Goal: Task Accomplishment & Management: Complete application form

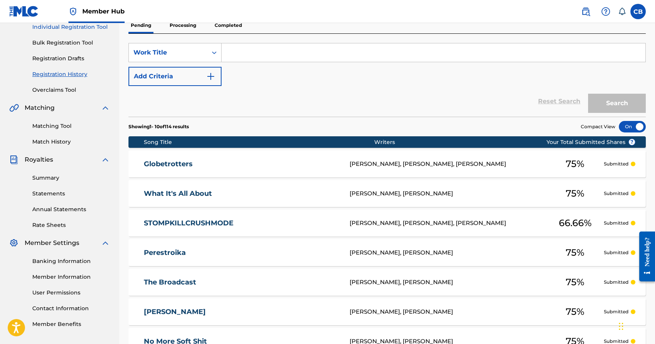
click at [75, 27] on link "Individual Registration Tool" at bounding box center [71, 27] width 78 height 8
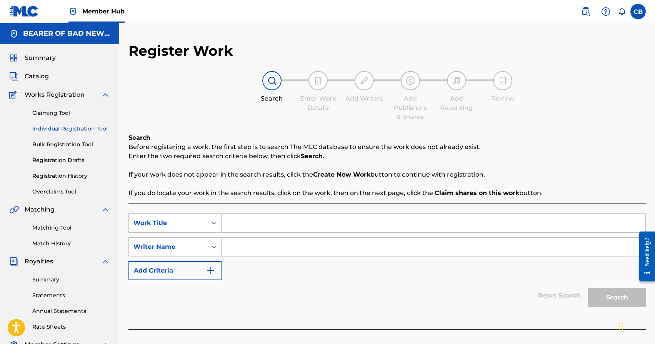
click at [280, 220] on input "Search Form" at bounding box center [433, 223] width 424 height 18
type input "A Danger"
paste input "[PERSON_NAME]"
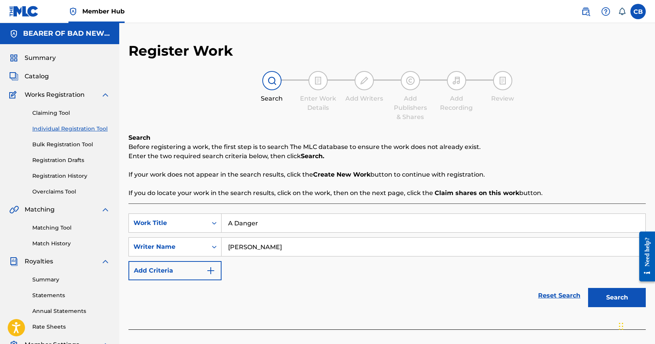
type input "[PERSON_NAME]"
click at [588, 288] on button "Search" at bounding box center [617, 297] width 58 height 19
click at [607, 301] on button "Search" at bounding box center [617, 297] width 58 height 19
click at [618, 297] on button "Search" at bounding box center [617, 297] width 58 height 19
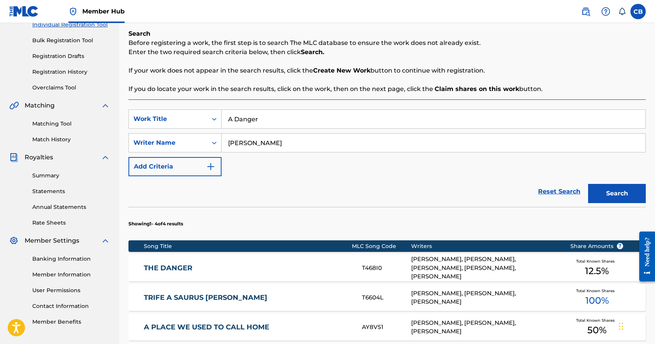
scroll to position [261, 0]
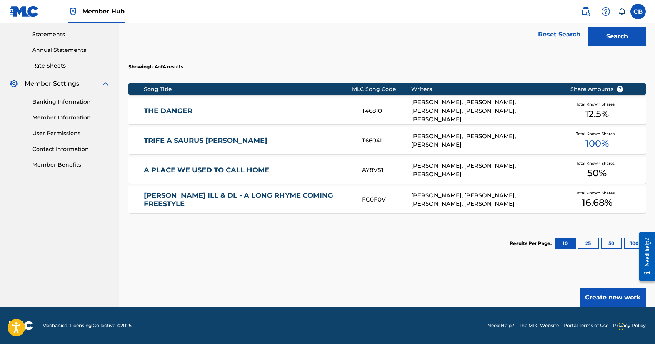
click at [481, 140] on div "[PERSON_NAME], [PERSON_NAME], [PERSON_NAME]" at bounding box center [484, 140] width 147 height 17
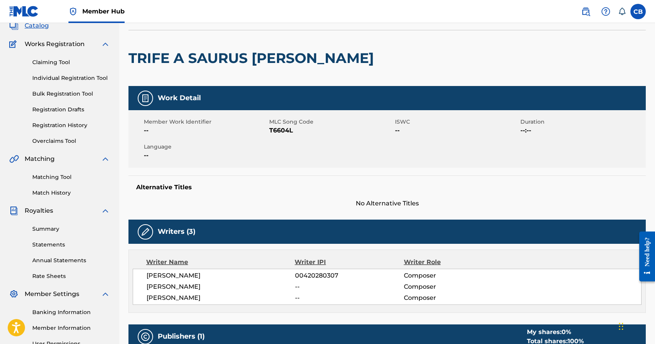
scroll to position [10, 0]
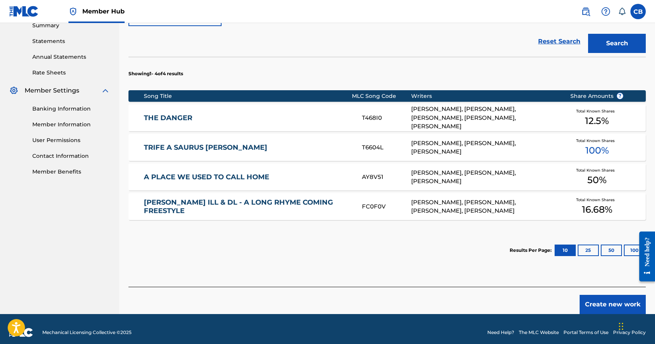
scroll to position [261, 0]
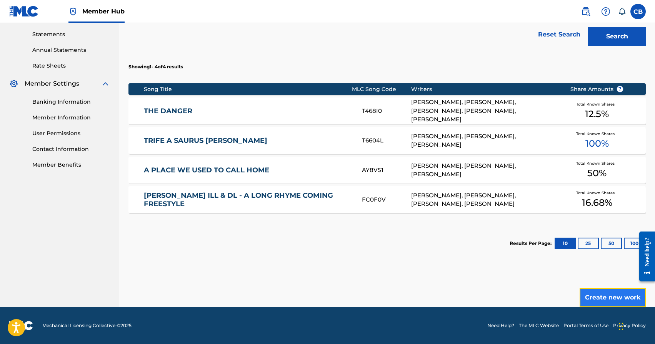
click at [602, 303] on button "Create new work" at bounding box center [612, 297] width 66 height 19
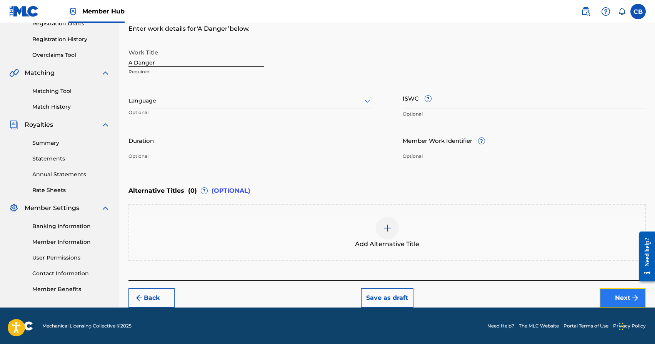
click at [619, 298] on button "Next" at bounding box center [622, 298] width 46 height 19
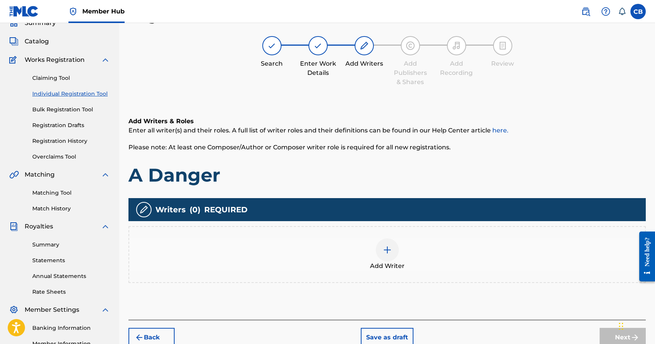
scroll to position [35, 0]
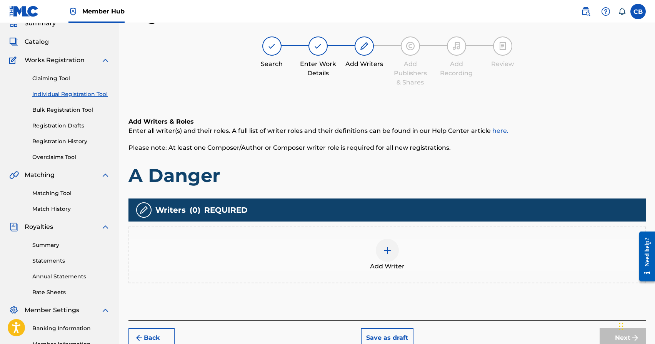
click at [383, 256] on div at bounding box center [387, 250] width 23 height 23
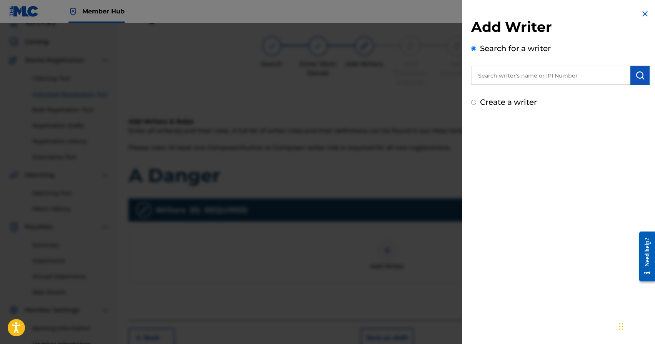
click at [503, 79] on input "text" at bounding box center [550, 75] width 159 height 19
paste input "[PERSON_NAME]"
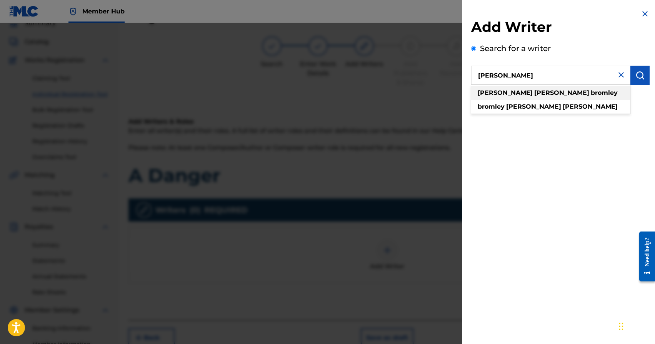
click at [504, 88] on div "[PERSON_NAME]" at bounding box center [550, 93] width 159 height 14
type input "[PERSON_NAME]"
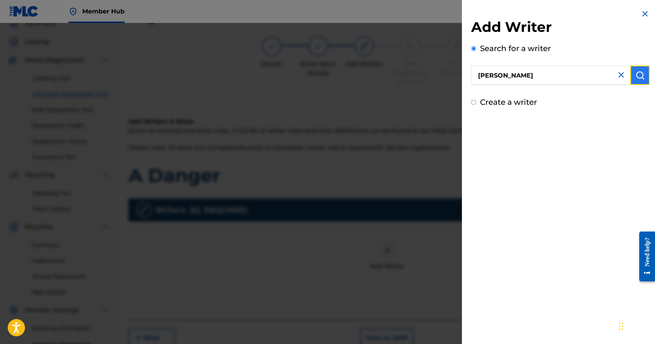
click at [642, 78] on button "submit" at bounding box center [639, 75] width 19 height 19
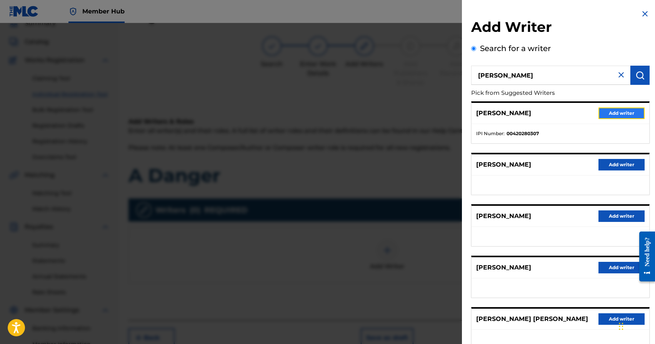
click at [616, 118] on button "Add writer" at bounding box center [621, 114] width 46 height 12
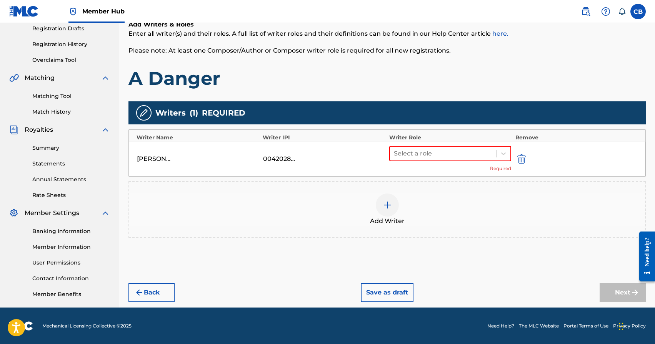
scroll to position [132, 0]
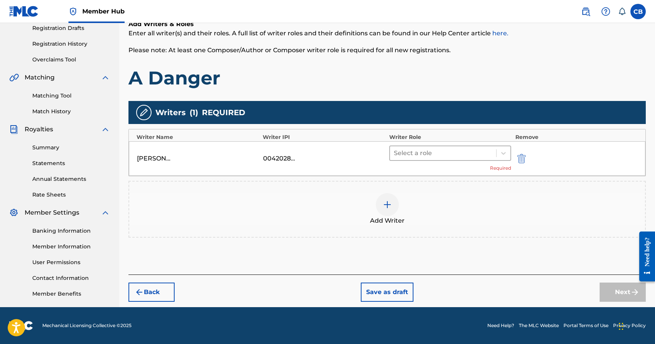
click at [440, 152] on div at bounding box center [443, 153] width 99 height 11
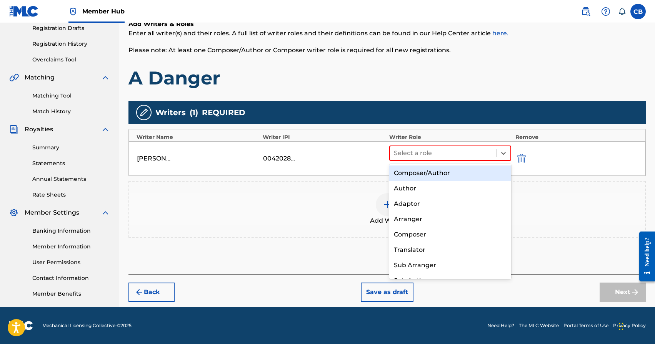
click at [436, 176] on div "Composer/Author" at bounding box center [450, 173] width 122 height 15
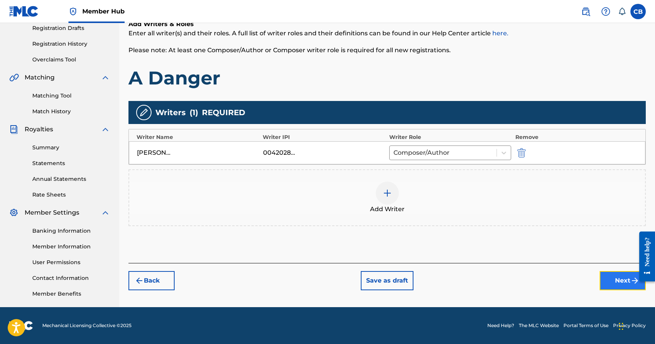
click at [619, 283] on button "Next" at bounding box center [622, 280] width 46 height 19
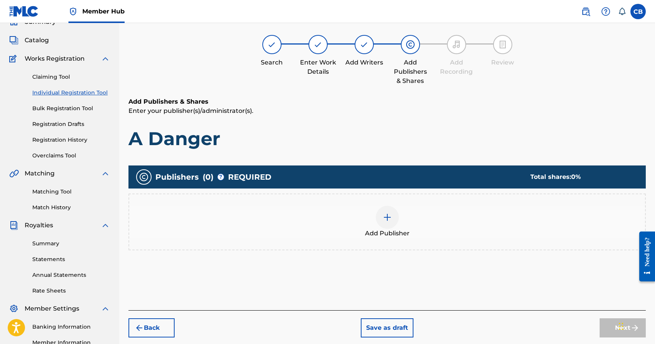
scroll to position [35, 0]
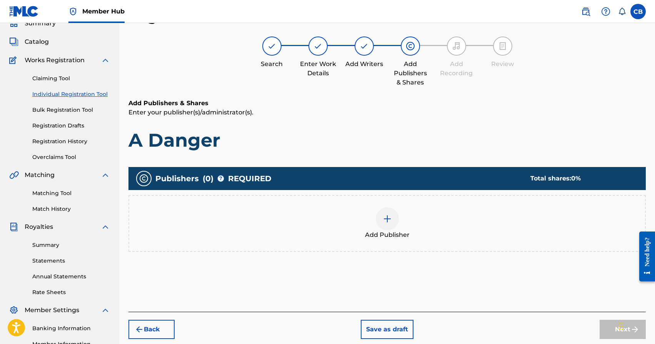
click at [384, 220] on img at bounding box center [387, 219] width 9 height 9
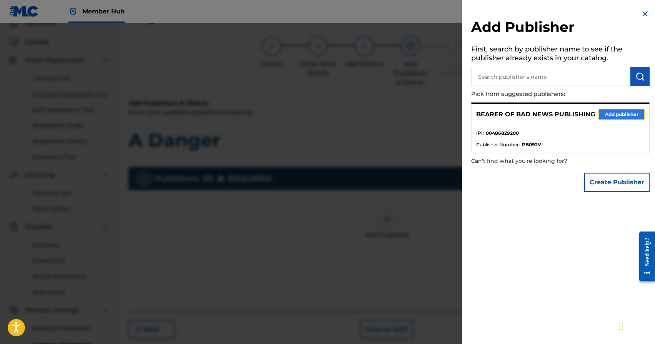
click at [610, 116] on button "Add publisher" at bounding box center [621, 115] width 46 height 12
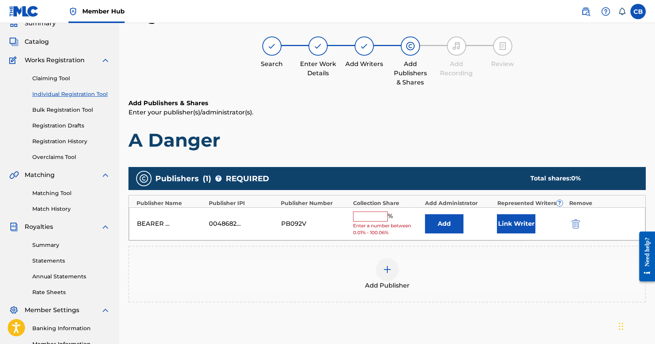
click at [370, 214] on input "text" at bounding box center [370, 217] width 35 height 10
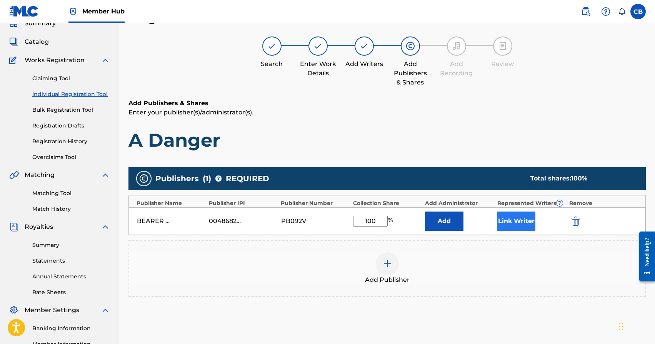
type input "100"
click at [497, 222] on button "Link Writer" at bounding box center [516, 221] width 38 height 19
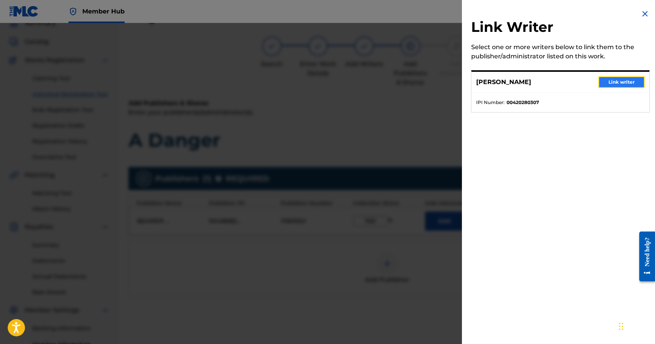
click at [613, 81] on button "Link writer" at bounding box center [621, 83] width 46 height 12
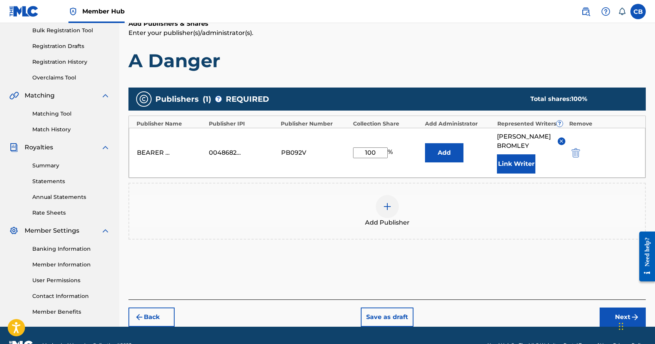
scroll to position [117, 0]
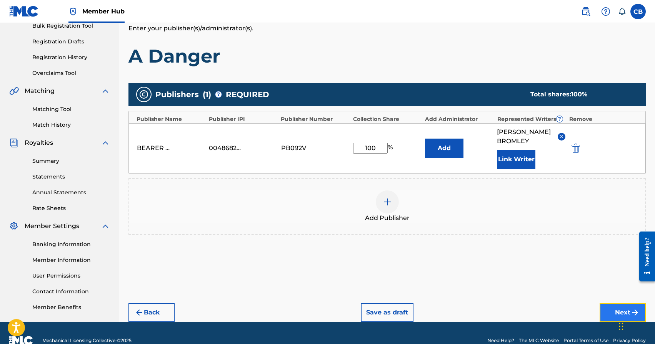
click at [606, 308] on button "Next" at bounding box center [622, 312] width 46 height 19
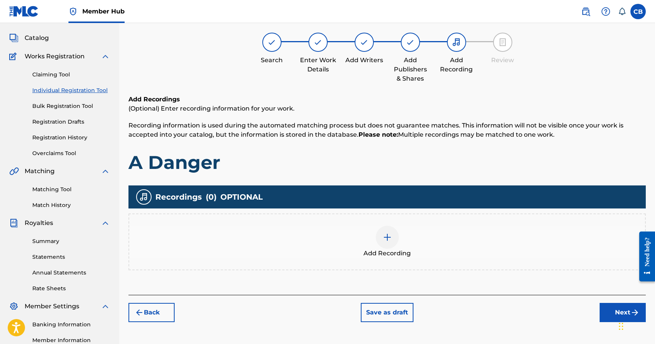
scroll to position [35, 0]
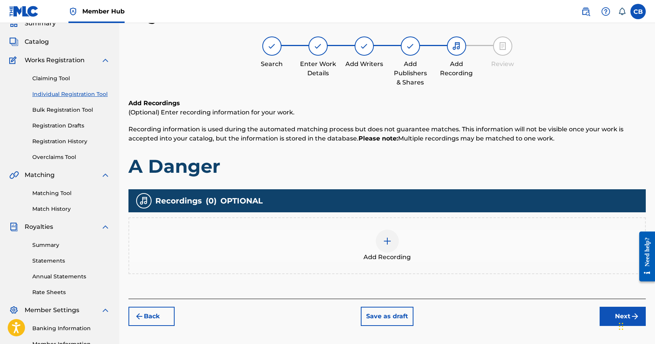
click at [387, 240] on img at bounding box center [387, 241] width 9 height 9
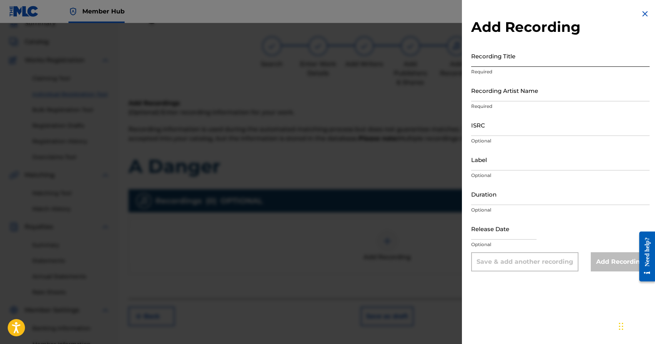
click at [500, 60] on input "Recording Title" at bounding box center [560, 56] width 178 height 22
type input "A Danger"
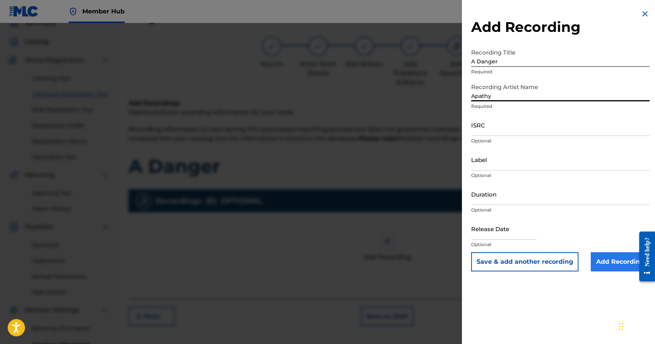
type input "Apathy"
click at [602, 268] on input "Add Recording" at bounding box center [620, 262] width 59 height 19
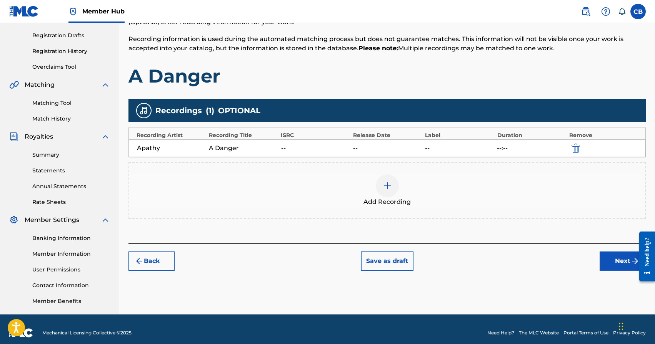
scroll to position [132, 0]
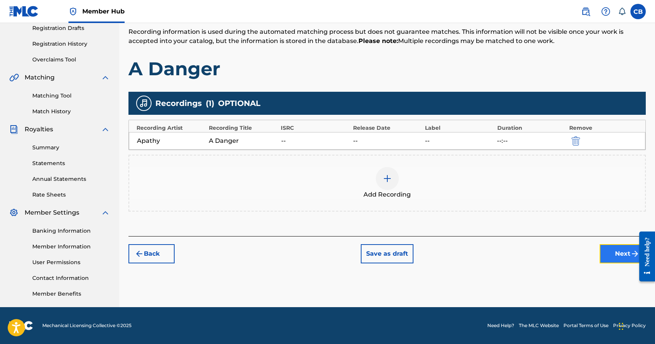
click at [615, 255] on button "Next" at bounding box center [622, 254] width 46 height 19
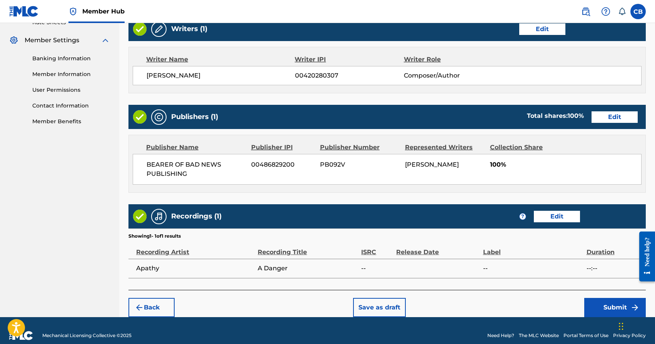
scroll to position [314, 0]
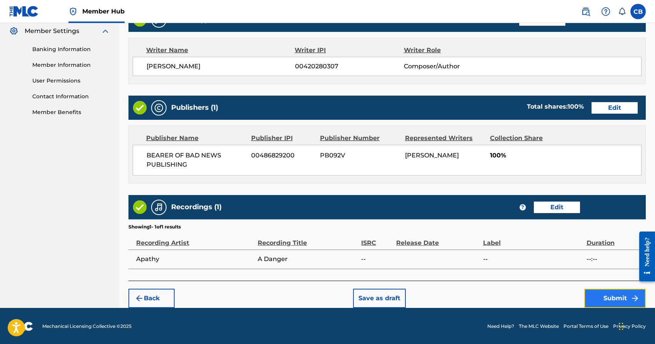
click at [615, 300] on button "Submit" at bounding box center [615, 298] width 62 height 19
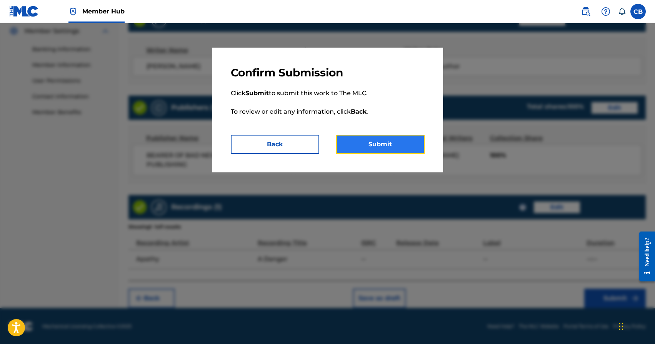
click at [391, 149] on button "Submit" at bounding box center [380, 144] width 88 height 19
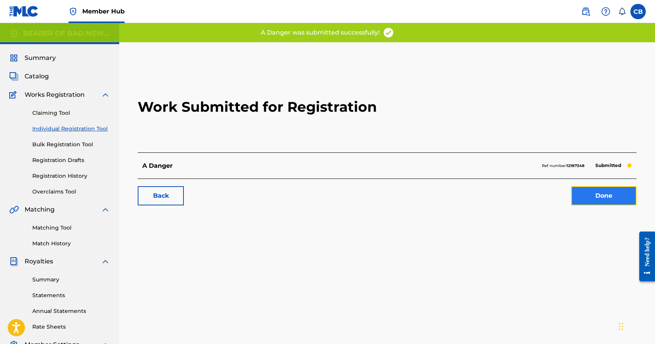
click at [604, 196] on link "Done" at bounding box center [603, 195] width 65 height 19
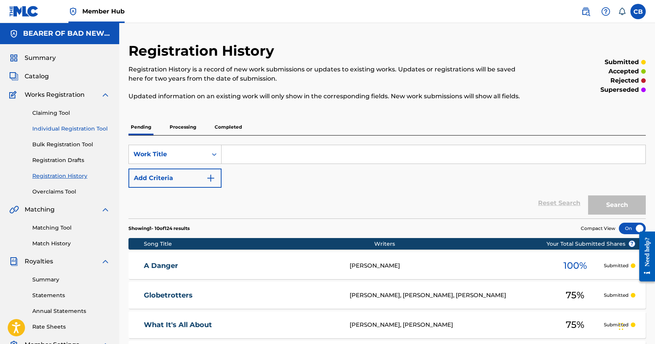
click at [60, 128] on link "Individual Registration Tool" at bounding box center [71, 129] width 78 height 8
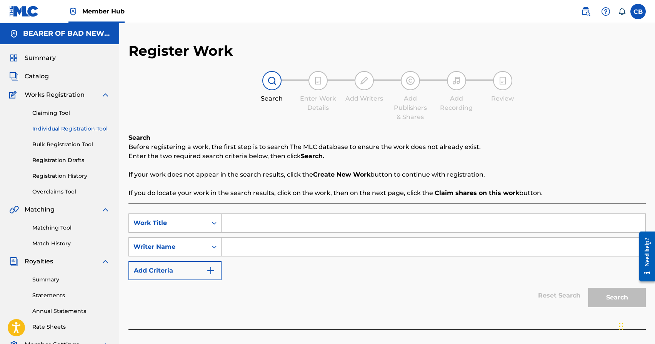
click at [294, 223] on input "Search Form" at bounding box center [433, 223] width 424 height 18
type input "The Body"
paste input "[PERSON_NAME]"
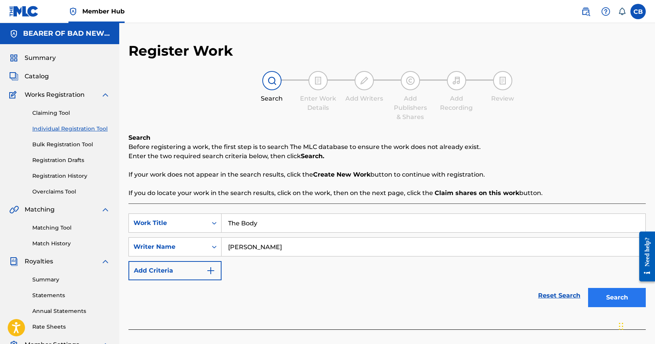
type input "[PERSON_NAME]"
click at [615, 306] on button "Search" at bounding box center [617, 297] width 58 height 19
click at [623, 306] on button "Search" at bounding box center [617, 297] width 58 height 19
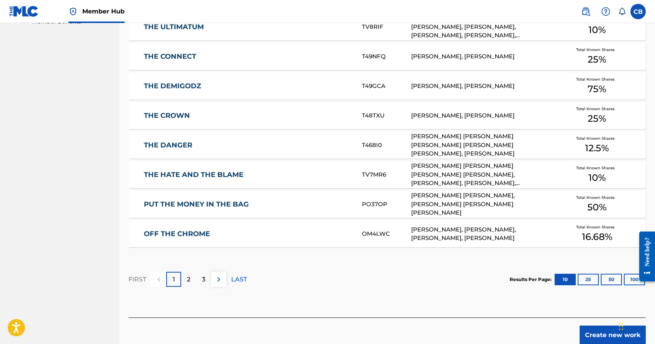
scroll to position [443, 0]
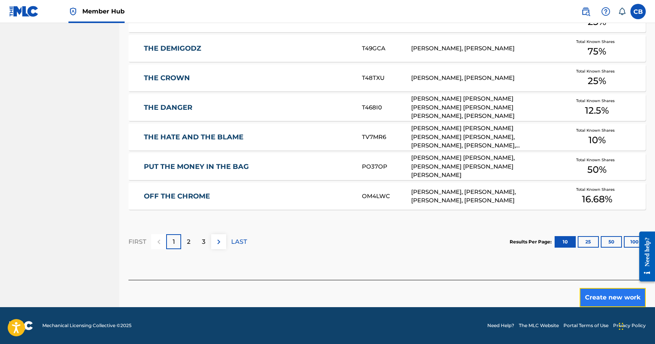
click at [597, 296] on button "Create new work" at bounding box center [612, 297] width 66 height 19
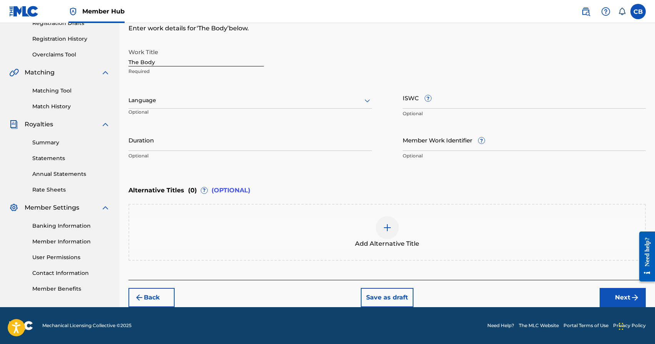
scroll to position [137, 0]
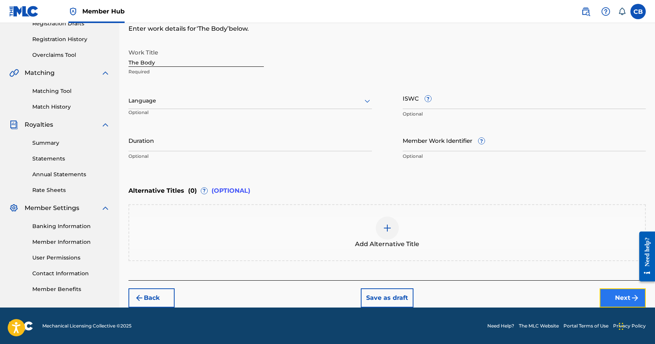
click at [621, 303] on button "Next" at bounding box center [622, 298] width 46 height 19
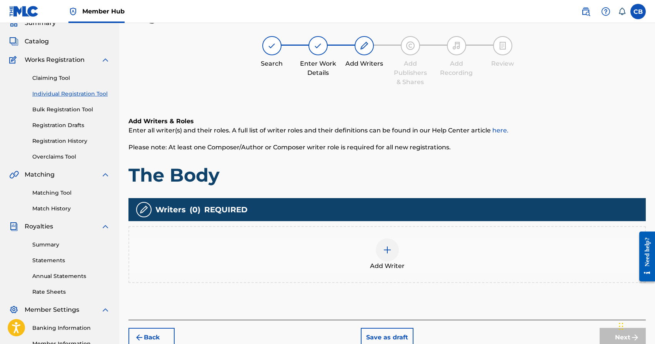
scroll to position [0, 0]
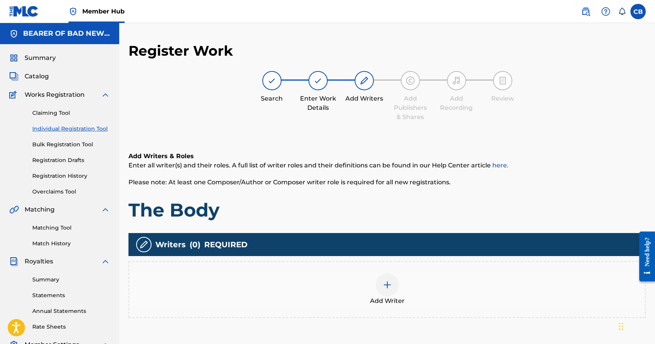
click at [391, 290] on div at bounding box center [387, 285] width 23 height 23
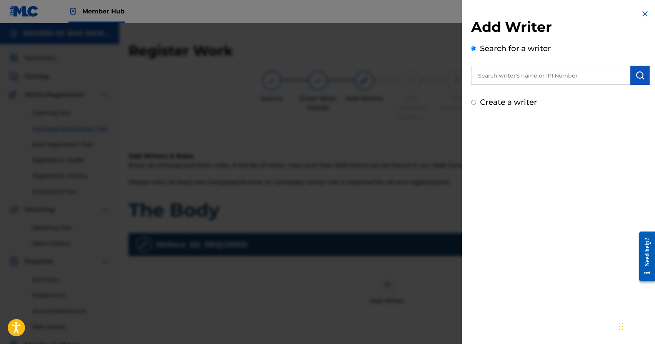
click at [519, 75] on input "text" at bounding box center [550, 75] width 159 height 19
paste input "[PERSON_NAME]"
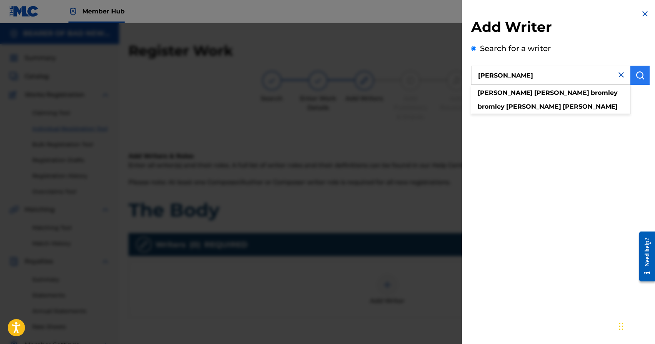
type input "[PERSON_NAME]"
click at [638, 80] on button "submit" at bounding box center [639, 75] width 19 height 19
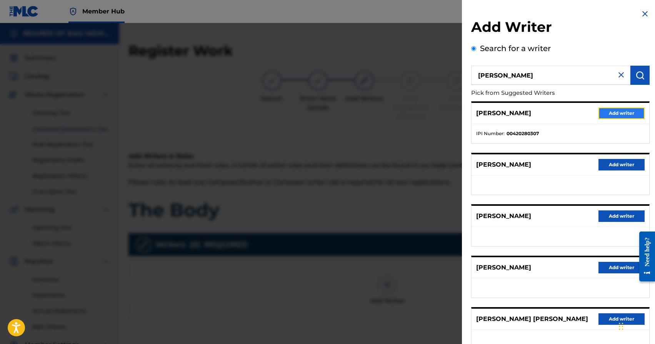
click at [617, 116] on button "Add writer" at bounding box center [621, 114] width 46 height 12
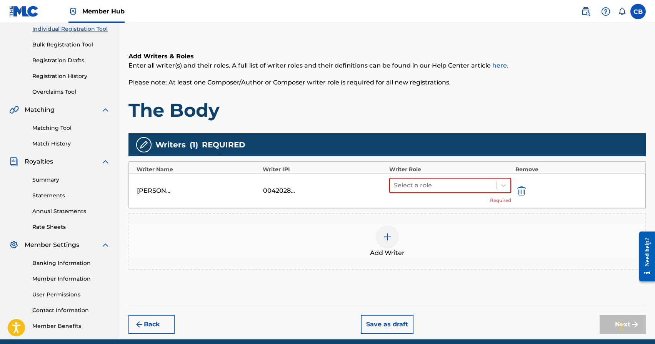
scroll to position [124, 0]
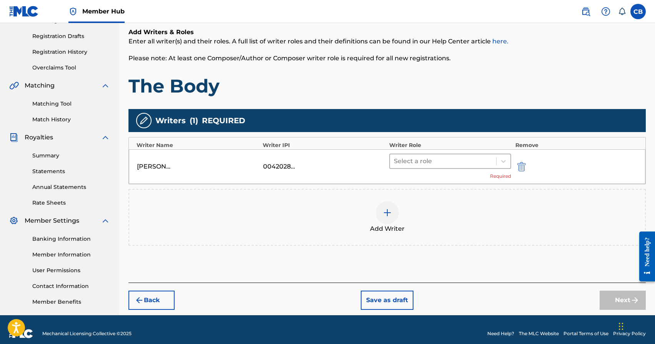
click at [423, 160] on div at bounding box center [443, 161] width 99 height 11
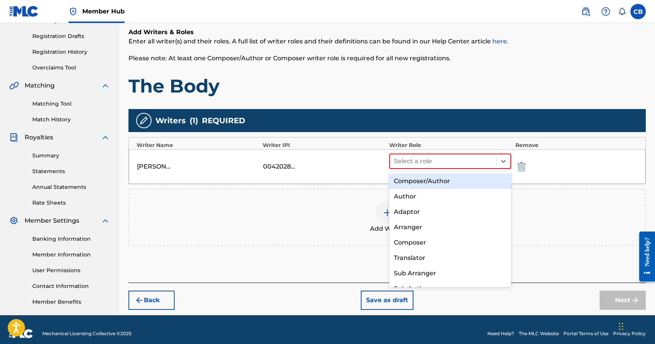
click at [423, 182] on div "Composer/Author" at bounding box center [450, 181] width 122 height 15
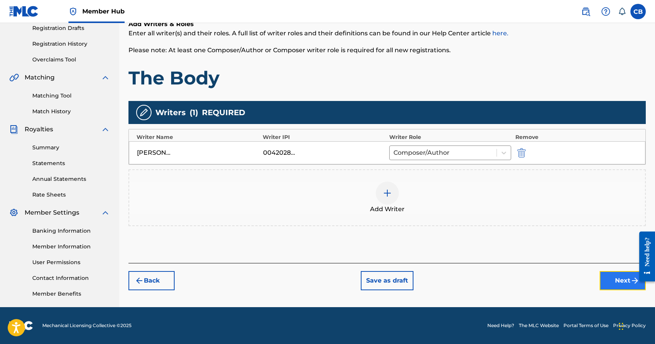
click at [616, 283] on button "Next" at bounding box center [622, 280] width 46 height 19
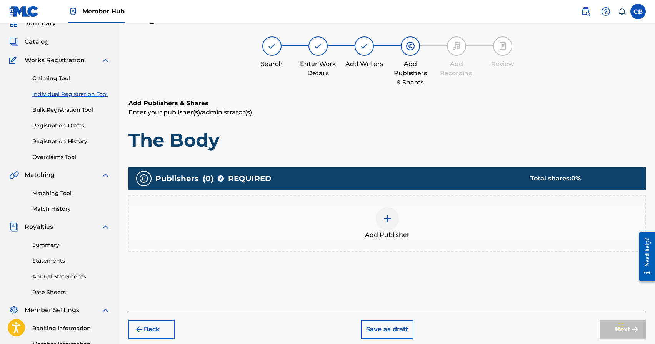
scroll to position [35, 0]
click at [383, 222] on img at bounding box center [387, 219] width 9 height 9
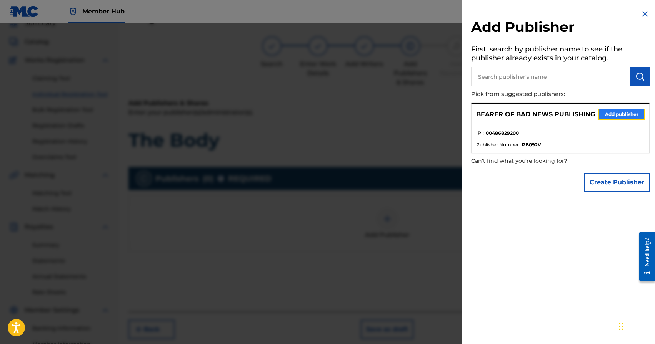
click at [603, 112] on button "Add publisher" at bounding box center [621, 115] width 46 height 12
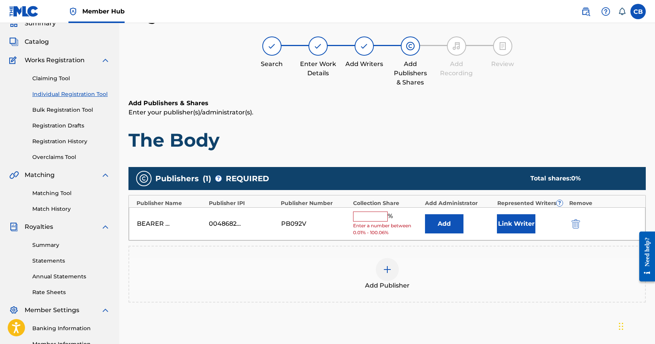
click at [379, 218] on input "text" at bounding box center [370, 217] width 35 height 10
type input "100"
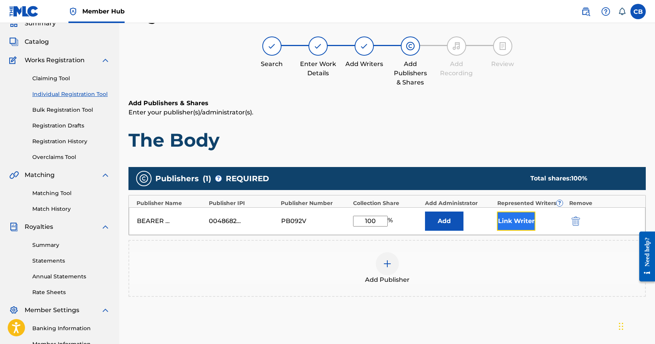
click at [509, 226] on button "Link Writer" at bounding box center [516, 221] width 38 height 19
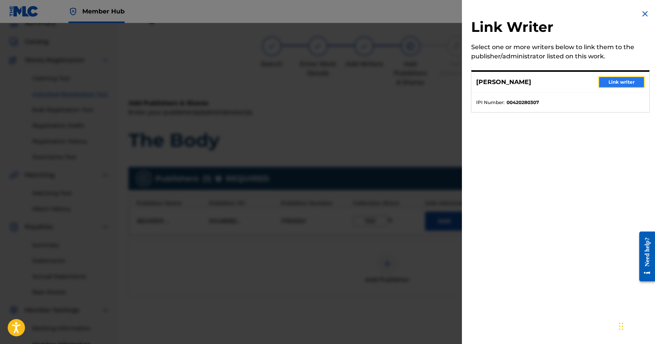
click at [611, 83] on button "Link writer" at bounding box center [621, 83] width 46 height 12
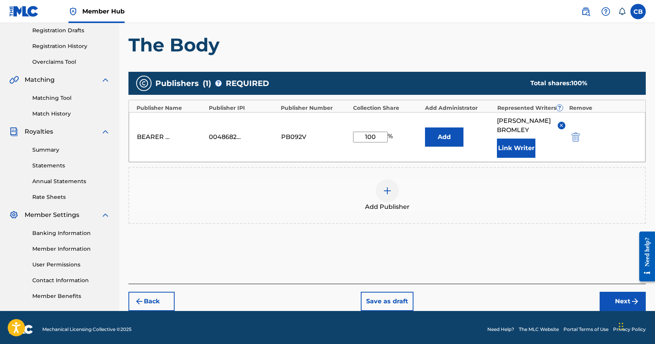
scroll to position [134, 0]
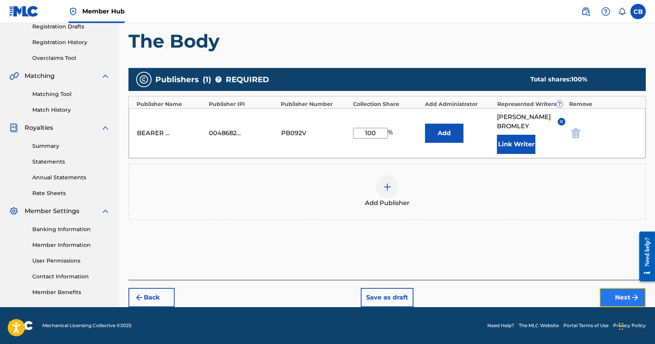
click at [619, 300] on button "Next" at bounding box center [622, 297] width 46 height 19
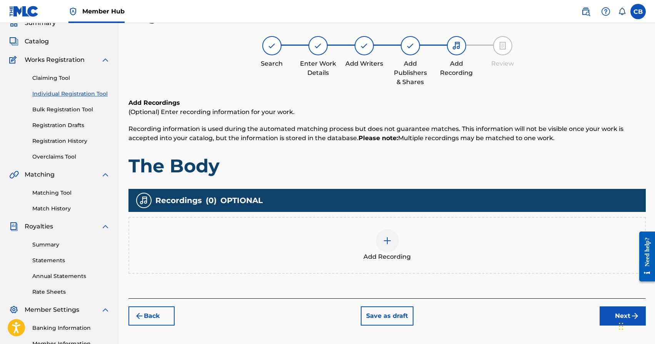
scroll to position [35, 0]
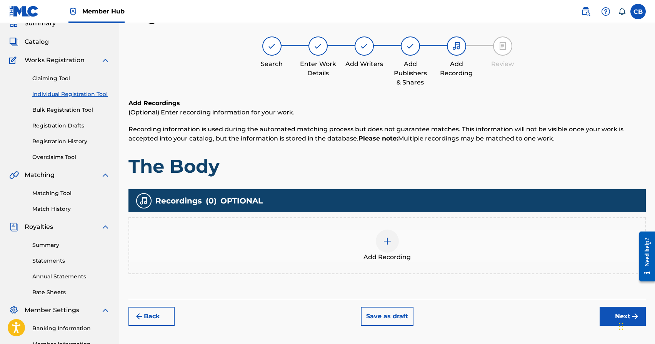
click at [390, 241] on img at bounding box center [387, 241] width 9 height 9
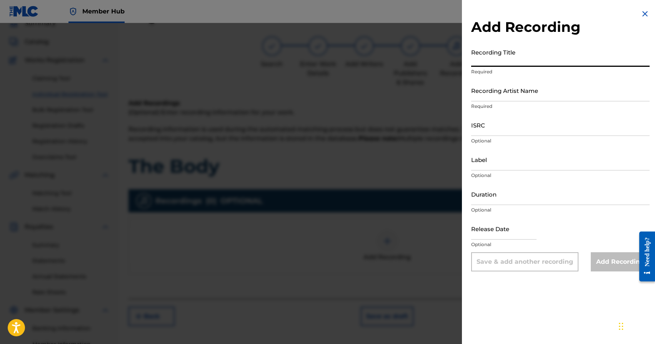
click at [521, 66] on input "Recording Title" at bounding box center [560, 56] width 178 height 22
type input "The Body"
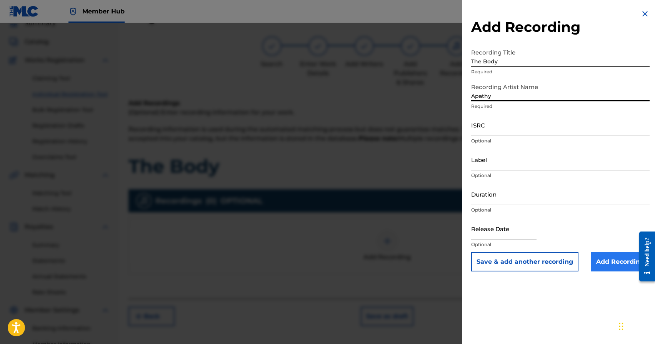
type input "Apathy"
click at [623, 266] on input "Add Recording" at bounding box center [620, 262] width 59 height 19
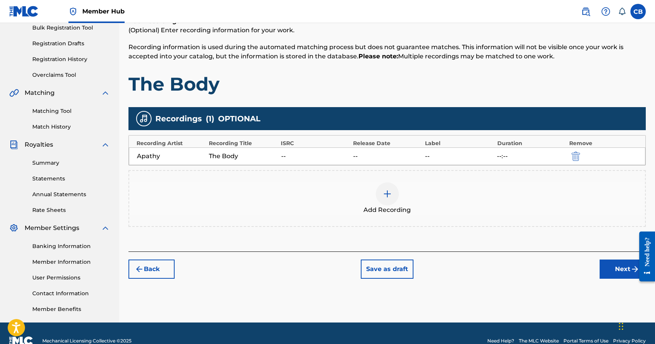
scroll to position [132, 0]
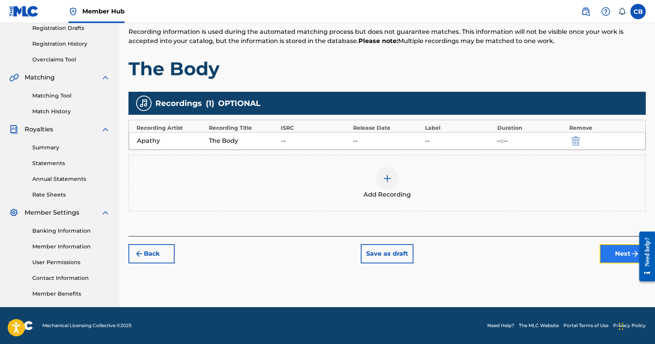
click at [623, 251] on button "Next" at bounding box center [622, 254] width 46 height 19
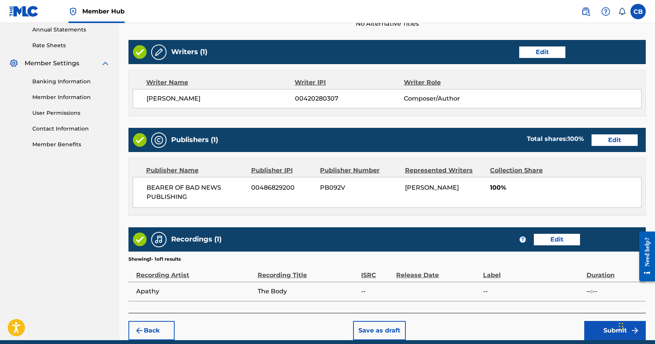
scroll to position [314, 0]
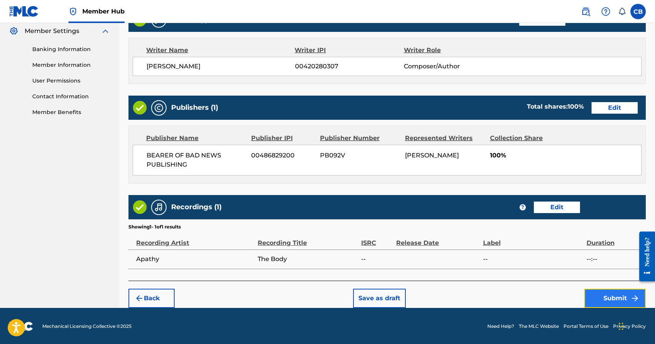
click at [614, 298] on button "Submit" at bounding box center [615, 298] width 62 height 19
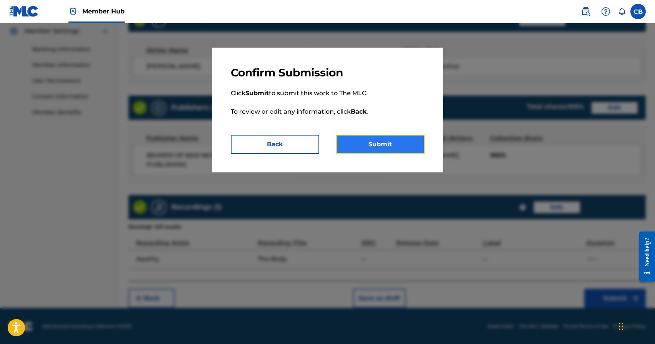
click at [398, 141] on button "Submit" at bounding box center [380, 144] width 88 height 19
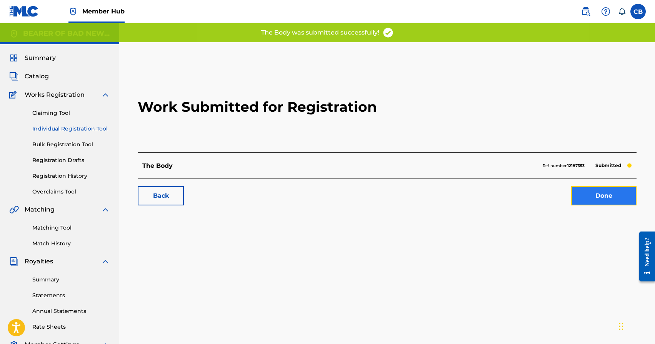
click at [601, 197] on link "Done" at bounding box center [603, 195] width 65 height 19
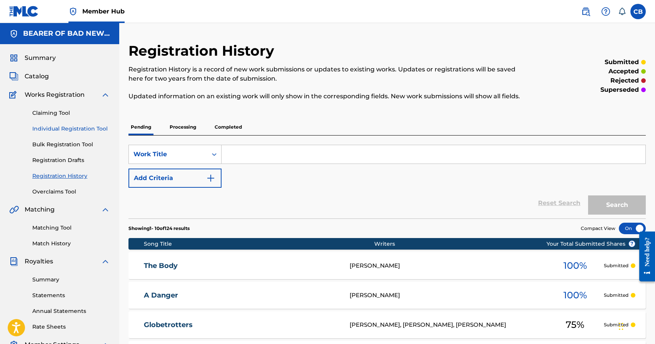
click at [85, 131] on link "Individual Registration Tool" at bounding box center [71, 129] width 78 height 8
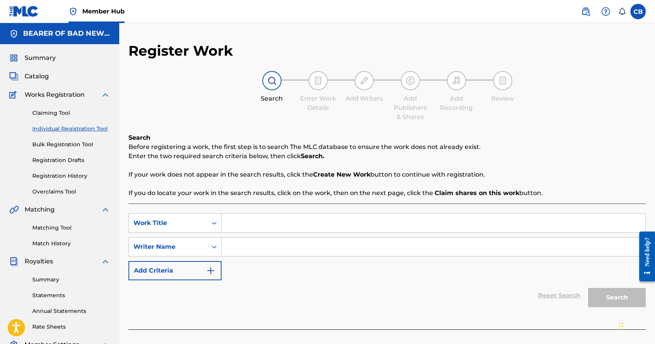
click at [330, 219] on input "Search Form" at bounding box center [433, 223] width 424 height 18
type input "Real Cool"
paste input "[PERSON_NAME]"
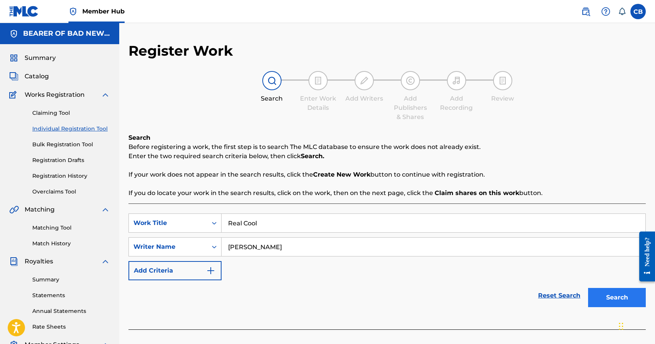
type input "[PERSON_NAME]"
click at [617, 301] on button "Search" at bounding box center [617, 297] width 58 height 19
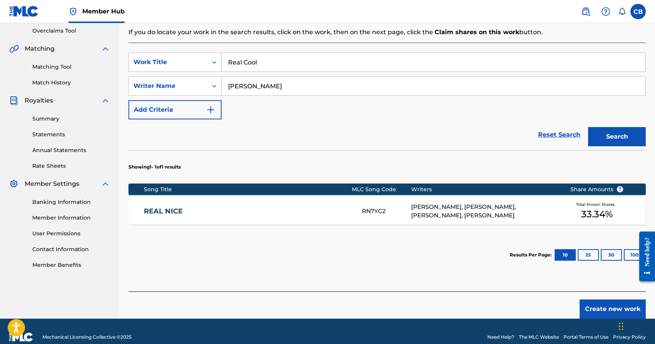
scroll to position [166, 0]
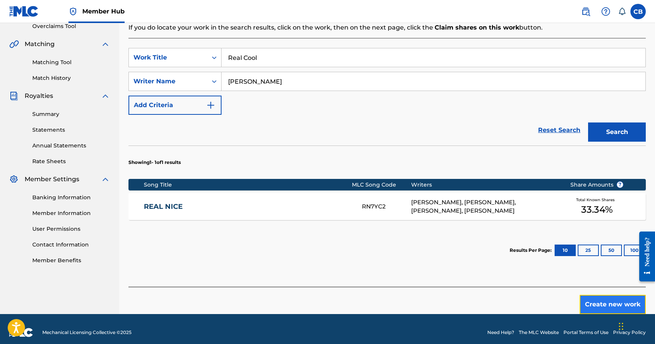
click at [611, 303] on button "Create new work" at bounding box center [612, 304] width 66 height 19
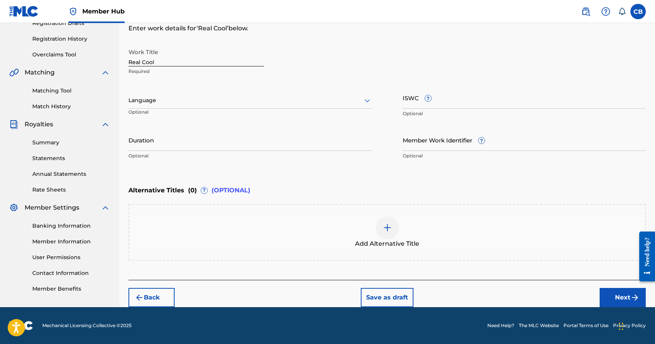
scroll to position [137, 0]
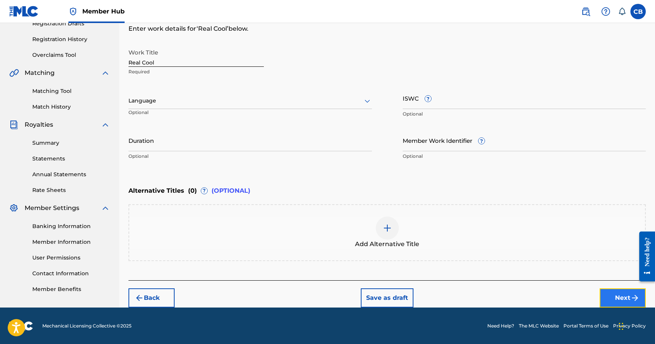
click at [606, 295] on button "Next" at bounding box center [622, 298] width 46 height 19
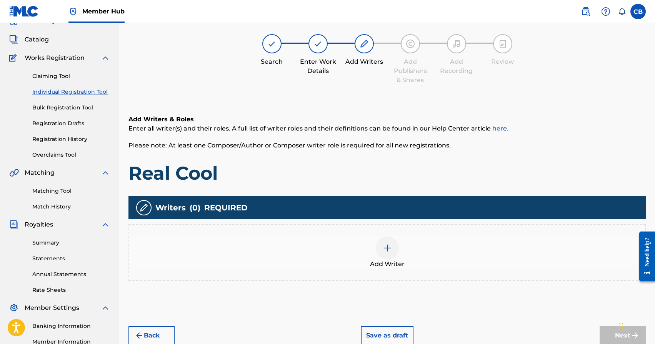
scroll to position [35, 0]
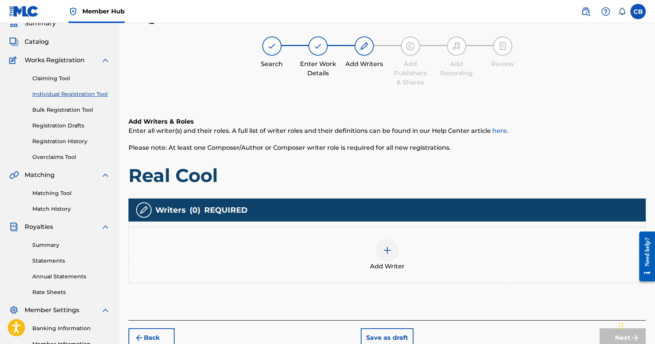
click at [384, 248] on img at bounding box center [387, 250] width 9 height 9
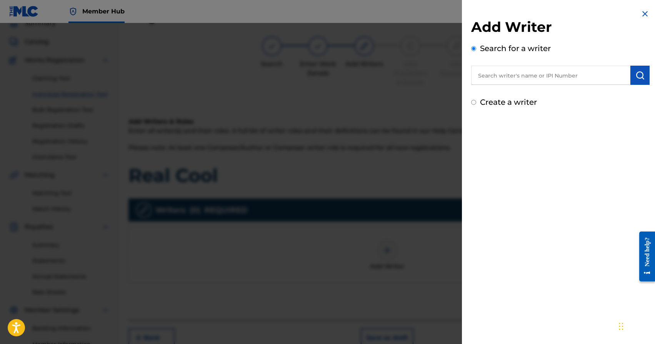
click at [489, 72] on input "text" at bounding box center [550, 75] width 159 height 19
paste input "[PERSON_NAME]"
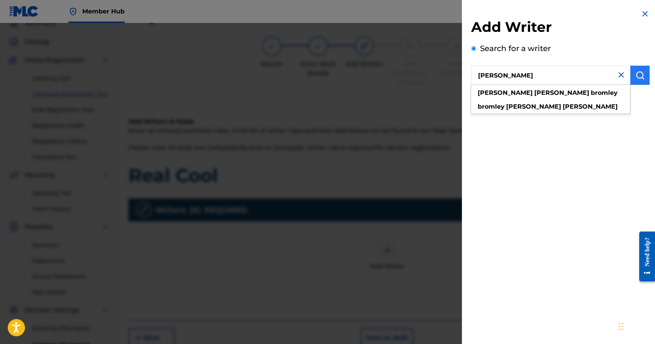
type input "[PERSON_NAME]"
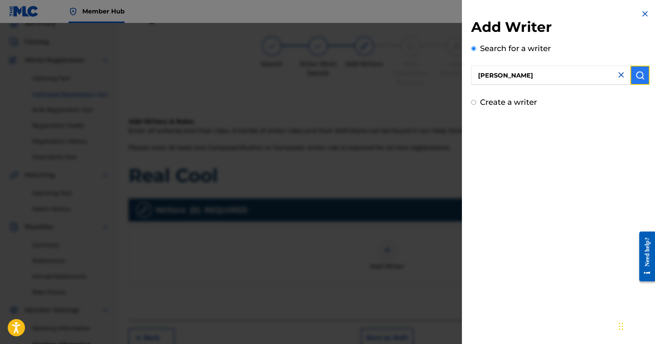
click at [641, 77] on img "submit" at bounding box center [639, 75] width 9 height 9
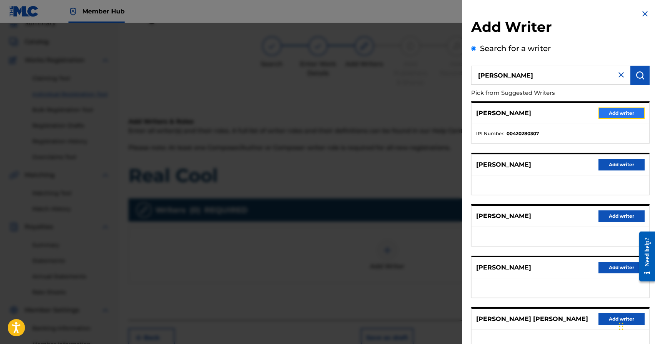
click at [619, 114] on button "Add writer" at bounding box center [621, 114] width 46 height 12
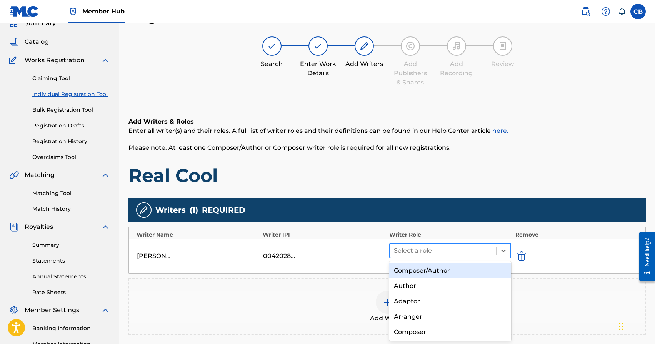
click at [438, 255] on div at bounding box center [443, 251] width 99 height 11
click at [429, 271] on div "Composer/Author" at bounding box center [450, 270] width 122 height 15
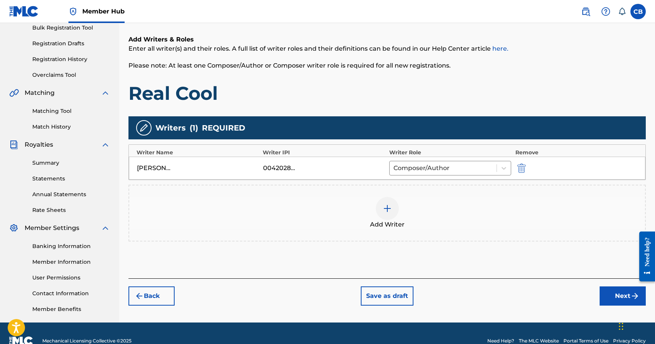
scroll to position [123, 0]
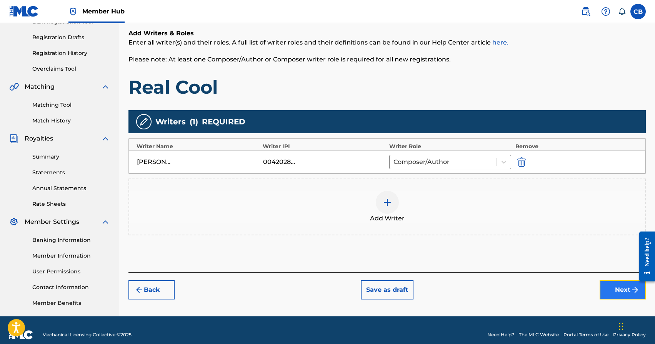
click at [615, 294] on button "Next" at bounding box center [622, 290] width 46 height 19
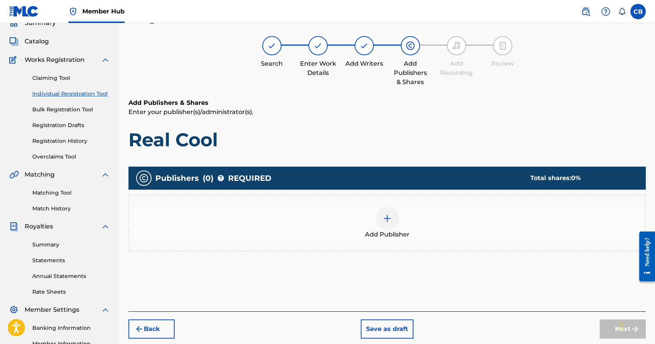
scroll to position [35, 0]
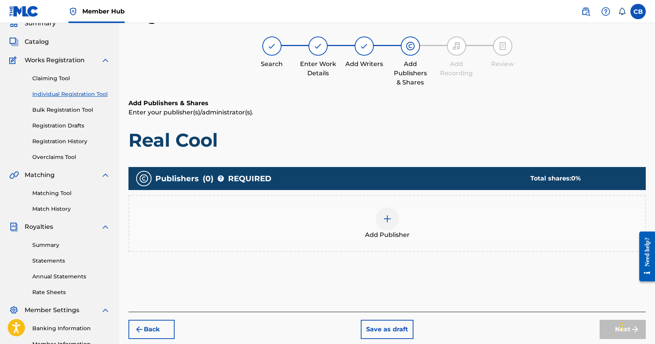
click at [383, 230] on div "Add Publisher" at bounding box center [387, 224] width 516 height 32
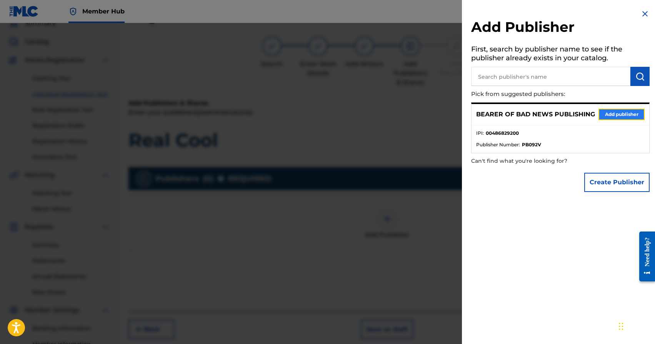
click at [613, 115] on button "Add publisher" at bounding box center [621, 115] width 46 height 12
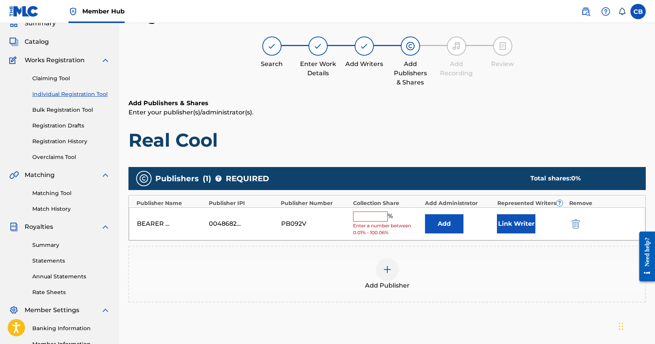
click at [380, 215] on input "text" at bounding box center [370, 217] width 35 height 10
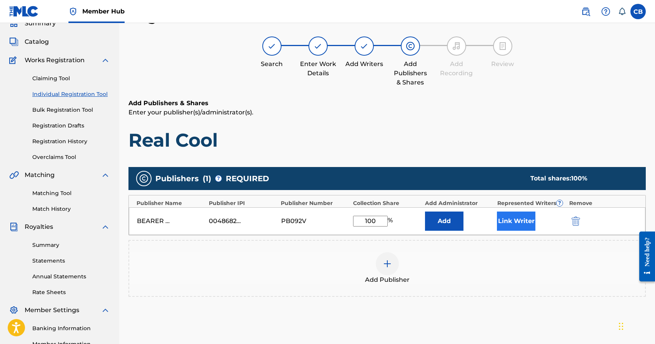
type input "100"
click at [507, 220] on button "Link Writer" at bounding box center [516, 221] width 38 height 19
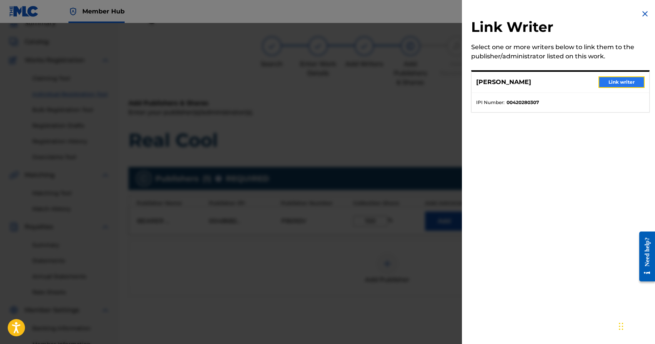
click at [616, 80] on button "Link writer" at bounding box center [621, 83] width 46 height 12
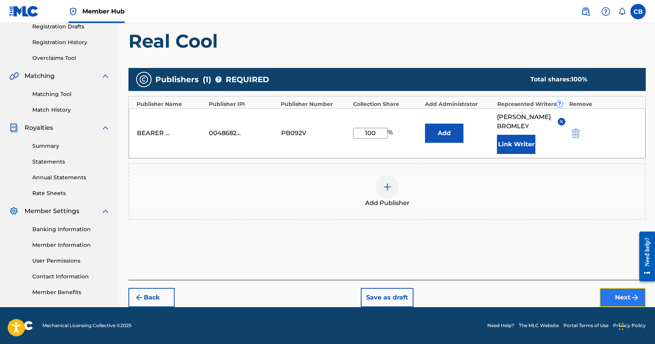
click at [618, 301] on button "Next" at bounding box center [622, 297] width 46 height 19
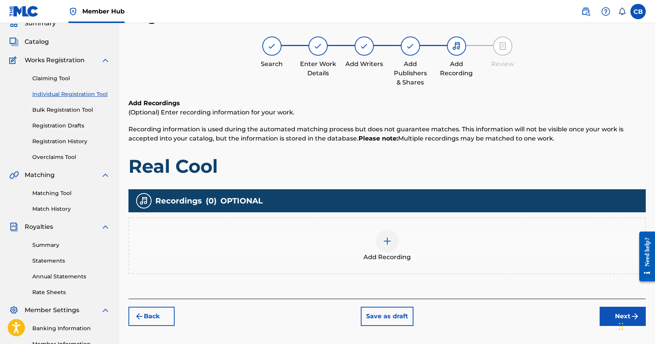
click at [385, 239] on img at bounding box center [387, 241] width 9 height 9
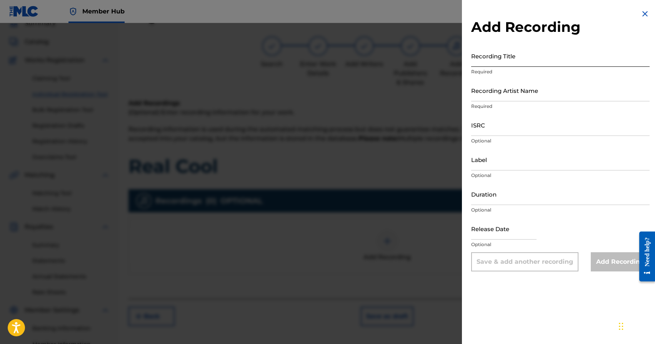
click at [502, 58] on input "Recording Title" at bounding box center [560, 56] width 178 height 22
type input "Real Cool"
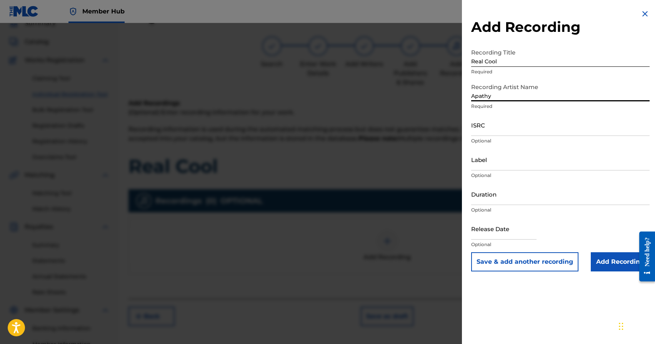
type input "Apathy"
click at [471, 253] on button "Save & add another recording" at bounding box center [524, 262] width 107 height 19
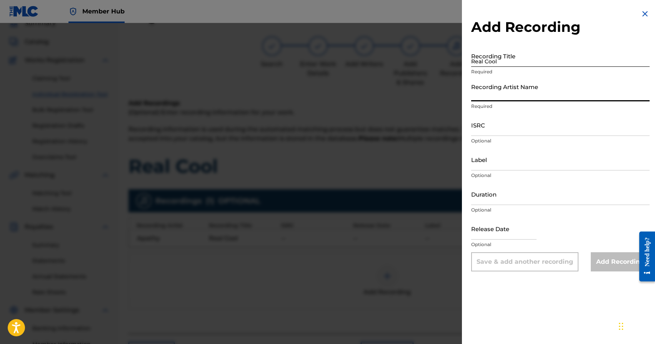
click at [502, 58] on input "Real Cool" at bounding box center [560, 56] width 178 height 22
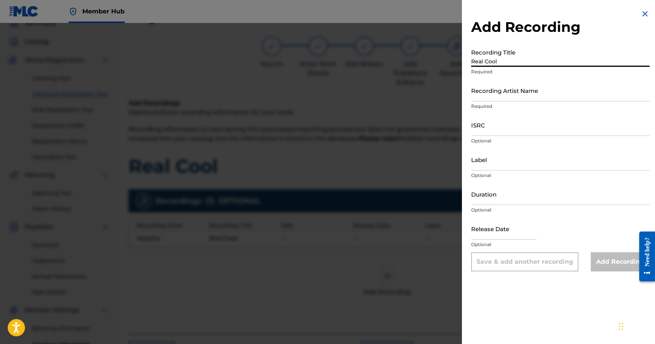
click at [641, 17] on img at bounding box center [644, 13] width 9 height 9
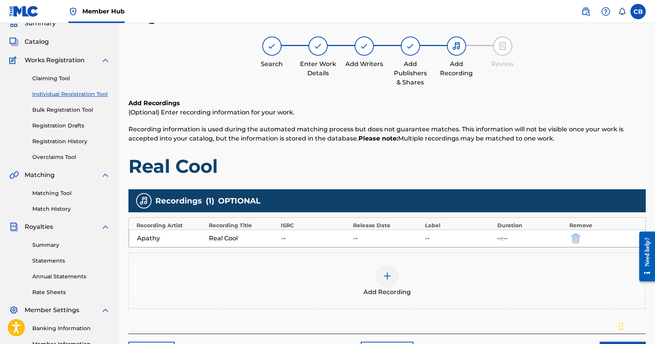
scroll to position [132, 0]
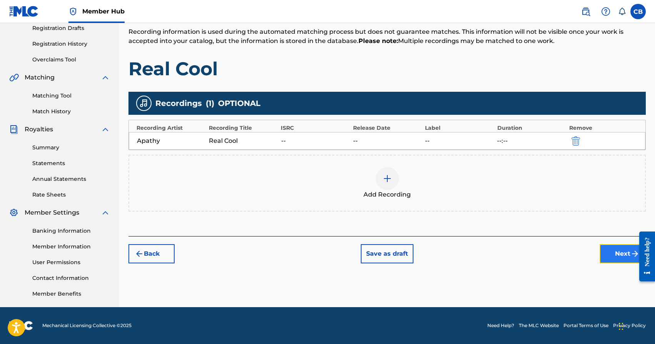
click at [612, 256] on button "Next" at bounding box center [622, 254] width 46 height 19
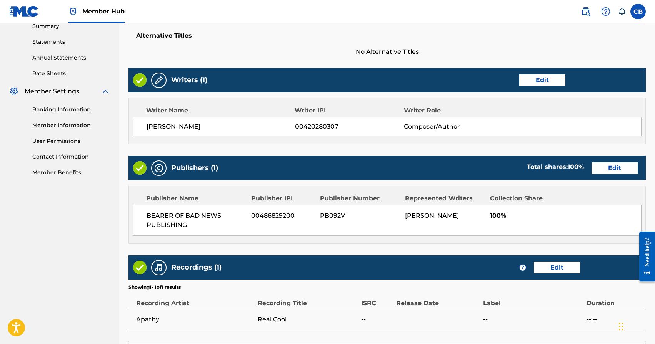
scroll to position [314, 0]
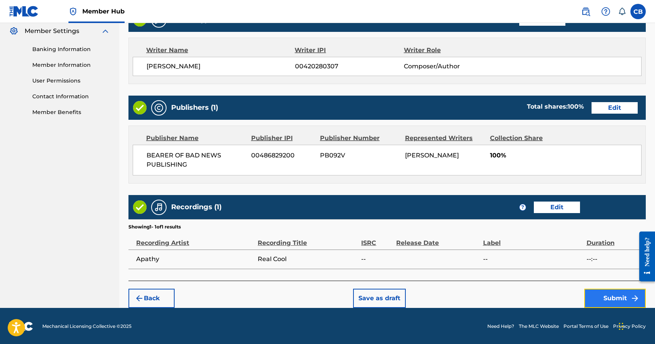
click at [612, 297] on button "Submit" at bounding box center [615, 298] width 62 height 19
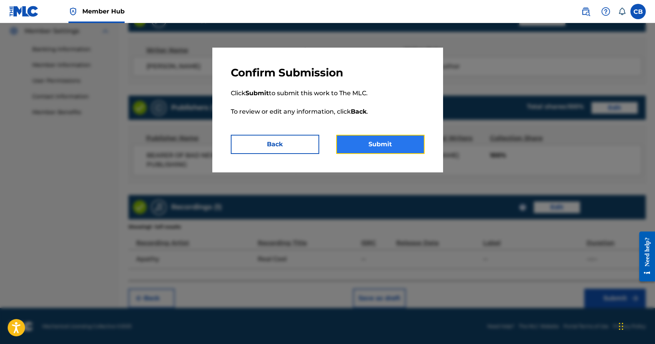
click at [389, 139] on button "Submit" at bounding box center [380, 144] width 88 height 19
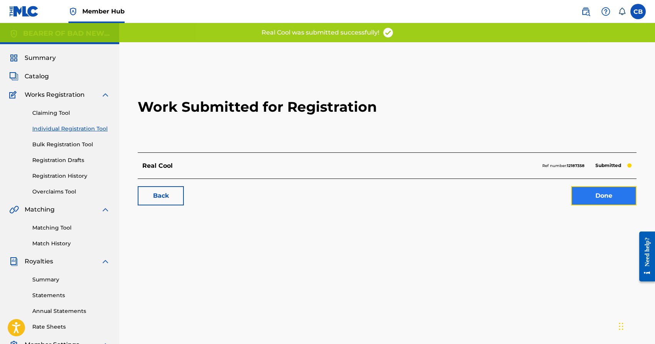
click at [616, 195] on link "Done" at bounding box center [603, 195] width 65 height 19
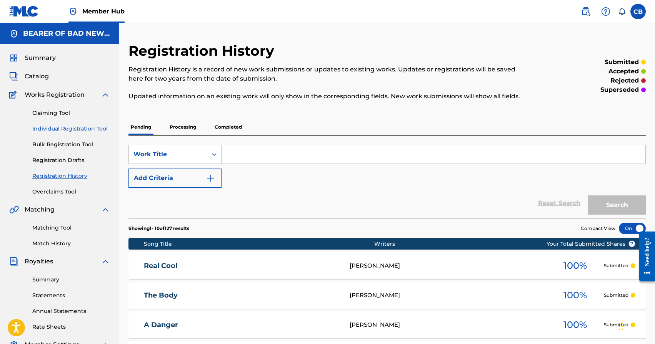
click at [60, 131] on link "Individual Registration Tool" at bounding box center [71, 129] width 78 height 8
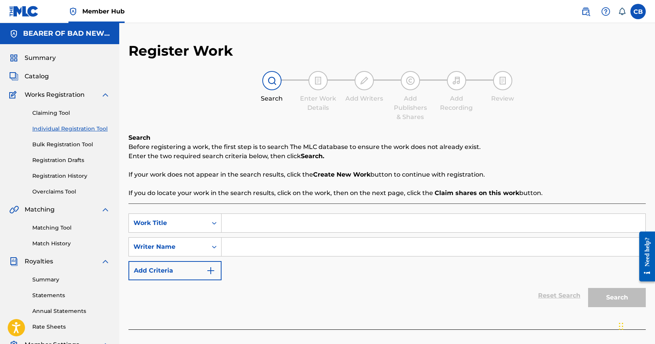
click at [264, 226] on input "Search Form" at bounding box center [433, 223] width 424 height 18
type input "Defenders Of That Way Of Life"
click at [290, 253] on input "Search Form" at bounding box center [433, 247] width 424 height 18
paste input "[PERSON_NAME]"
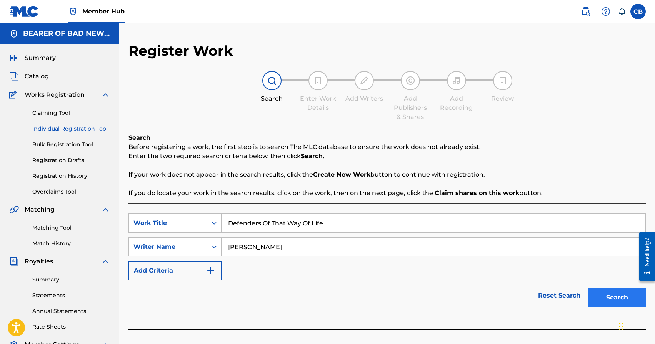
type input "[PERSON_NAME]"
click at [622, 298] on button "Search" at bounding box center [617, 297] width 58 height 19
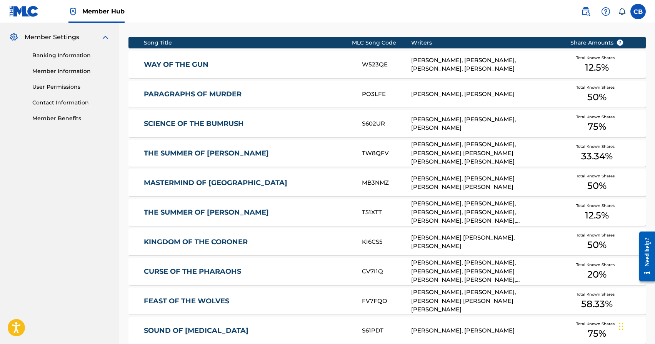
scroll to position [443, 0]
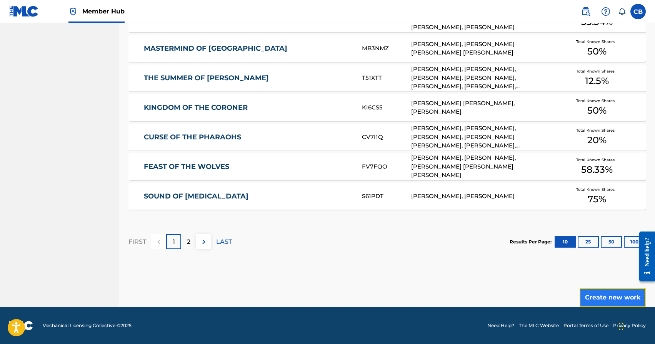
click at [604, 298] on button "Create new work" at bounding box center [612, 297] width 66 height 19
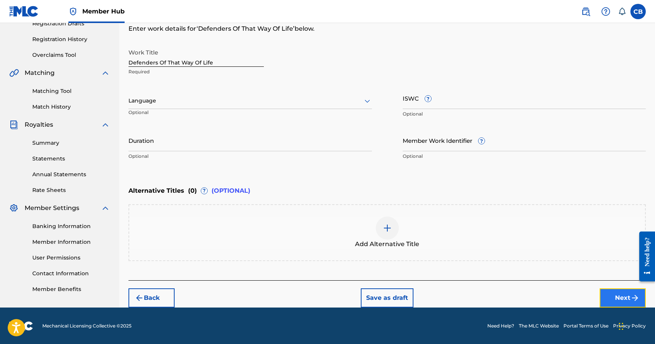
click at [618, 298] on button "Next" at bounding box center [622, 298] width 46 height 19
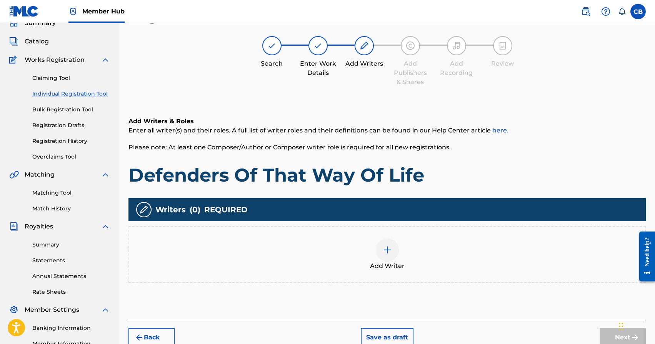
scroll to position [35, 0]
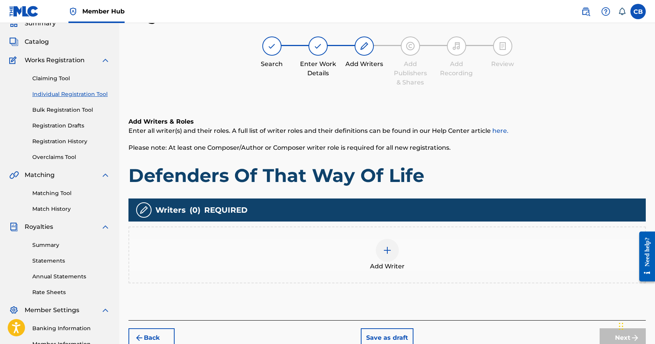
click at [390, 257] on div at bounding box center [387, 250] width 23 height 23
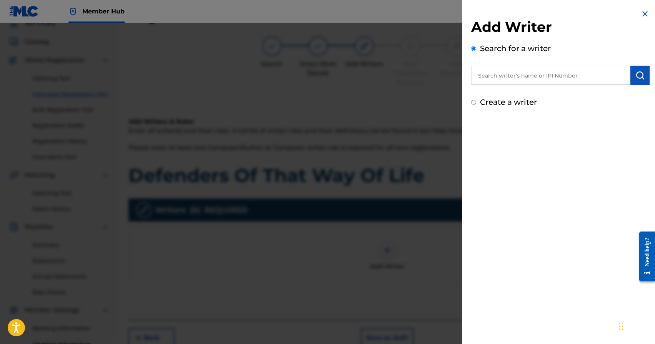
click at [522, 79] on input "text" at bounding box center [550, 75] width 159 height 19
paste input "[PERSON_NAME]"
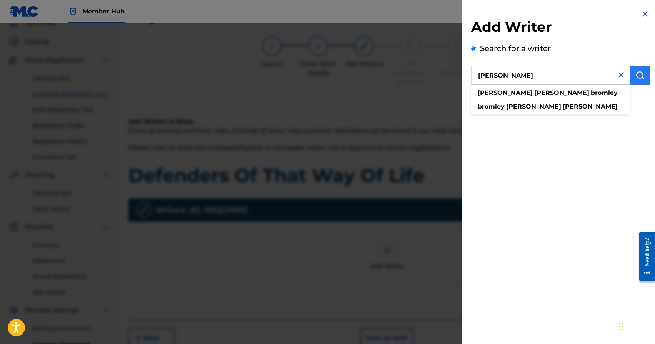
type input "[PERSON_NAME]"
click at [635, 76] on img "submit" at bounding box center [639, 75] width 9 height 9
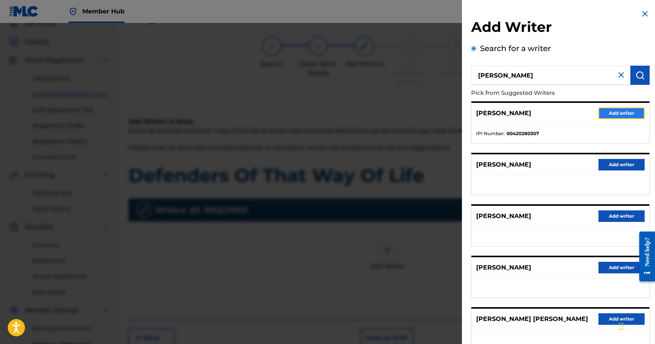
click at [616, 115] on button "Add writer" at bounding box center [621, 114] width 46 height 12
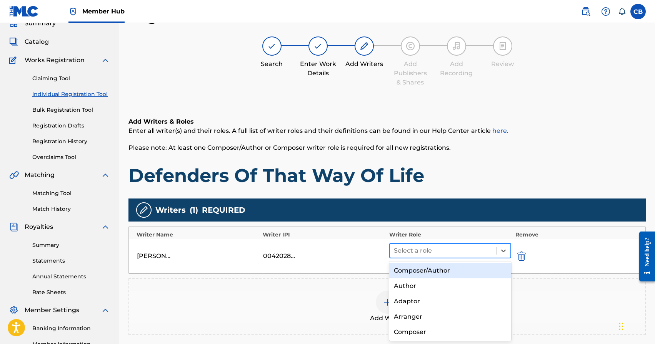
click at [466, 256] on div at bounding box center [443, 251] width 99 height 11
click at [456, 272] on div "Composer/Author" at bounding box center [450, 270] width 122 height 15
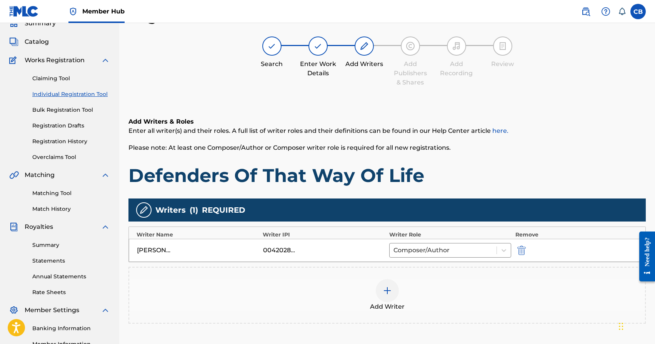
click at [622, 322] on div "Chat Widget" at bounding box center [635, 326] width 38 height 37
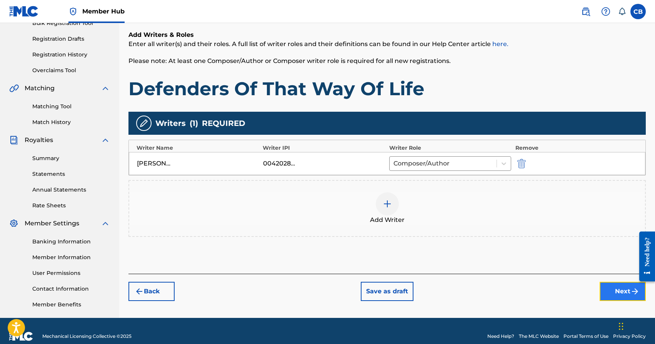
click at [628, 292] on button "Next" at bounding box center [622, 291] width 46 height 19
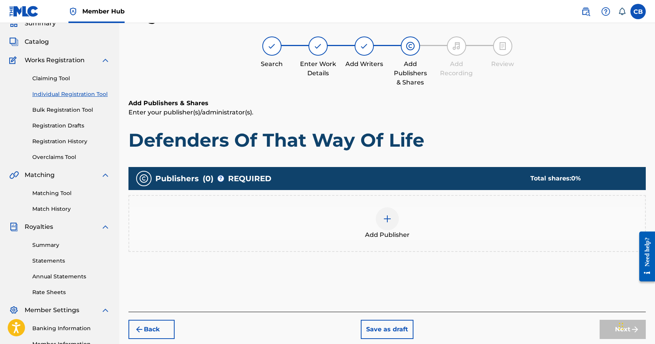
click at [390, 218] on img at bounding box center [387, 219] width 9 height 9
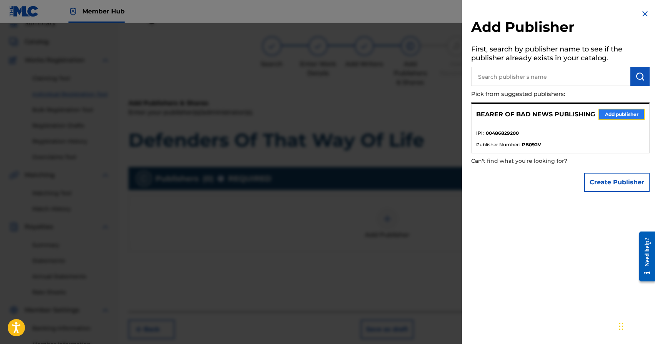
click at [622, 113] on button "Add publisher" at bounding box center [621, 115] width 46 height 12
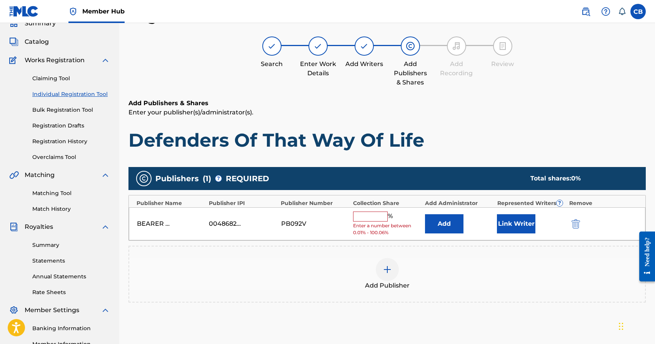
click at [378, 215] on input "text" at bounding box center [370, 217] width 35 height 10
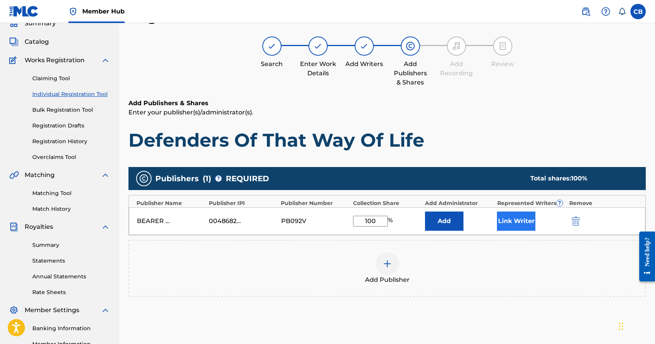
type input "100"
click at [511, 225] on button "Link Writer" at bounding box center [516, 221] width 38 height 19
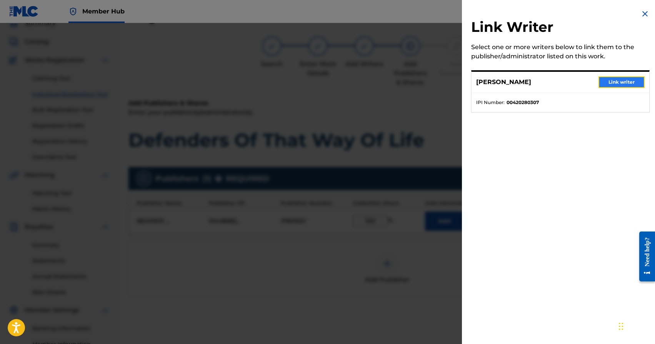
click at [624, 86] on button "Link writer" at bounding box center [621, 83] width 46 height 12
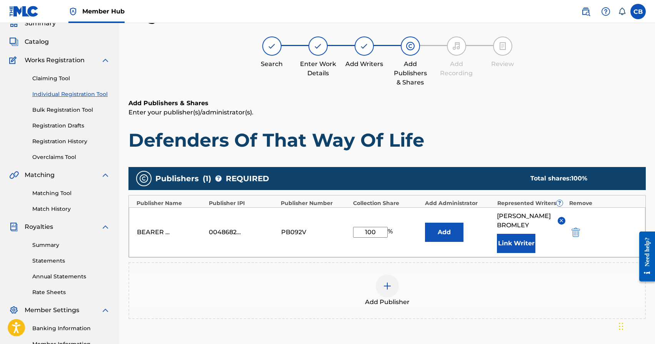
scroll to position [134, 0]
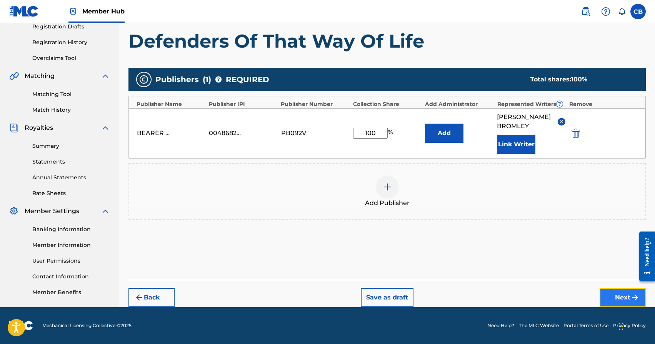
click at [620, 299] on button "Next" at bounding box center [622, 297] width 46 height 19
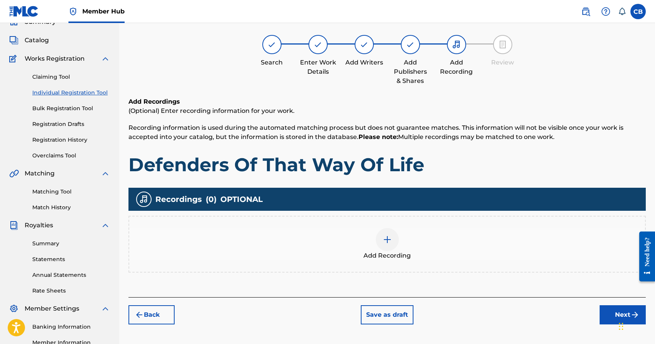
scroll to position [35, 0]
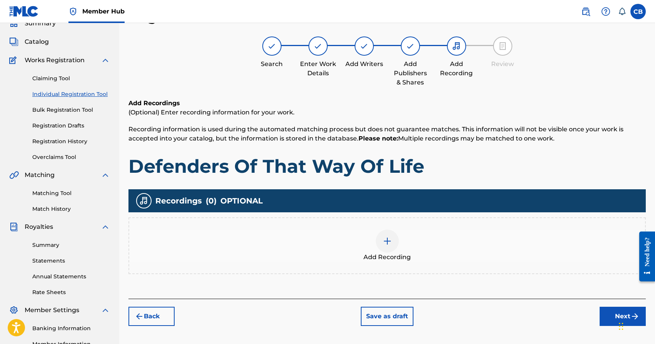
click at [385, 238] on img at bounding box center [387, 241] width 9 height 9
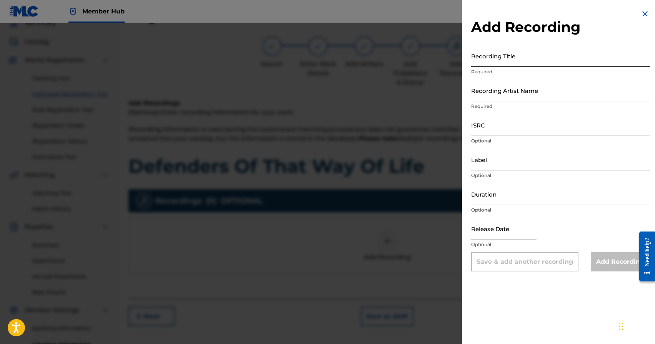
click at [514, 63] on input "Recording Title" at bounding box center [560, 56] width 178 height 22
type input "Defenders Of That Way Of Life"
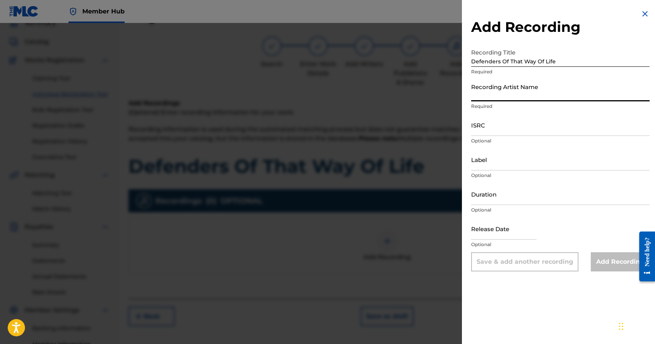
click at [511, 98] on input "Recording Artist Name" at bounding box center [560, 91] width 178 height 22
type input "Apathy"
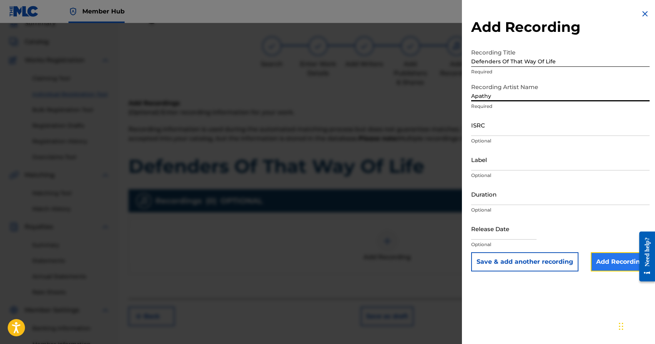
click at [607, 261] on input "Add Recording" at bounding box center [620, 262] width 59 height 19
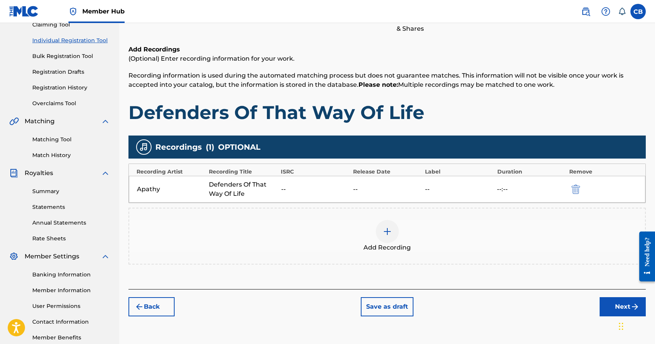
scroll to position [103, 0]
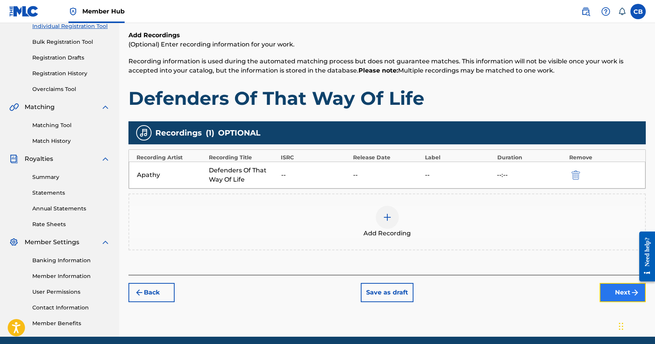
click at [627, 299] on button "Next" at bounding box center [622, 292] width 46 height 19
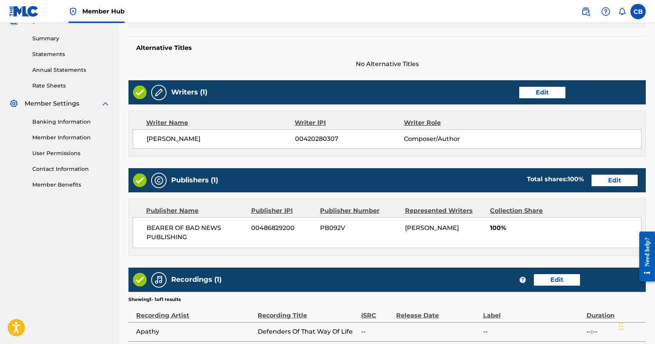
scroll to position [314, 0]
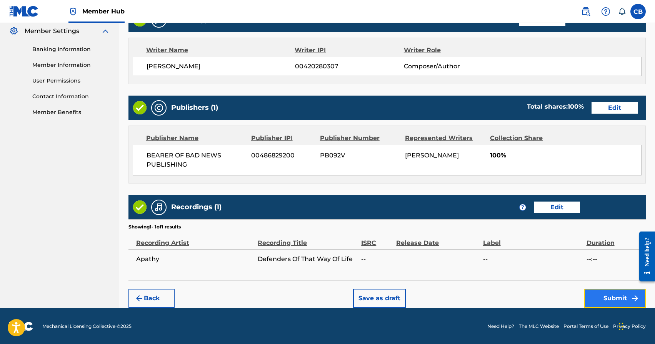
click at [615, 298] on button "Submit" at bounding box center [615, 298] width 62 height 19
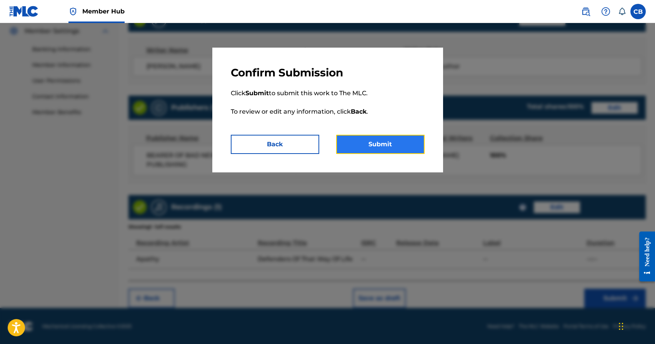
click at [379, 141] on button "Submit" at bounding box center [380, 144] width 88 height 19
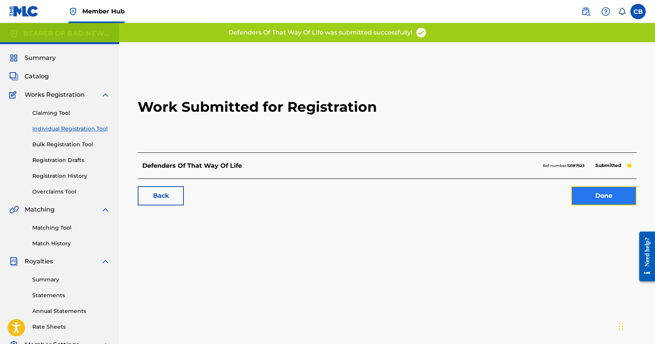
click at [604, 198] on link "Done" at bounding box center [603, 195] width 65 height 19
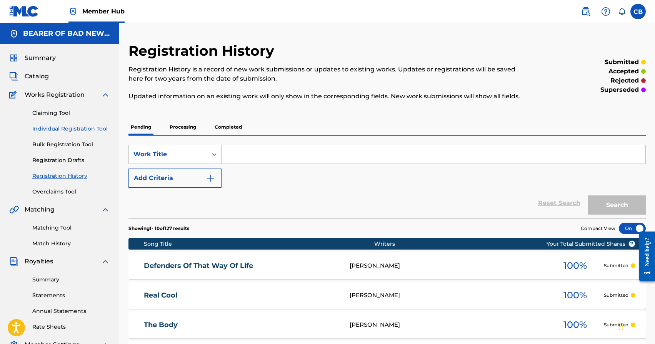
click at [71, 130] on link "Individual Registration Tool" at bounding box center [71, 129] width 78 height 8
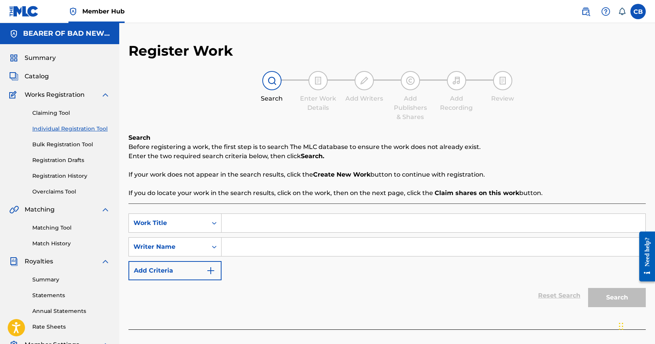
click at [271, 224] on input "Search Form" at bounding box center [433, 223] width 424 height 18
type input "I'm Gonna Break Your Heart"
click at [390, 252] on input "Search Form" at bounding box center [433, 247] width 424 height 18
paste input "[PERSON_NAME]"
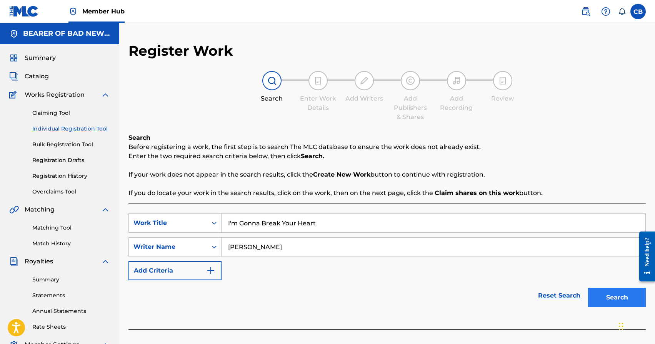
type input "[PERSON_NAME]"
click at [627, 299] on button "Search" at bounding box center [617, 297] width 58 height 19
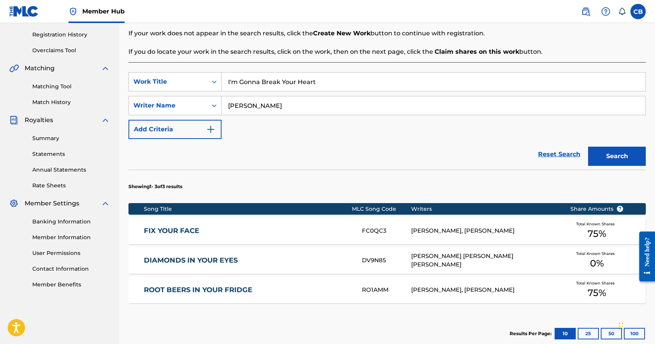
scroll to position [232, 0]
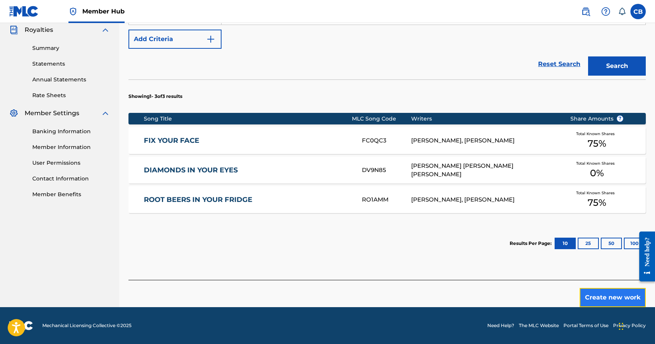
click at [599, 301] on button "Create new work" at bounding box center [612, 297] width 66 height 19
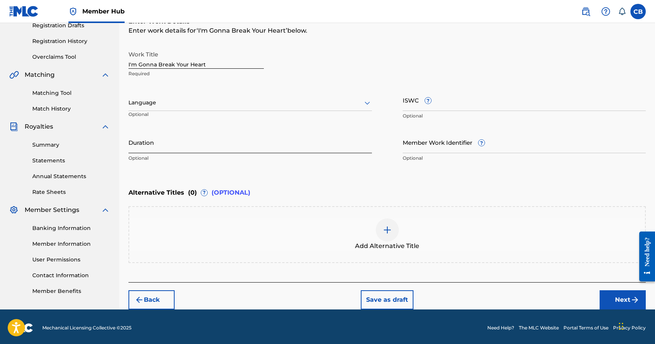
scroll to position [137, 0]
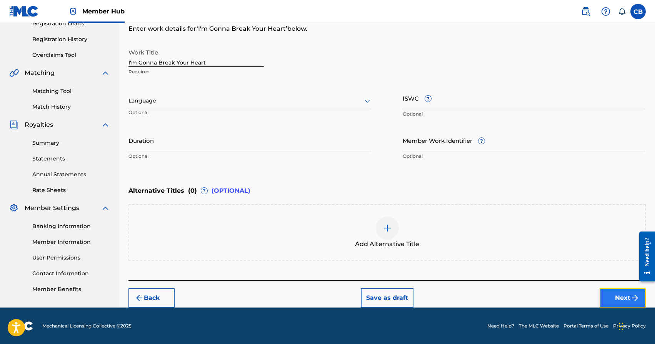
click at [612, 303] on button "Next" at bounding box center [622, 298] width 46 height 19
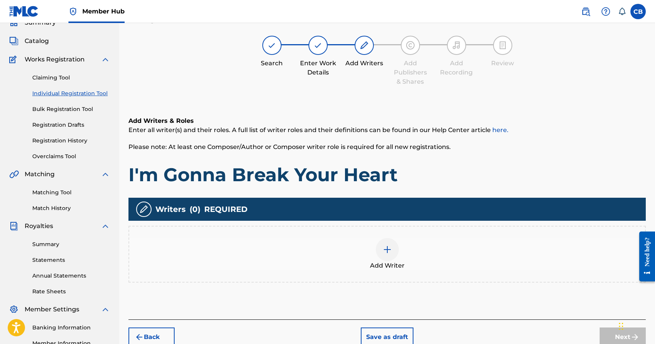
scroll to position [35, 0]
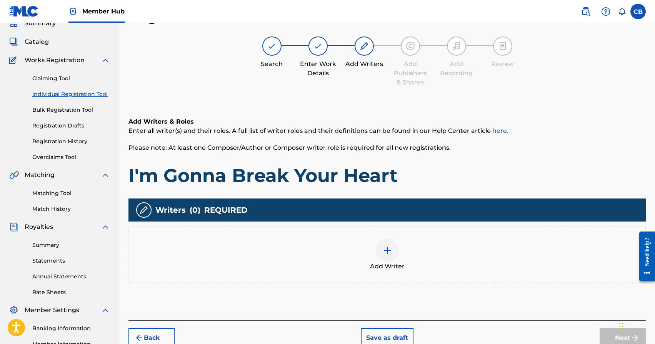
click at [389, 255] on div at bounding box center [387, 250] width 23 height 23
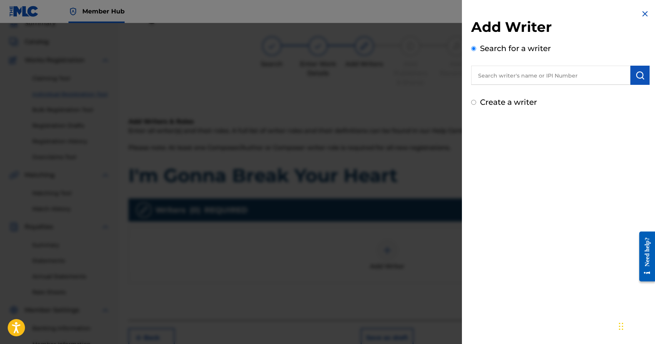
click at [591, 78] on input "text" at bounding box center [550, 75] width 159 height 19
paste input "[PERSON_NAME]"
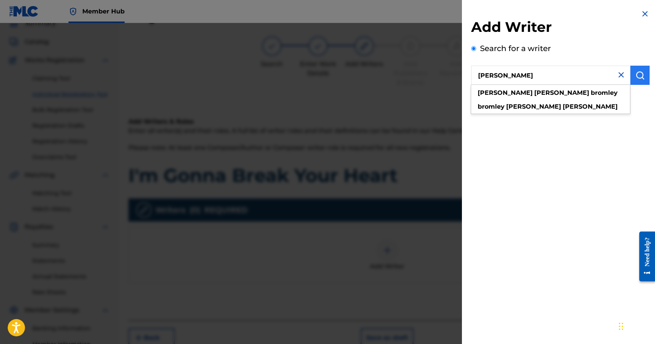
type input "[PERSON_NAME]"
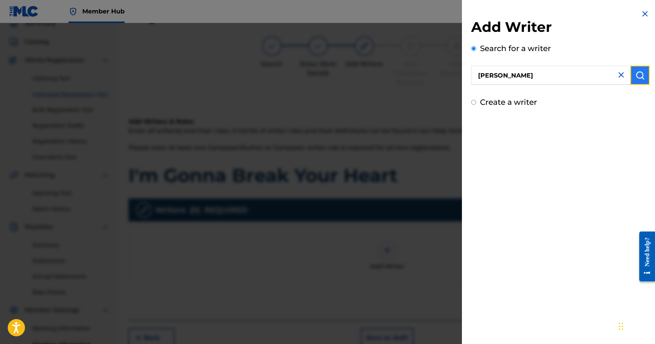
click at [639, 77] on img "submit" at bounding box center [639, 75] width 9 height 9
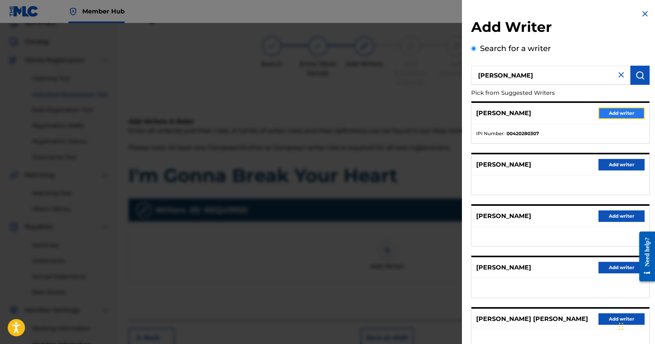
click at [630, 112] on button "Add writer" at bounding box center [621, 114] width 46 height 12
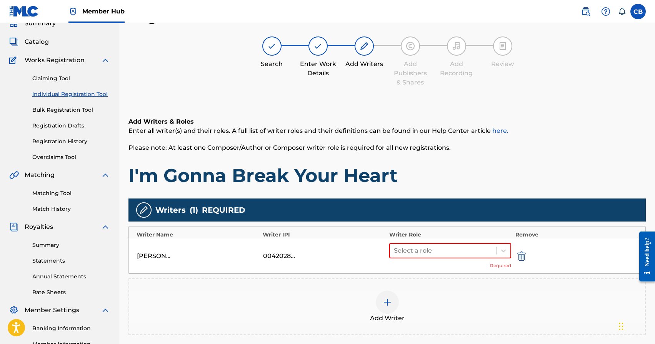
scroll to position [37, 0]
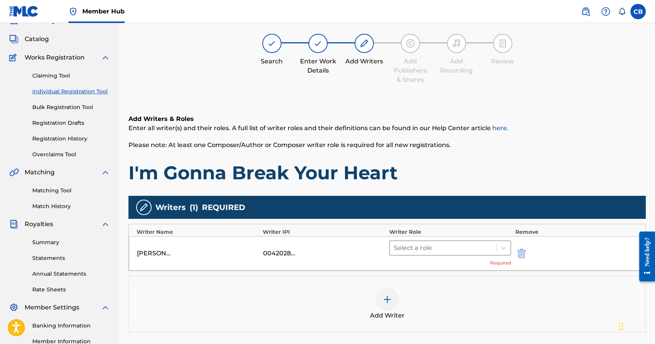
click at [490, 247] on div at bounding box center [443, 248] width 99 height 11
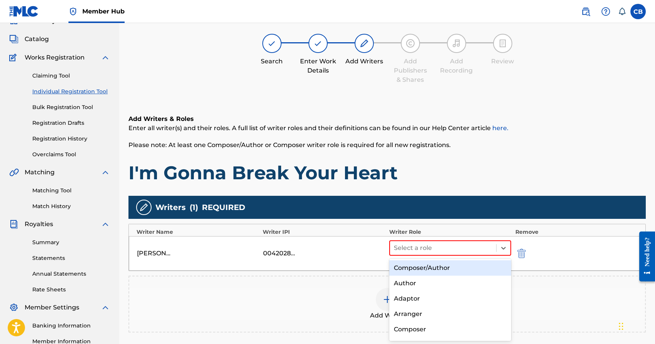
click at [469, 270] on div "Composer/Author" at bounding box center [450, 268] width 122 height 15
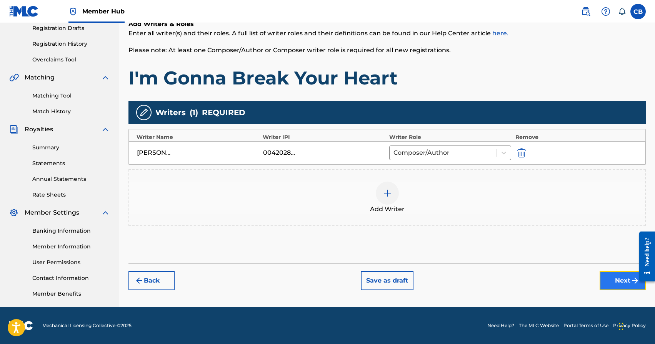
click at [612, 280] on button "Next" at bounding box center [622, 280] width 46 height 19
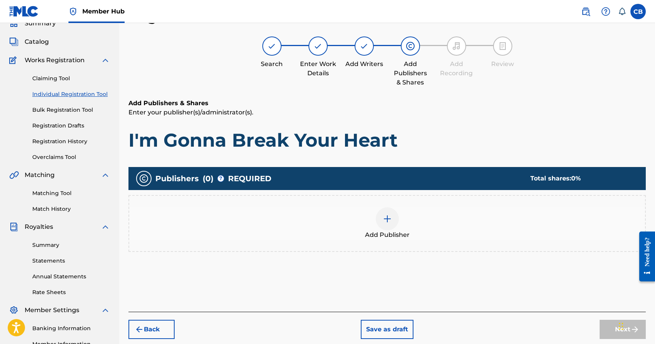
scroll to position [35, 0]
click at [379, 220] on div at bounding box center [387, 219] width 23 height 23
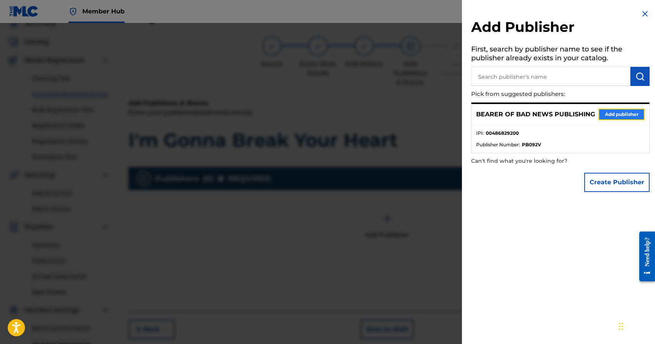
click at [620, 117] on button "Add publisher" at bounding box center [621, 115] width 46 height 12
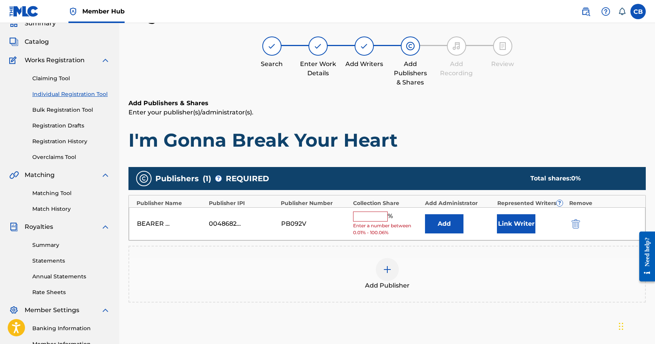
click at [369, 224] on span "Enter a number between 0.01% - 100.06%" at bounding box center [387, 230] width 68 height 14
click at [371, 217] on input "text" at bounding box center [370, 217] width 35 height 10
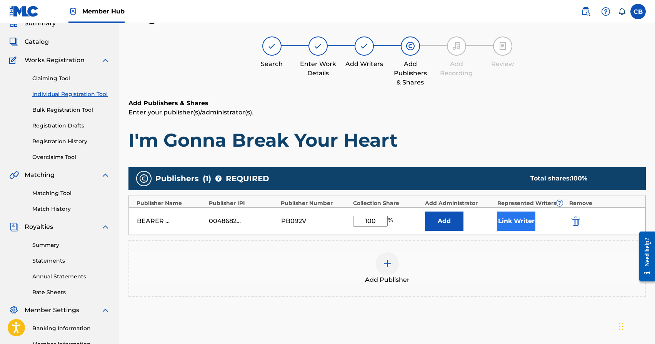
type input "100"
click at [519, 221] on button "Link Writer" at bounding box center [516, 221] width 38 height 19
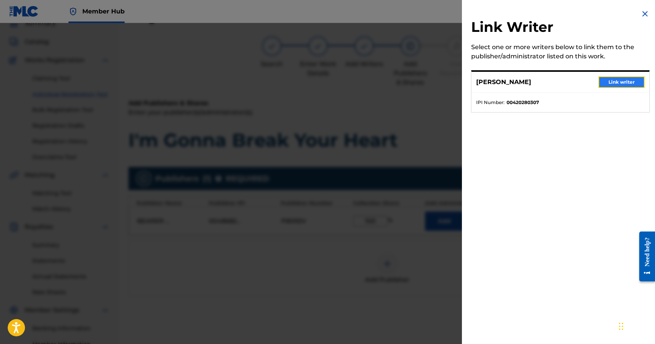
click at [611, 77] on button "Link writer" at bounding box center [621, 83] width 46 height 12
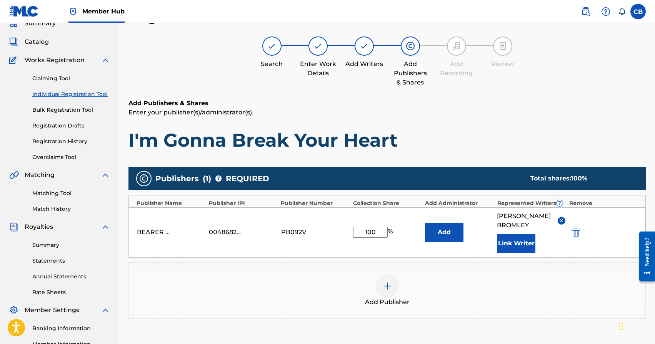
scroll to position [134, 0]
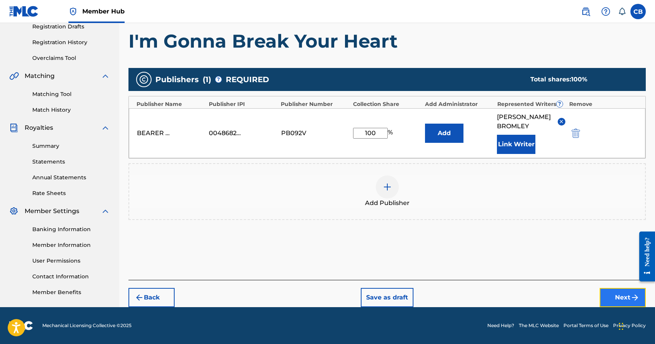
click at [620, 305] on button "Next" at bounding box center [622, 297] width 46 height 19
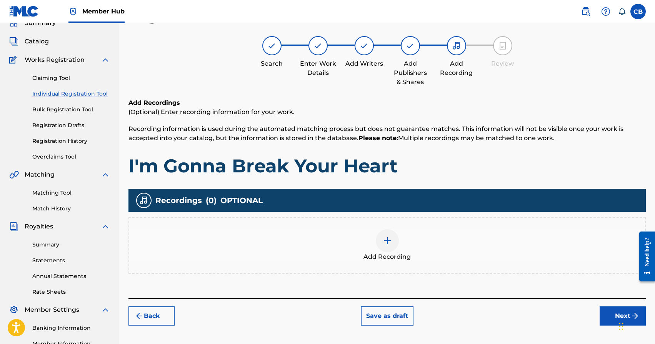
scroll to position [35, 0]
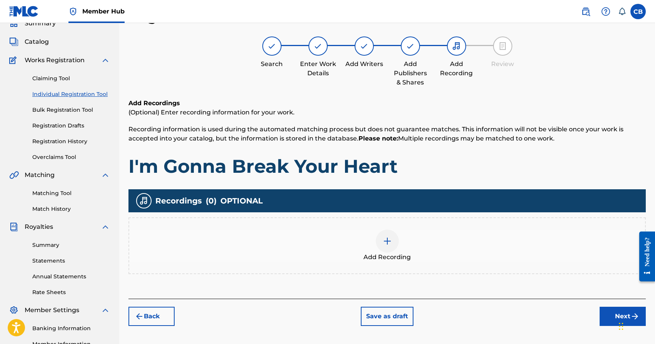
click at [390, 243] on img at bounding box center [387, 241] width 9 height 9
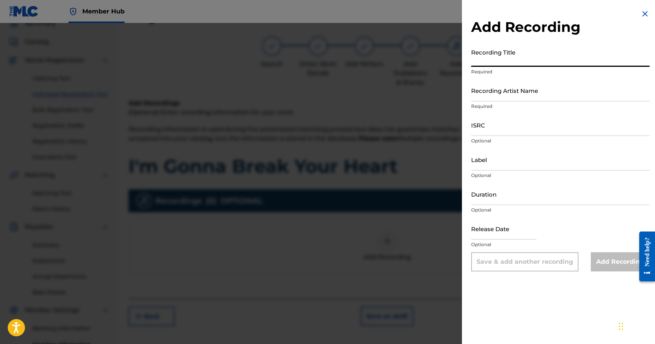
click at [504, 59] on input "Recording Title" at bounding box center [560, 56] width 178 height 22
type input "I'm Gonna Break Your Heart"
click at [621, 214] on div "Duration Optional" at bounding box center [560, 200] width 178 height 35
click at [609, 264] on div "Add Recording" at bounding box center [620, 262] width 59 height 19
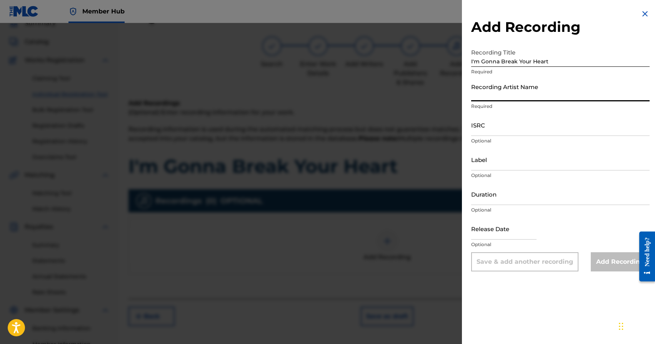
click at [533, 95] on input "Recording Artist Name" at bounding box center [560, 91] width 178 height 22
type input "Apathy"
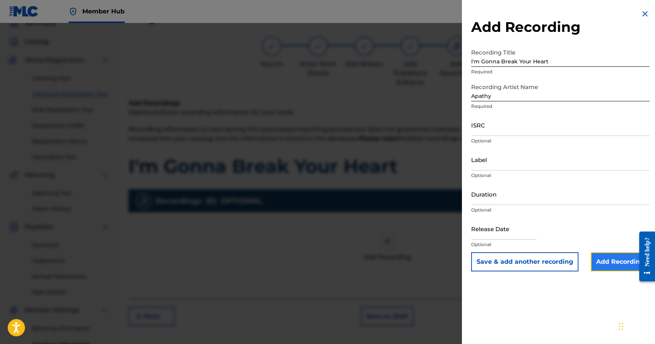
click at [606, 259] on input "Add Recording" at bounding box center [620, 262] width 59 height 19
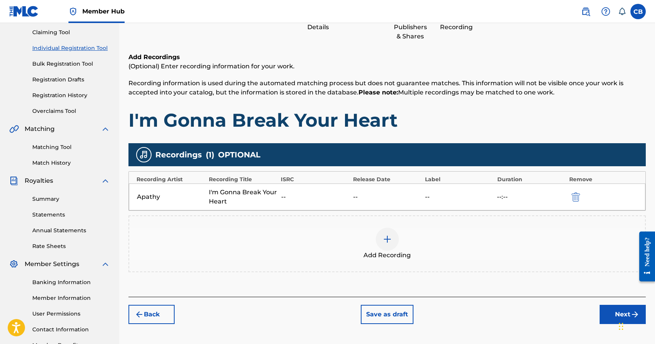
scroll to position [132, 0]
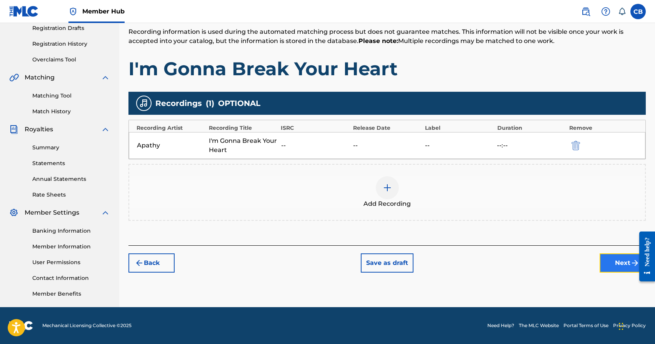
click at [600, 255] on button "Next" at bounding box center [622, 263] width 46 height 19
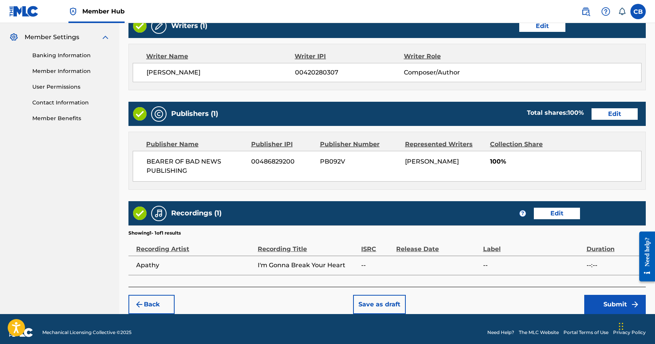
scroll to position [314, 0]
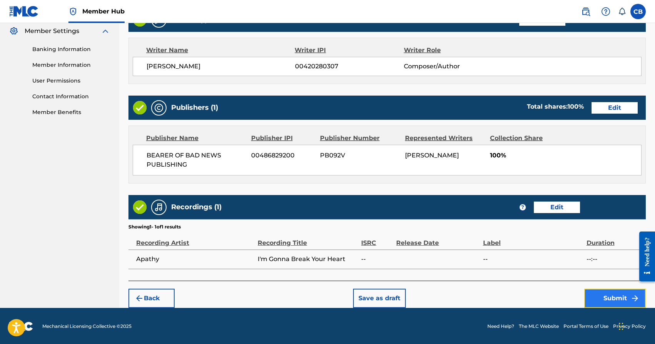
click at [619, 301] on button "Submit" at bounding box center [615, 298] width 62 height 19
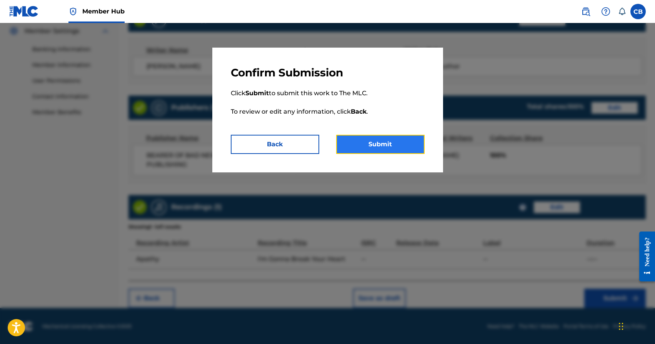
click at [388, 148] on button "Submit" at bounding box center [380, 144] width 88 height 19
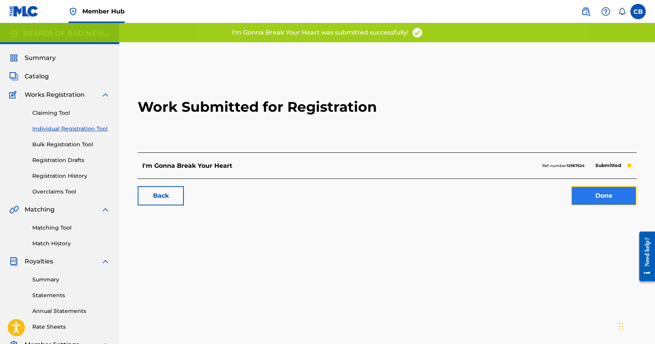
click at [599, 198] on link "Done" at bounding box center [603, 195] width 65 height 19
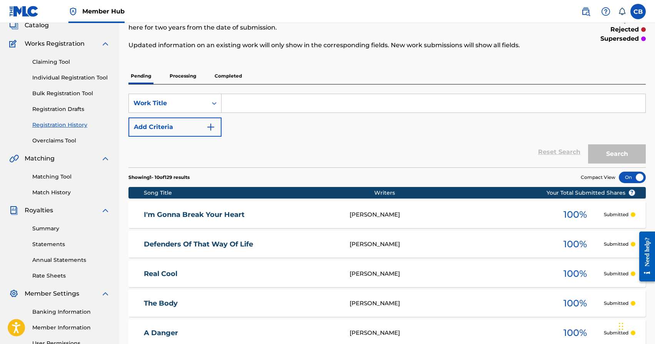
scroll to position [70, 0]
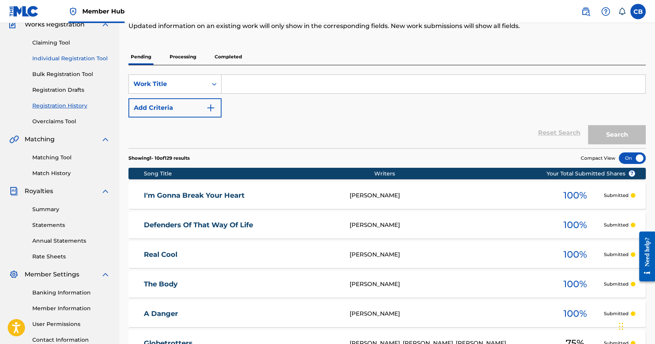
click at [76, 62] on link "Individual Registration Tool" at bounding box center [71, 59] width 78 height 8
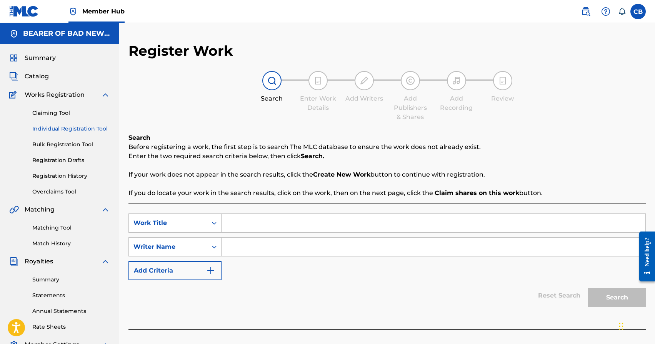
click at [388, 218] on input "Search Form" at bounding box center [433, 223] width 424 height 18
type input "Submarine Down"
click at [363, 250] on input "Search Form" at bounding box center [433, 247] width 424 height 18
paste input "[PERSON_NAME]"
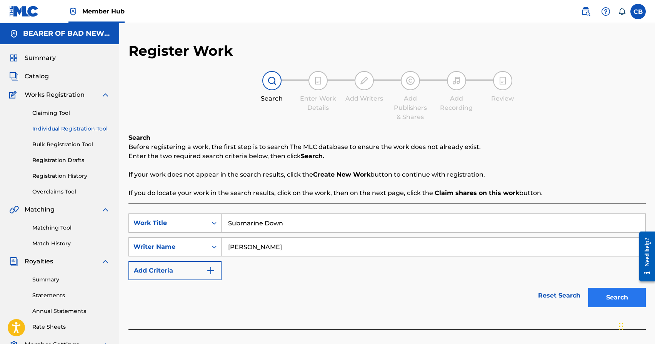
type input "[PERSON_NAME]"
click at [616, 302] on button "Search" at bounding box center [617, 297] width 58 height 19
click at [610, 299] on button "Search" at bounding box center [617, 297] width 58 height 19
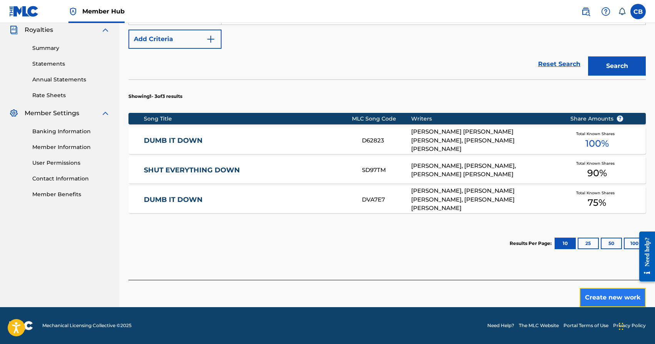
click at [607, 299] on button "Create new work" at bounding box center [612, 297] width 66 height 19
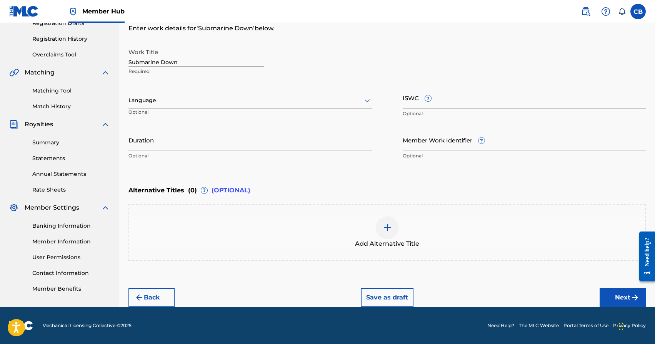
scroll to position [137, 0]
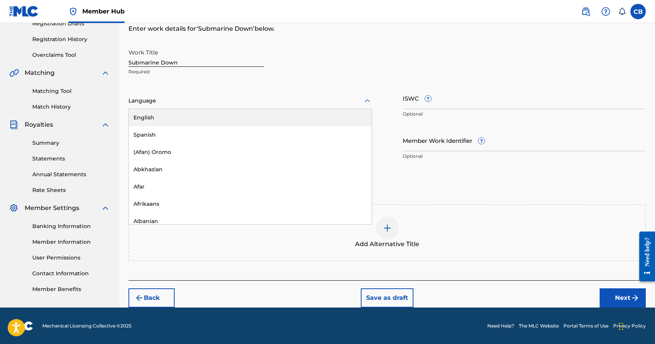
click at [187, 100] on div at bounding box center [249, 101] width 243 height 10
click at [228, 108] on div "Language" at bounding box center [249, 101] width 243 height 16
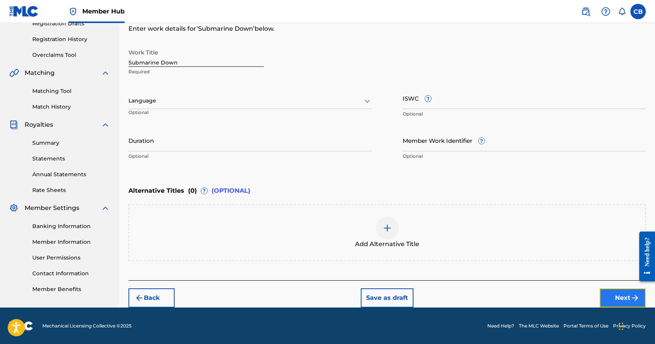
click at [609, 302] on button "Next" at bounding box center [622, 298] width 46 height 19
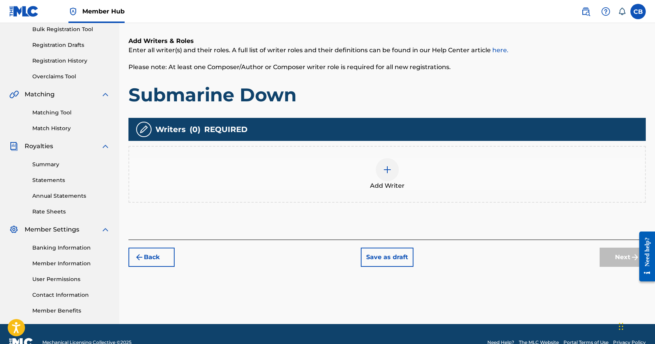
scroll to position [122, 0]
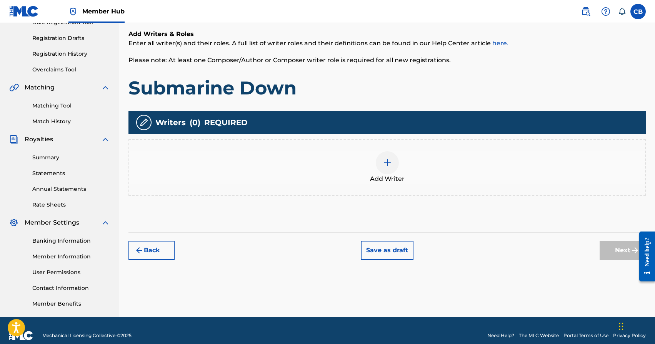
click at [384, 164] on img at bounding box center [387, 162] width 9 height 9
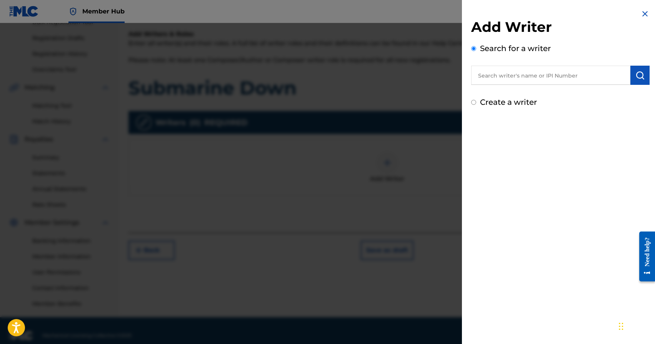
click at [542, 68] on input "text" at bounding box center [550, 75] width 159 height 19
paste input "[PERSON_NAME]"
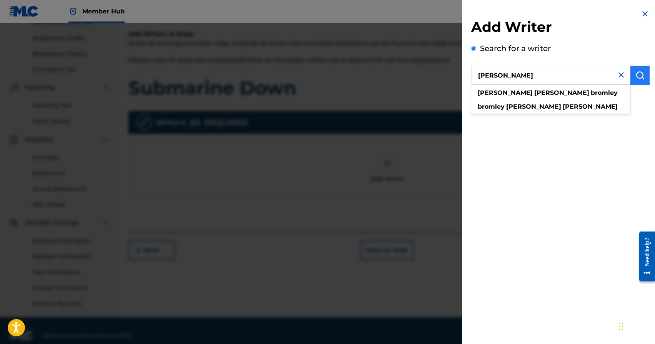
type input "[PERSON_NAME]"
click at [641, 75] on img "submit" at bounding box center [639, 75] width 9 height 9
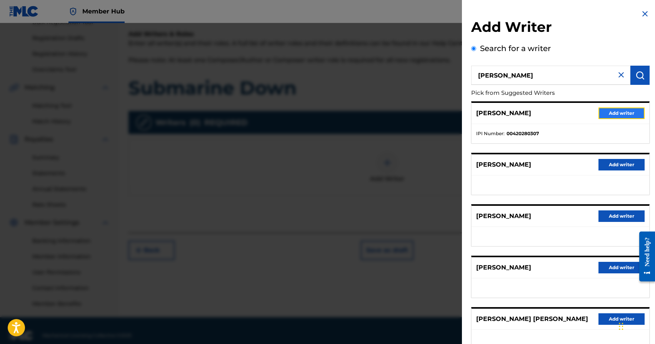
click at [620, 110] on button "Add writer" at bounding box center [621, 114] width 46 height 12
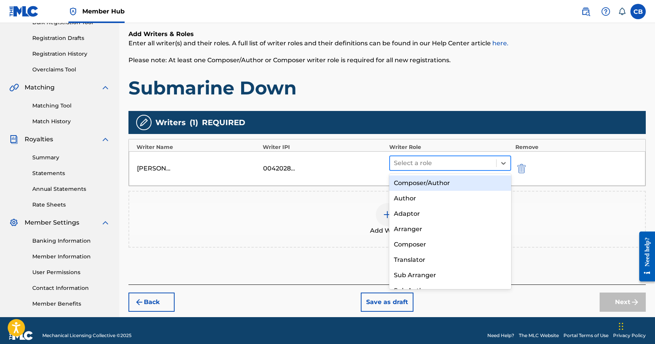
click at [423, 168] on div at bounding box center [443, 163] width 99 height 11
click at [425, 186] on div "Composer/Author" at bounding box center [450, 183] width 122 height 15
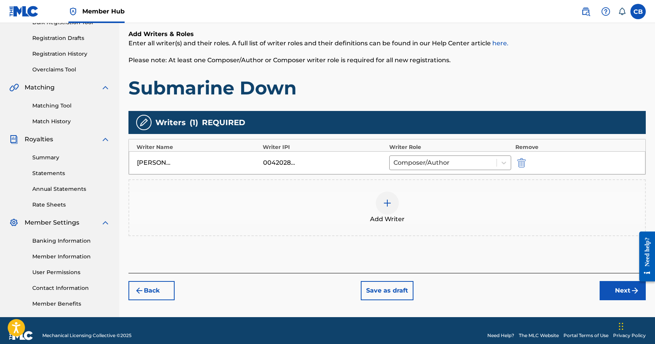
scroll to position [132, 0]
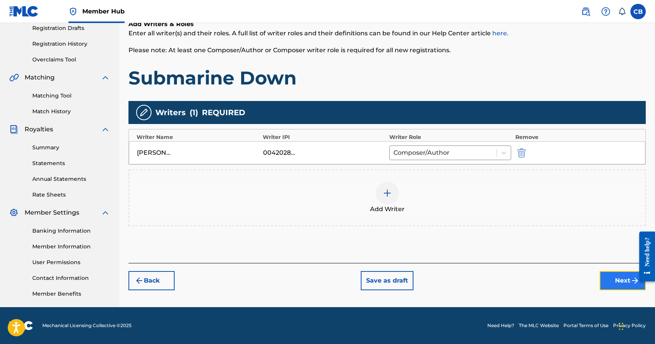
click at [612, 283] on button "Next" at bounding box center [622, 280] width 46 height 19
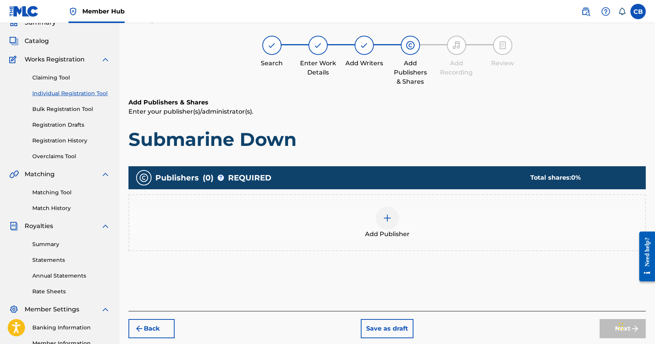
scroll to position [35, 0]
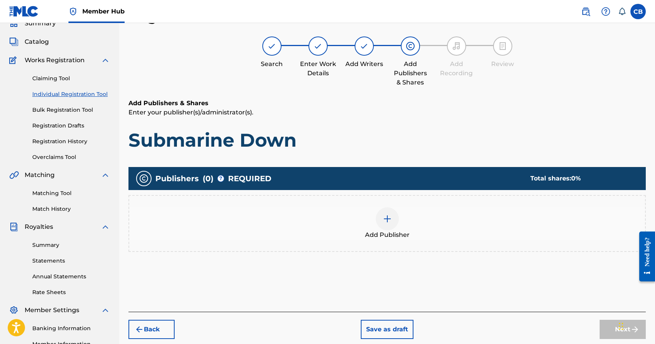
click at [395, 216] on div at bounding box center [387, 219] width 23 height 23
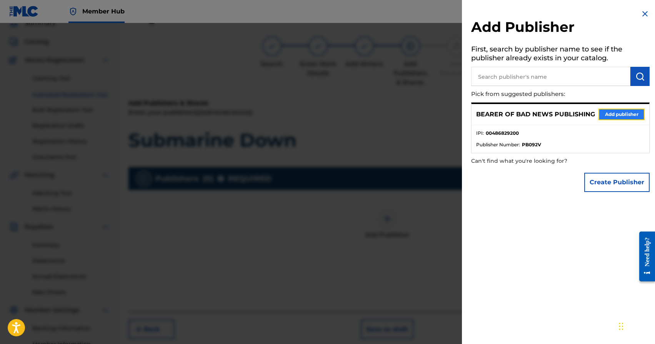
click at [616, 116] on button "Add publisher" at bounding box center [621, 115] width 46 height 12
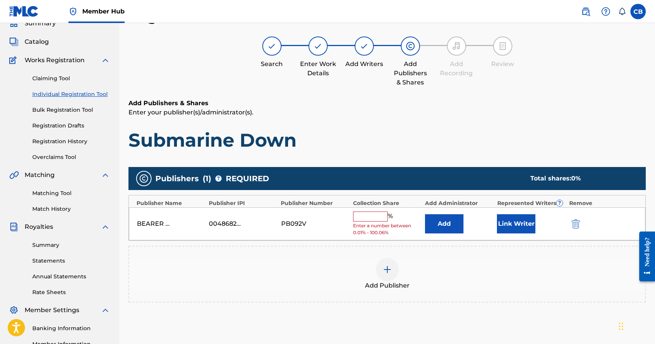
click at [364, 217] on input "text" at bounding box center [370, 217] width 35 height 10
type input "100"
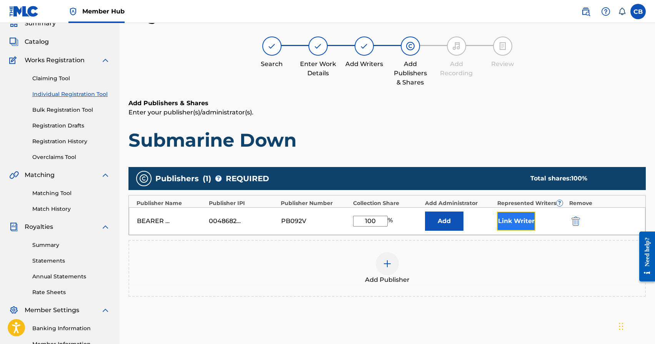
click at [518, 222] on button "Link Writer" at bounding box center [516, 221] width 38 height 19
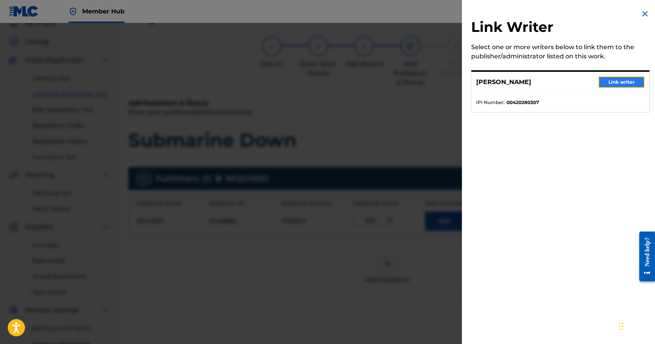
click at [618, 84] on button "Link writer" at bounding box center [621, 83] width 46 height 12
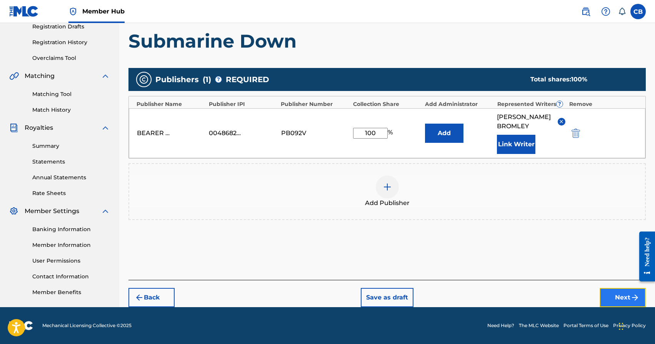
click at [607, 298] on button "Next" at bounding box center [622, 297] width 46 height 19
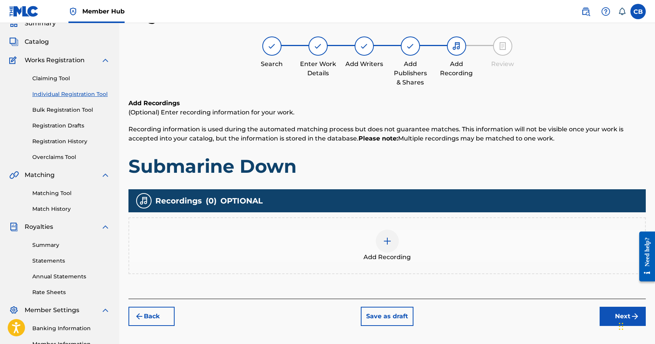
click at [389, 240] on img at bounding box center [387, 241] width 9 height 9
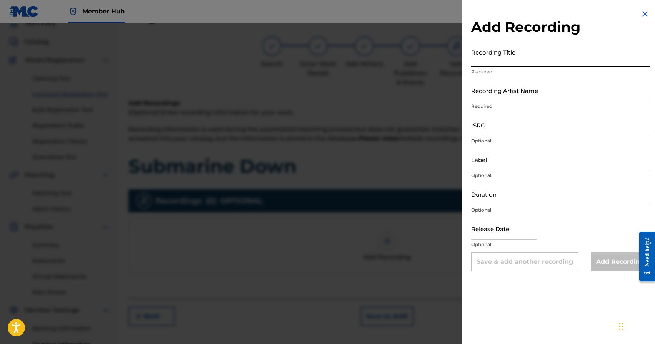
click at [506, 61] on input "Recording Title" at bounding box center [560, 56] width 178 height 22
type input "I"
type input "Submarine Down"
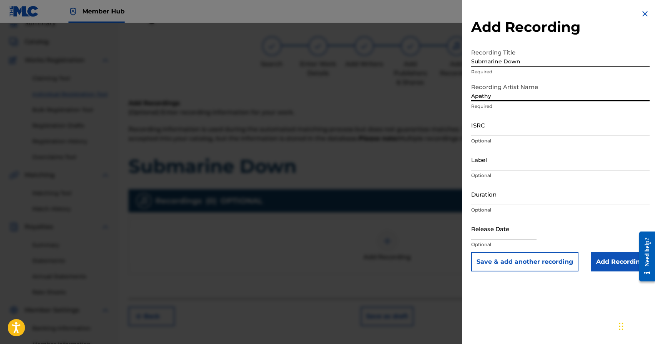
type input "Apathy"
click at [471, 253] on button "Save & add another recording" at bounding box center [524, 262] width 107 height 19
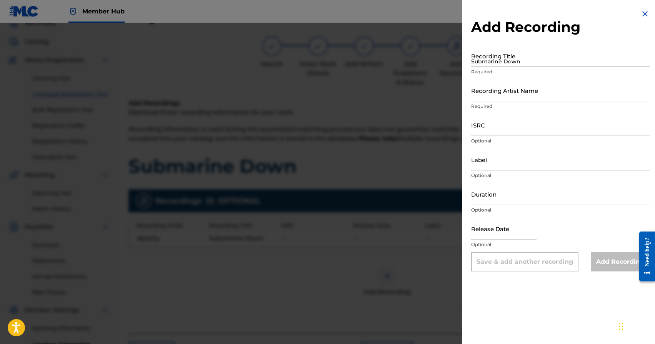
click at [640, 12] on img at bounding box center [644, 13] width 9 height 9
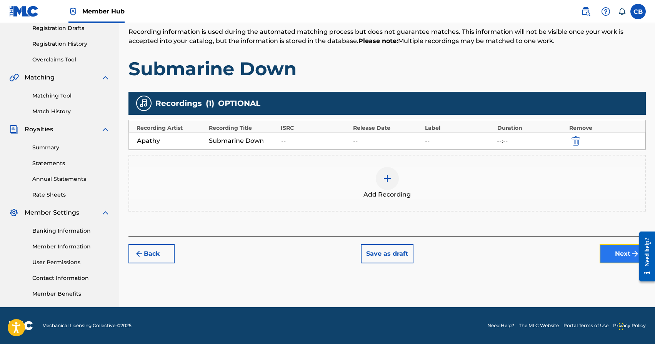
click at [626, 258] on button "Next" at bounding box center [622, 254] width 46 height 19
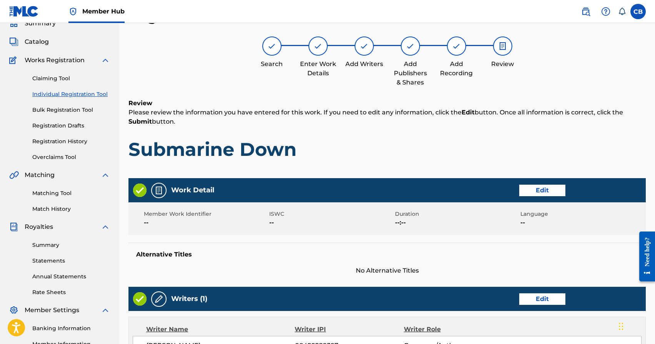
scroll to position [314, 0]
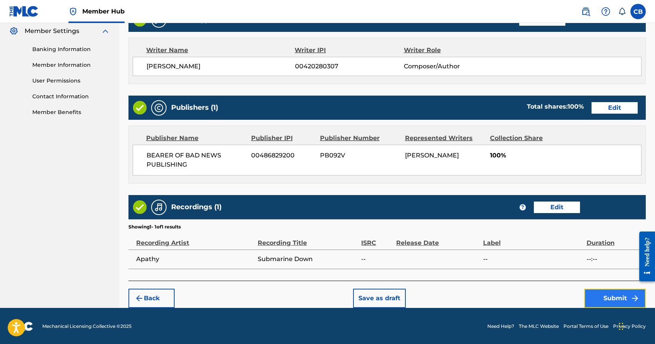
click at [609, 301] on button "Submit" at bounding box center [615, 298] width 62 height 19
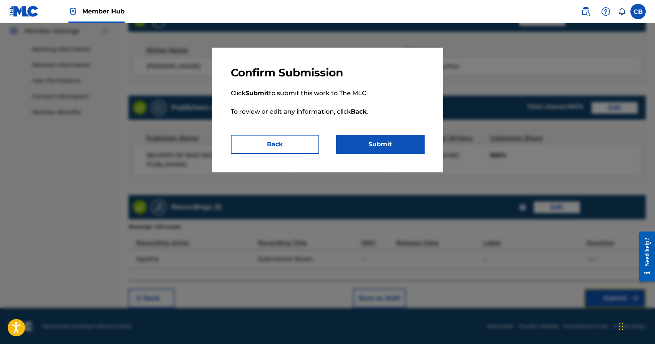
scroll to position [311, 0]
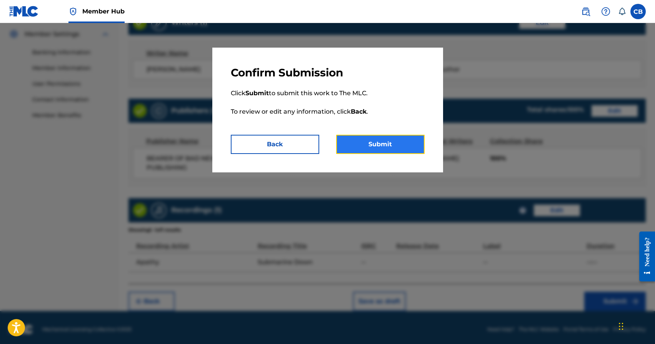
click at [371, 138] on button "Submit" at bounding box center [380, 144] width 88 height 19
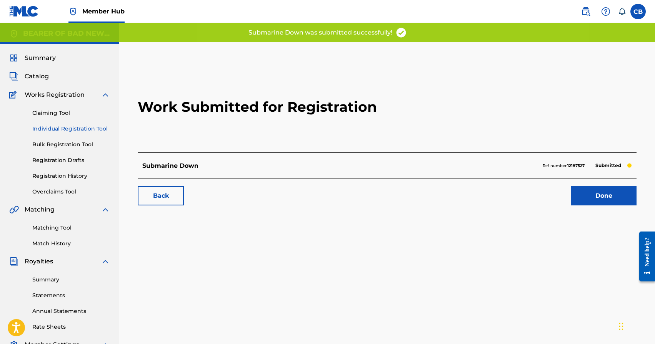
click at [601, 185] on div "Back Done" at bounding box center [387, 192] width 499 height 27
click at [601, 193] on link "Done" at bounding box center [603, 195] width 65 height 19
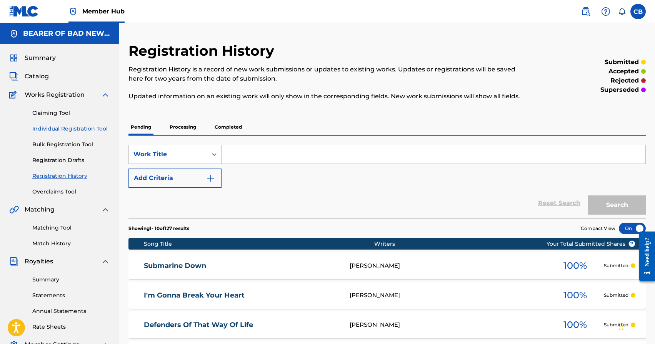
click at [64, 131] on link "Individual Registration Tool" at bounding box center [71, 129] width 78 height 8
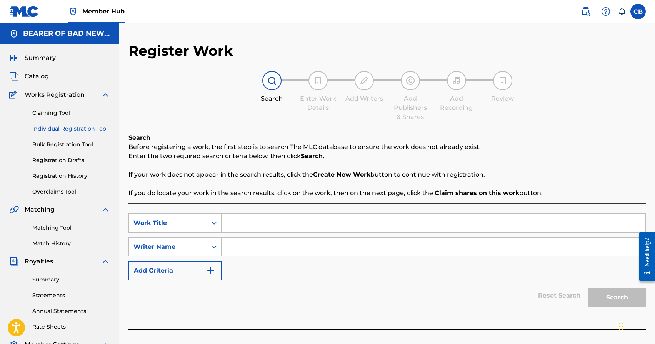
click at [265, 223] on input "Search Form" at bounding box center [433, 223] width 424 height 18
type input "s"
type input "Scuba Groupie"
paste input "[PERSON_NAME]"
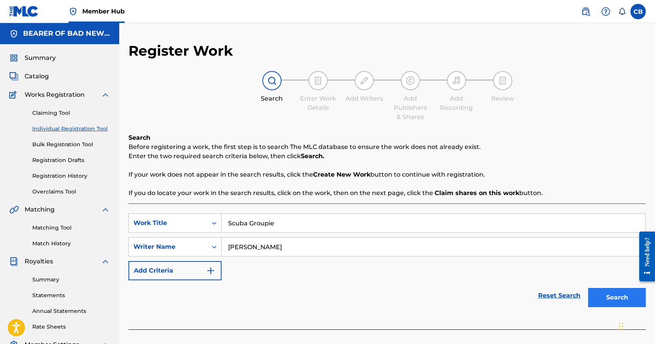
type input "[PERSON_NAME]"
click at [612, 295] on button "Search" at bounding box center [617, 297] width 58 height 19
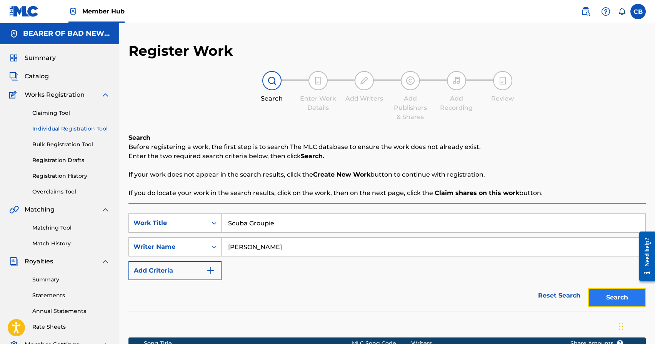
click at [615, 304] on button "Search" at bounding box center [617, 297] width 58 height 19
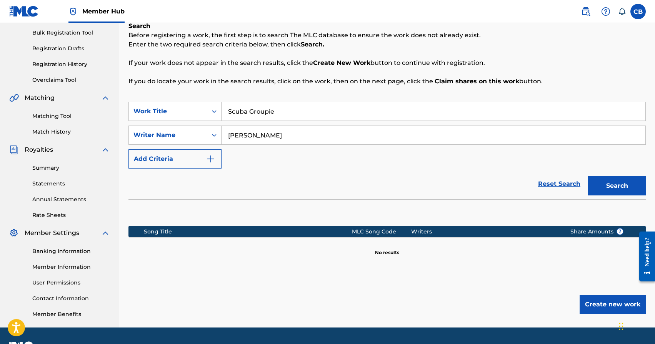
scroll to position [132, 0]
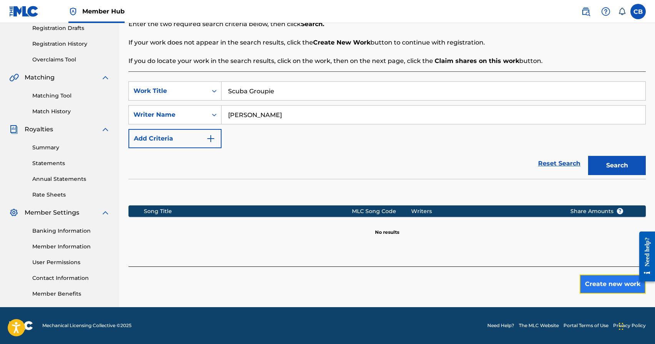
click at [601, 291] on button "Create new work" at bounding box center [612, 284] width 66 height 19
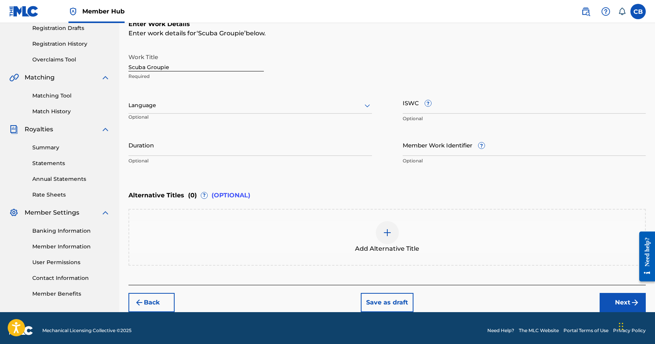
scroll to position [137, 0]
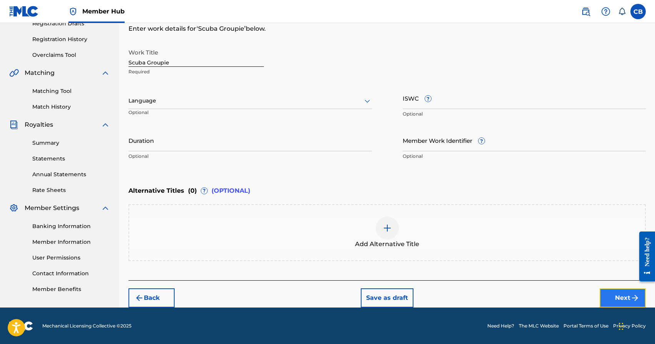
click at [614, 299] on button "Next" at bounding box center [622, 298] width 46 height 19
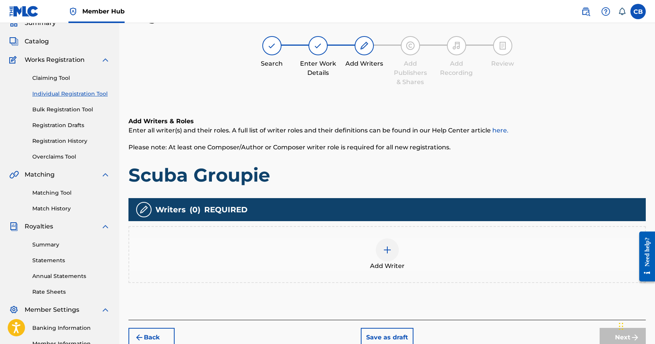
scroll to position [35, 0]
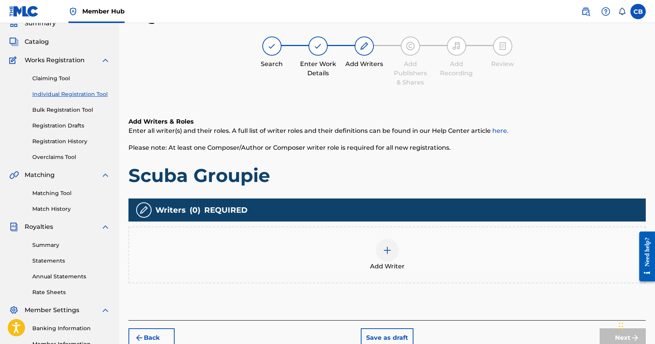
click at [387, 249] on img at bounding box center [387, 250] width 9 height 9
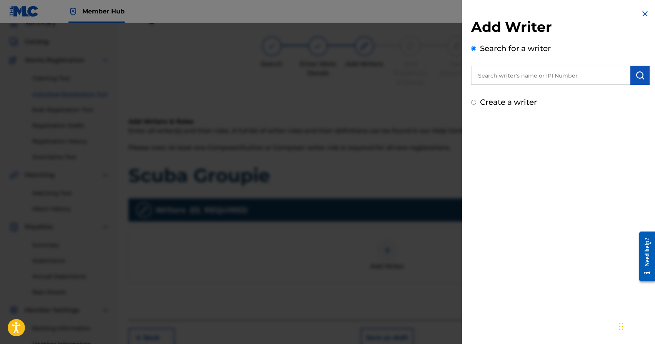
click at [538, 77] on input "text" at bounding box center [550, 75] width 159 height 19
paste input "[PERSON_NAME]"
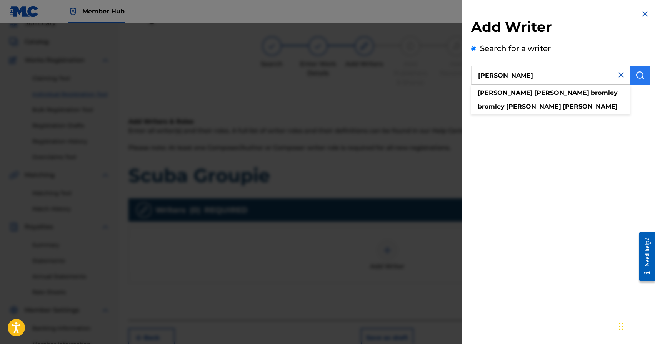
type input "[PERSON_NAME]"
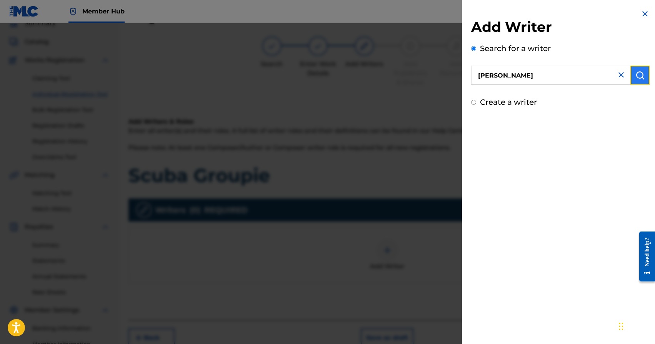
click at [636, 78] on img "submit" at bounding box center [639, 75] width 9 height 9
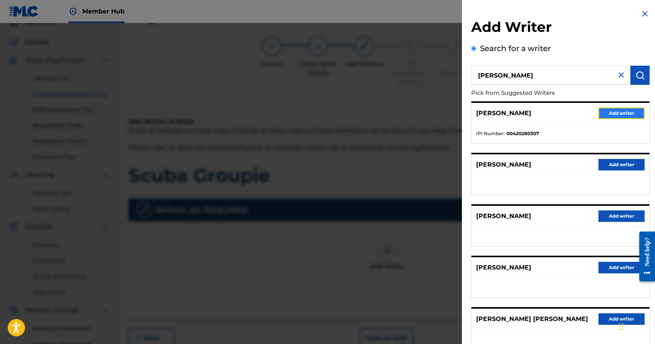
click at [626, 118] on button "Add writer" at bounding box center [621, 114] width 46 height 12
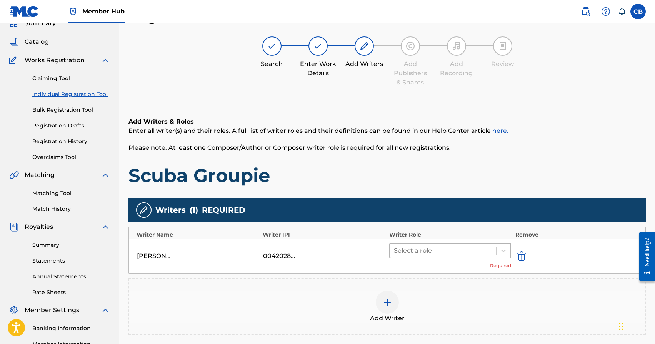
click at [438, 256] on div at bounding box center [443, 251] width 99 height 11
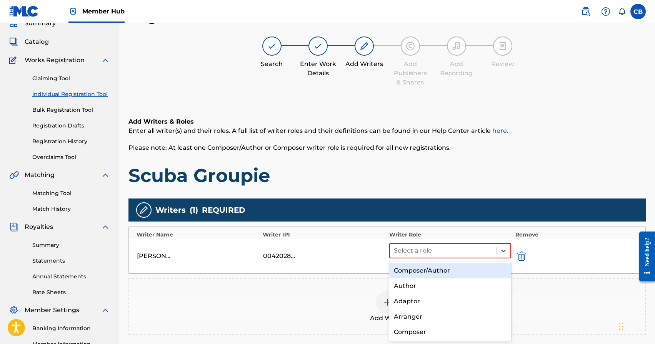
click at [434, 275] on div "Composer/Author" at bounding box center [450, 270] width 122 height 15
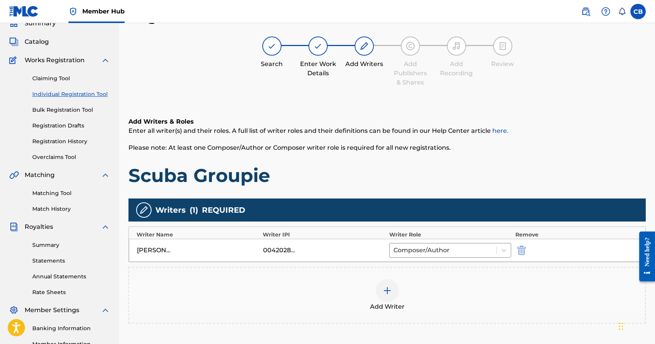
scroll to position [132, 0]
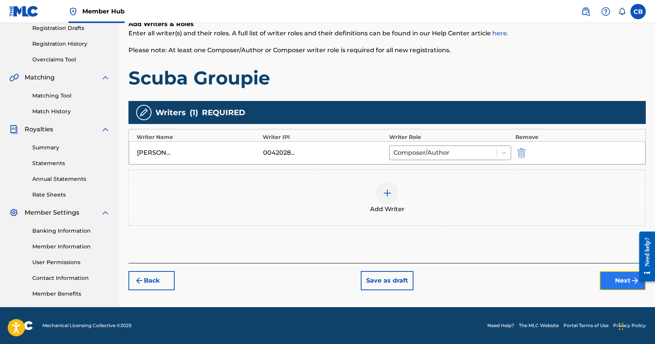
click at [621, 285] on button "Next" at bounding box center [622, 280] width 46 height 19
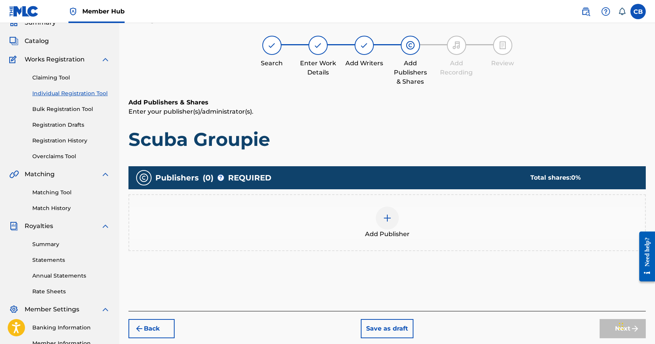
scroll to position [35, 0]
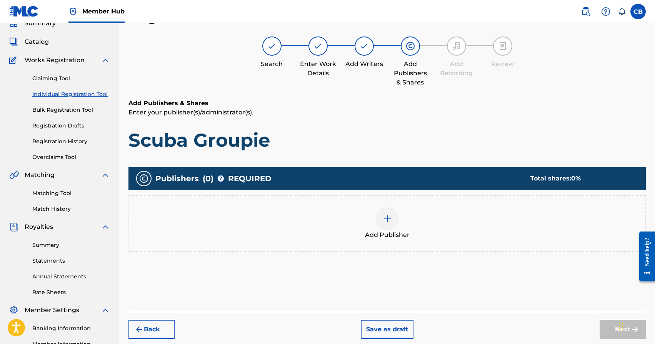
click at [390, 220] on img at bounding box center [387, 219] width 9 height 9
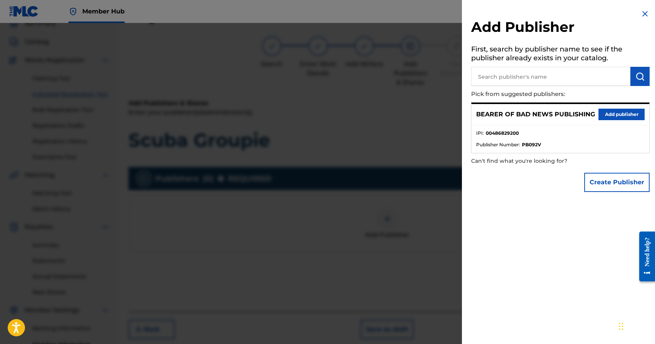
scroll to position [34, 0]
click at [628, 113] on button "Add publisher" at bounding box center [621, 115] width 46 height 12
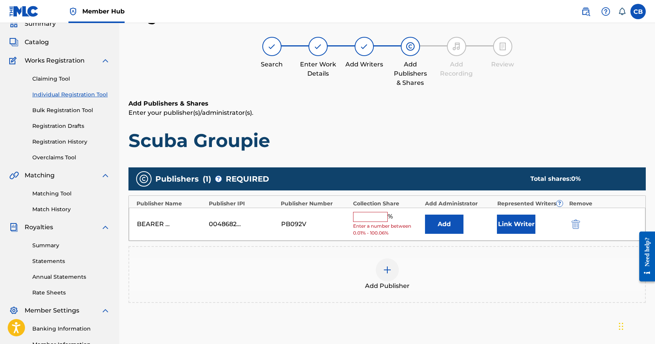
scroll to position [35, 0]
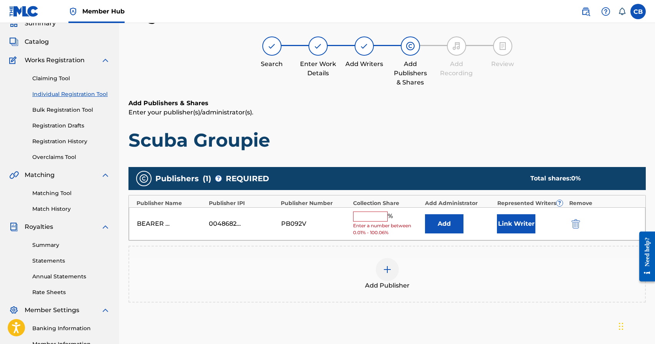
click at [378, 217] on input "text" at bounding box center [370, 217] width 35 height 10
type input "100"
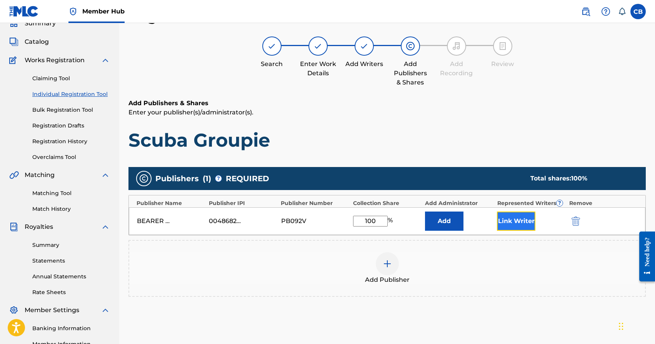
click at [514, 219] on button "Link Writer" at bounding box center [516, 221] width 38 height 19
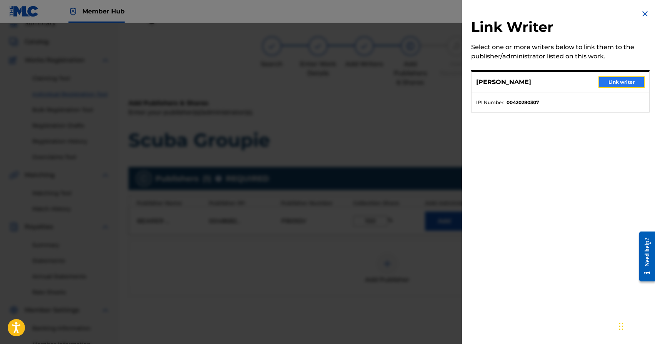
click at [615, 78] on button "Link writer" at bounding box center [621, 83] width 46 height 12
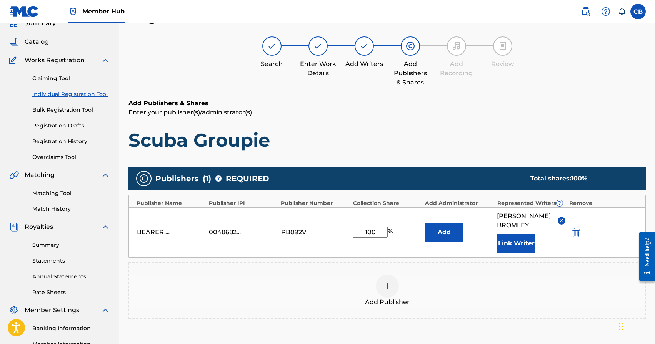
scroll to position [134, 0]
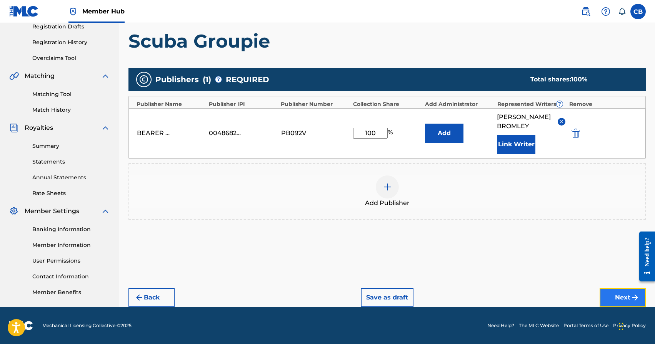
click at [622, 296] on button "Next" at bounding box center [622, 297] width 46 height 19
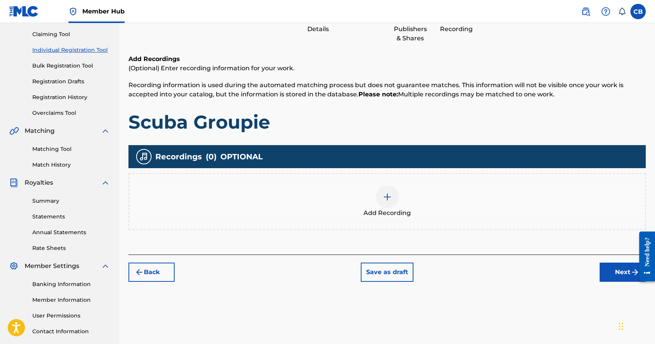
scroll to position [132, 0]
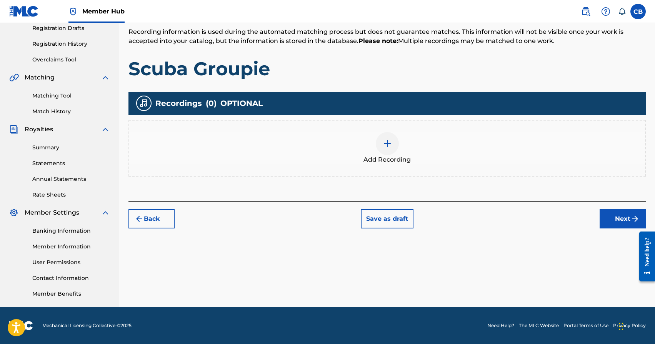
click at [389, 142] on img at bounding box center [387, 143] width 9 height 9
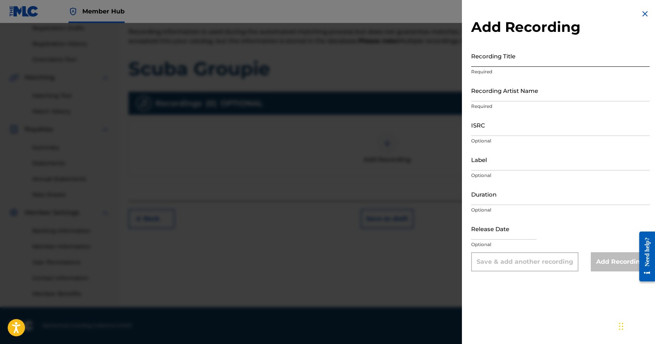
click at [506, 63] on input "Recording Title" at bounding box center [560, 56] width 178 height 22
type input "Scuba Groupie"
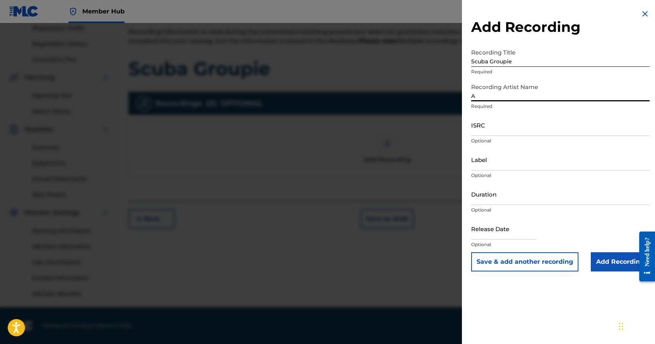
type input "Apathy"
click at [616, 265] on input "Add Recording" at bounding box center [620, 262] width 59 height 19
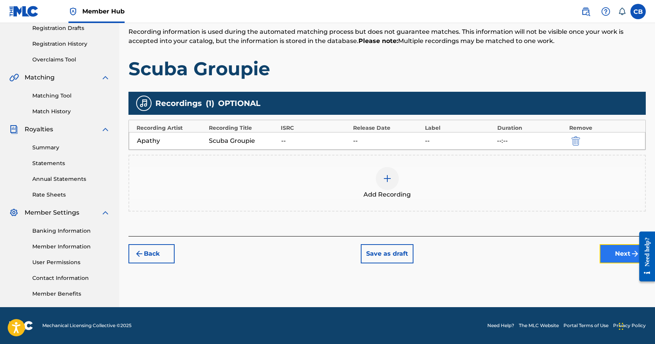
click at [609, 255] on button "Next" at bounding box center [622, 254] width 46 height 19
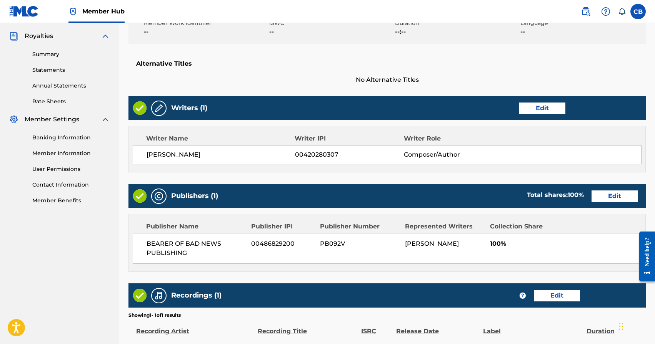
scroll to position [314, 0]
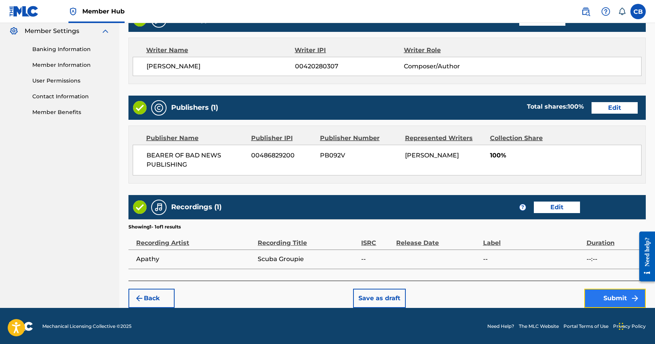
click at [617, 295] on button "Submit" at bounding box center [615, 298] width 62 height 19
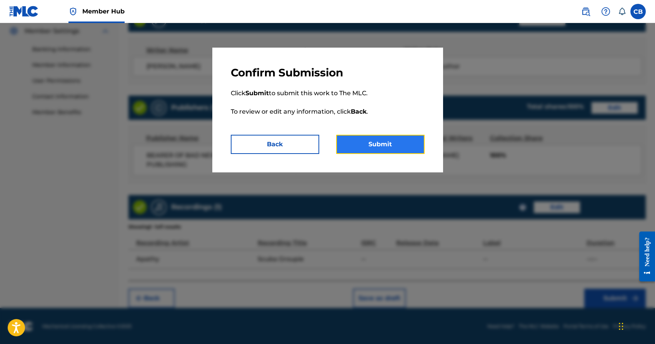
click at [374, 144] on button "Submit" at bounding box center [380, 144] width 88 height 19
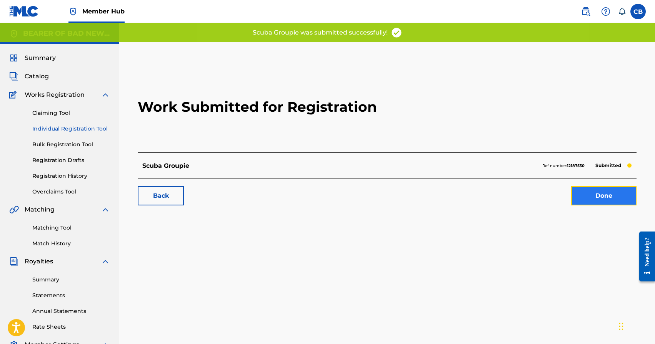
click at [582, 198] on link "Done" at bounding box center [603, 195] width 65 height 19
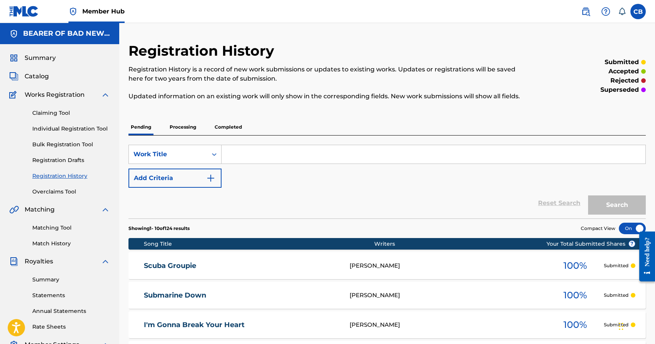
click at [469, 198] on div "Reset Search Search" at bounding box center [386, 203] width 517 height 31
click at [478, 190] on div "Reset Search Search" at bounding box center [386, 203] width 517 height 31
click at [78, 129] on link "Individual Registration Tool" at bounding box center [71, 129] width 78 height 8
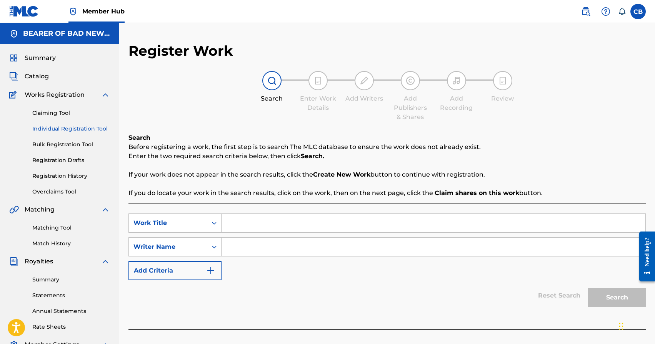
click at [322, 230] on input "Search Form" at bounding box center [433, 223] width 424 height 18
type input "Fly Joints"
paste input "[PERSON_NAME]"
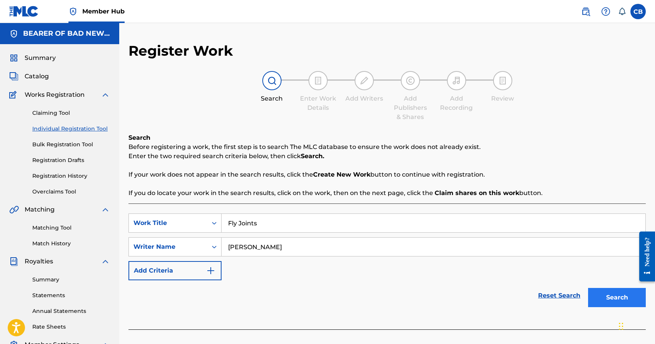
type input "[PERSON_NAME]"
click at [614, 300] on button "Search" at bounding box center [617, 297] width 58 height 19
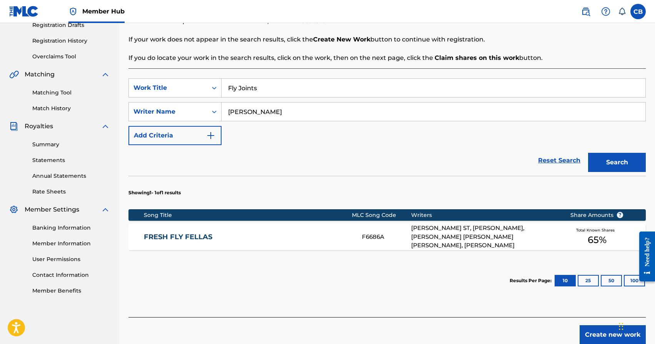
scroll to position [173, 0]
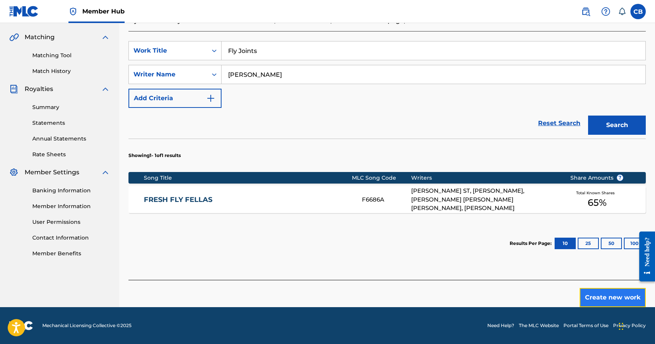
click at [597, 301] on button "Create new work" at bounding box center [612, 297] width 66 height 19
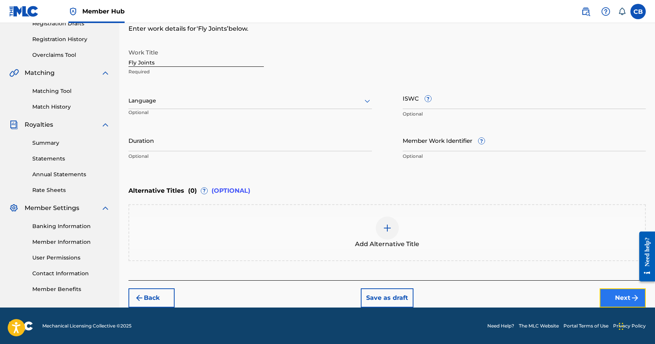
click at [609, 302] on button "Next" at bounding box center [622, 298] width 46 height 19
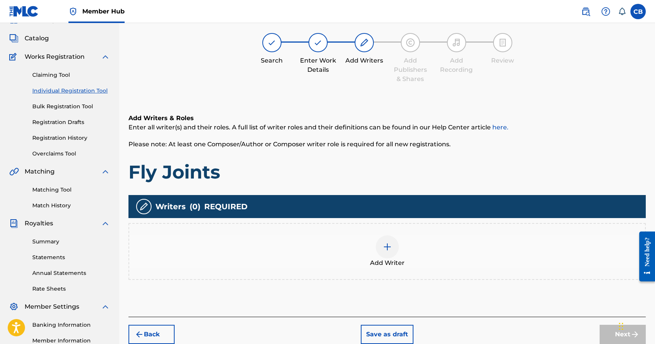
scroll to position [35, 0]
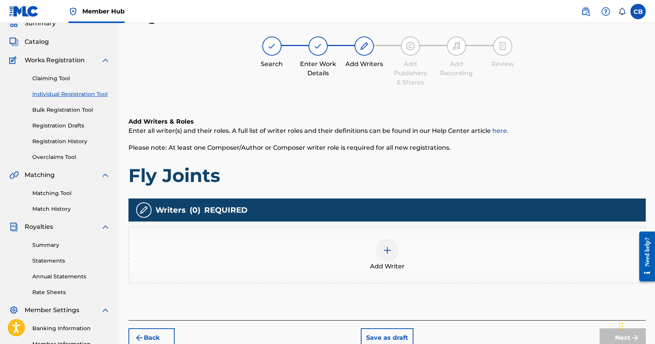
click at [384, 253] on img at bounding box center [387, 250] width 9 height 9
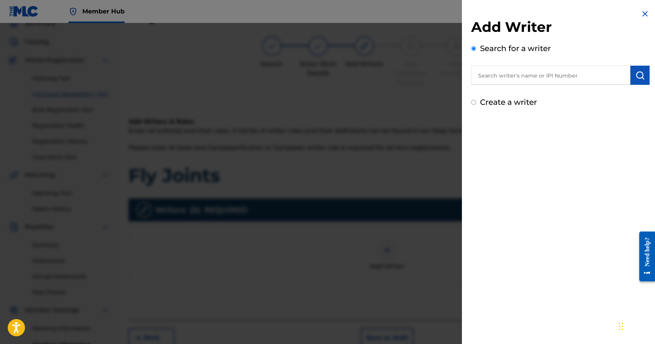
click at [496, 82] on input "text" at bounding box center [550, 75] width 159 height 19
paste input "[PERSON_NAME]"
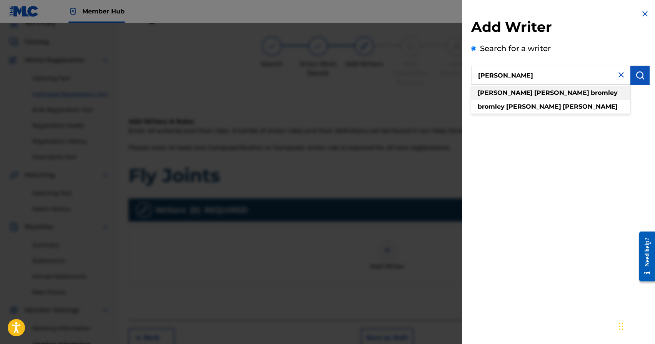
click at [591, 93] on strong "bromley" at bounding box center [604, 92] width 27 height 7
type input "[PERSON_NAME]"
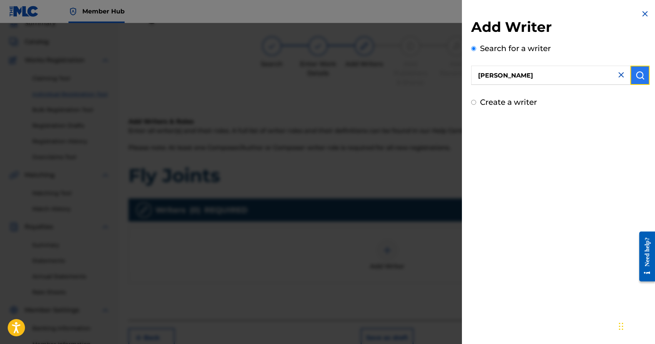
click at [636, 78] on img "submit" at bounding box center [639, 75] width 9 height 9
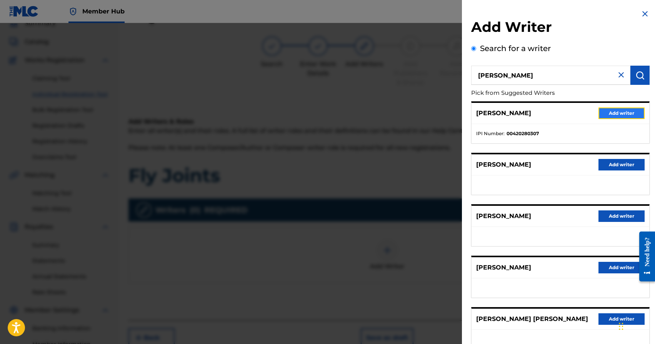
click at [622, 114] on button "Add writer" at bounding box center [621, 114] width 46 height 12
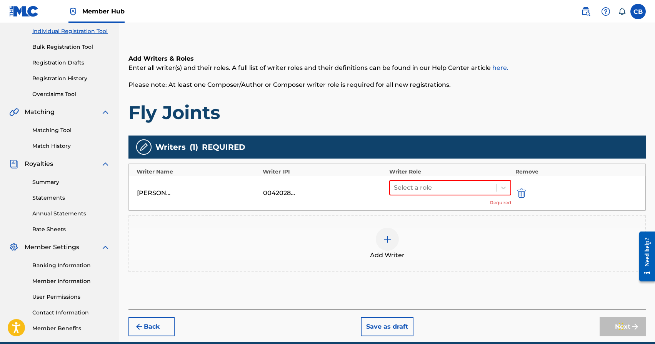
scroll to position [97, 0]
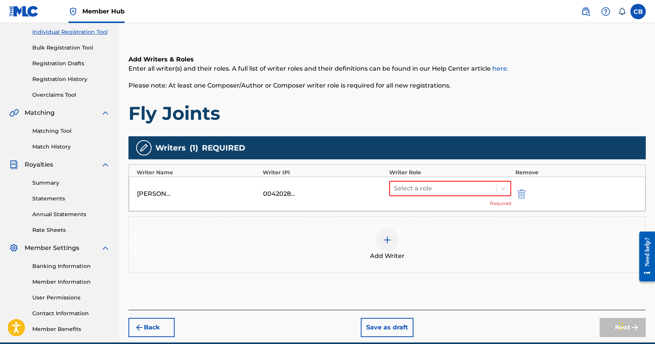
click at [466, 179] on div "[PERSON_NAME] 00420280307 Select a role Required" at bounding box center [387, 194] width 516 height 35
click at [456, 189] on div at bounding box center [443, 188] width 99 height 11
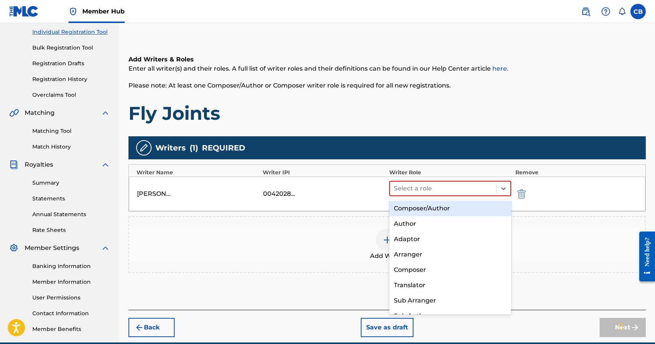
click at [439, 209] on div "Composer/Author" at bounding box center [450, 208] width 122 height 15
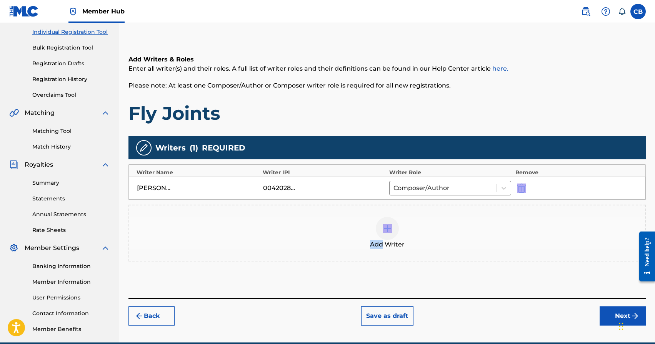
drag, startPoint x: 439, startPoint y: 209, endPoint x: 523, endPoint y: 155, distance: 99.8
click at [511, 182] on div "Writers ( 1 ) REQUIRED Writer Name Writer IPI Writer Role Remove [PERSON_NAME] …" at bounding box center [386, 198] width 517 height 125
click at [519, 148] on div "Writers ( 1 ) REQUIRED" at bounding box center [386, 147] width 517 height 23
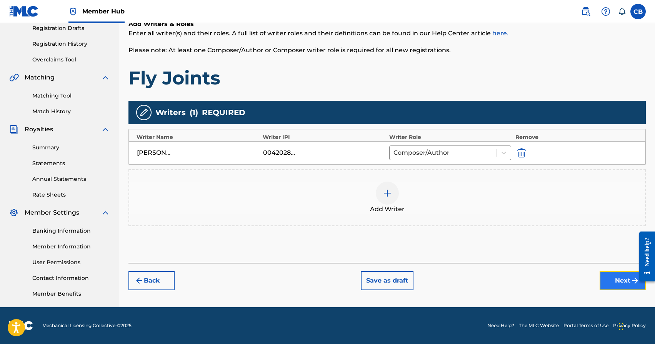
click at [611, 279] on button "Next" at bounding box center [622, 280] width 46 height 19
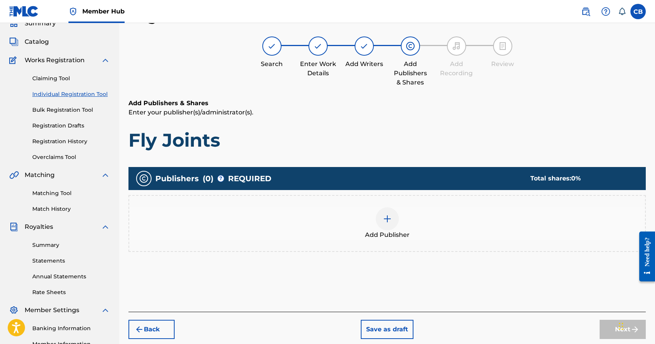
scroll to position [35, 0]
click at [386, 222] on img at bounding box center [387, 219] width 9 height 9
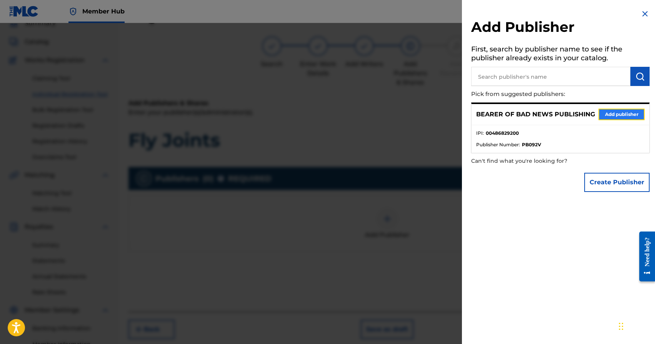
click at [611, 113] on button "Add publisher" at bounding box center [621, 115] width 46 height 12
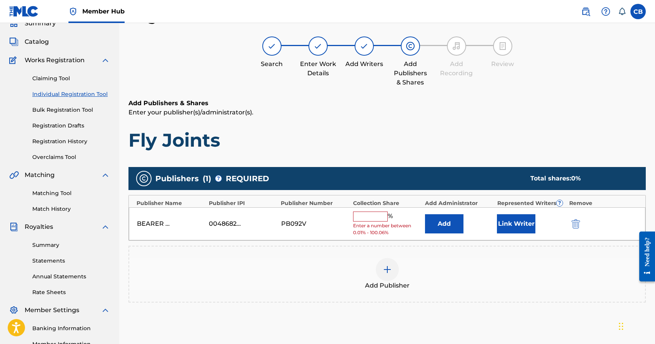
scroll to position [35, 0]
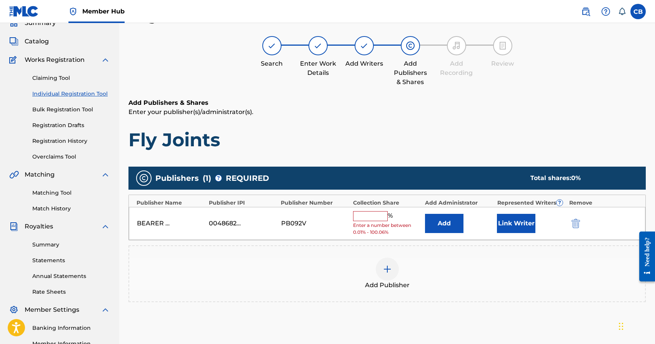
click at [367, 218] on input "text" at bounding box center [370, 216] width 35 height 10
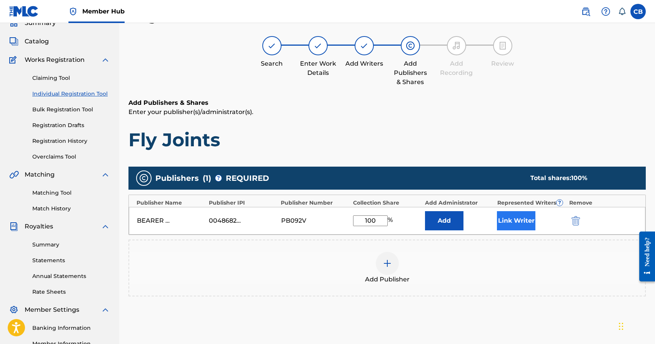
type input "100"
click at [509, 223] on button "Link Writer" at bounding box center [516, 220] width 38 height 19
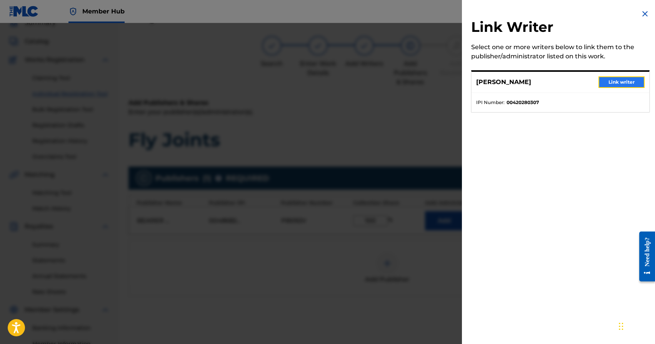
click at [624, 83] on button "Link writer" at bounding box center [621, 83] width 46 height 12
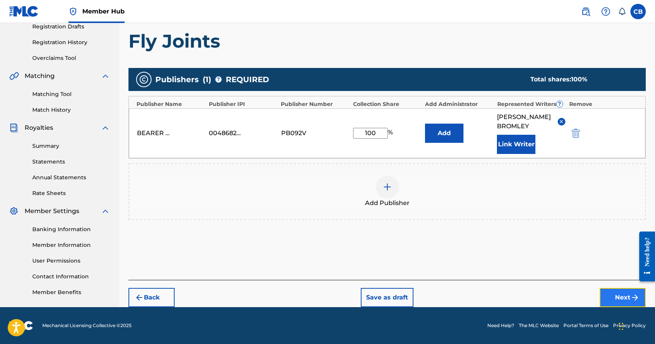
click at [619, 299] on button "Next" at bounding box center [622, 297] width 46 height 19
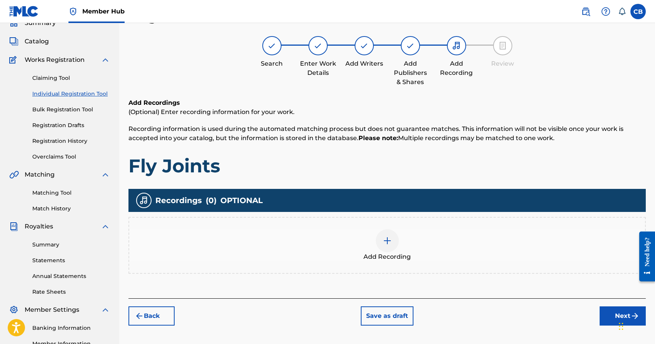
scroll to position [35, 0]
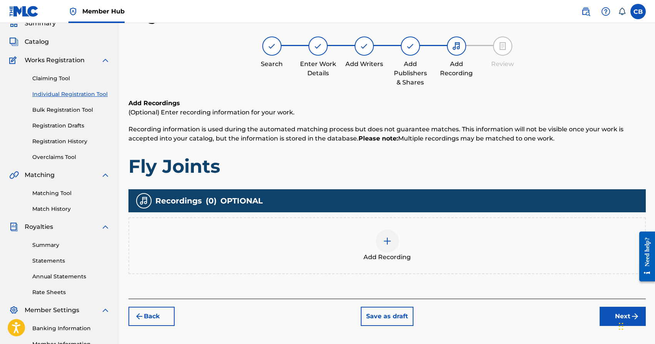
click at [383, 246] on div at bounding box center [387, 241] width 23 height 23
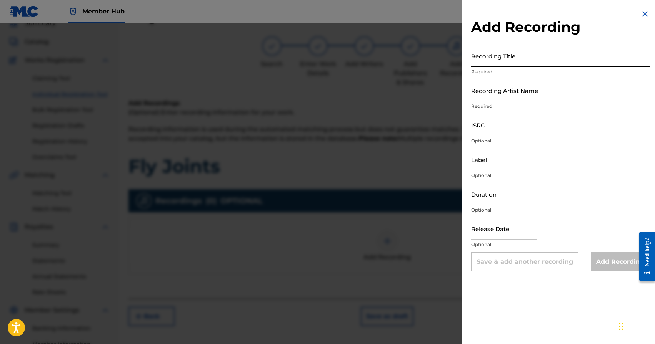
click at [513, 64] on input "Recording Title" at bounding box center [560, 56] width 178 height 22
type input "Fly Joints"
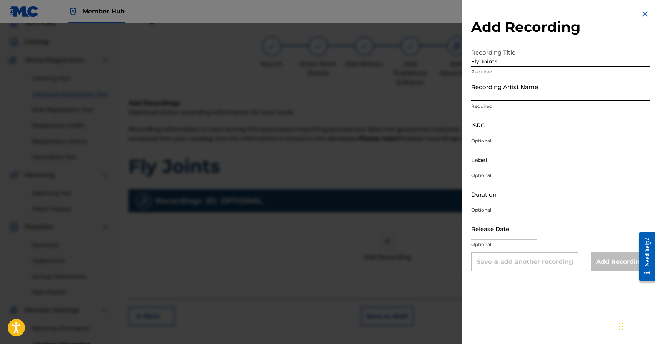
click at [528, 95] on input "Recording Artist Name" at bounding box center [560, 91] width 178 height 22
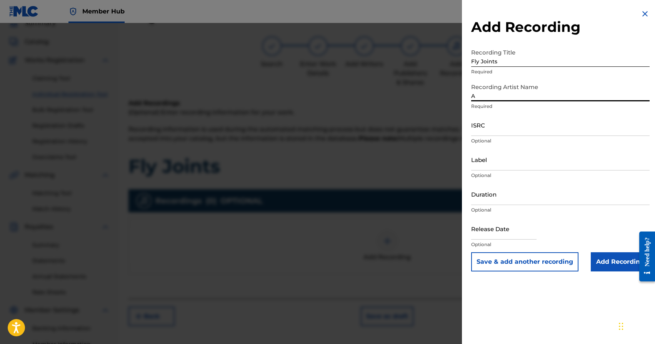
type input "Apathy"
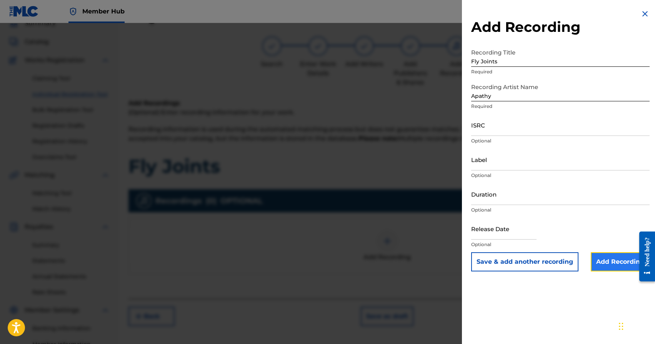
click at [610, 268] on input "Add Recording" at bounding box center [620, 262] width 59 height 19
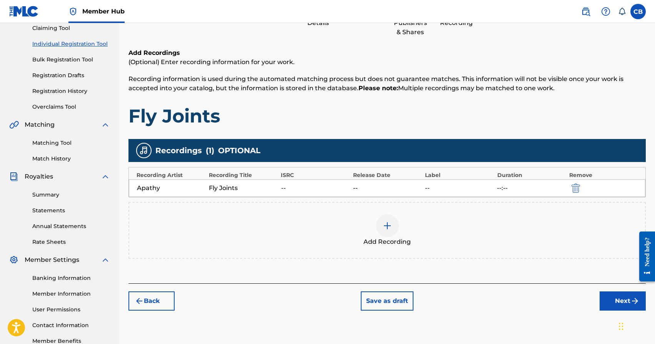
scroll to position [132, 0]
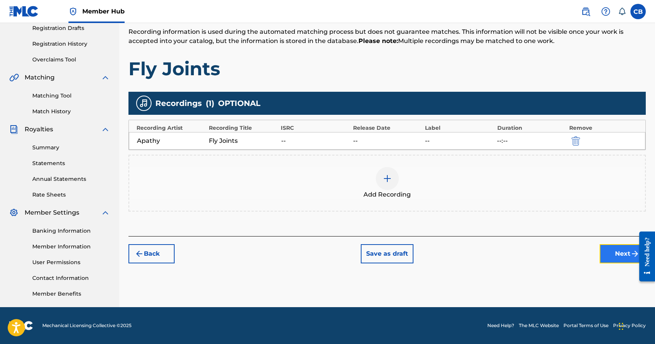
click at [617, 256] on button "Next" at bounding box center [622, 254] width 46 height 19
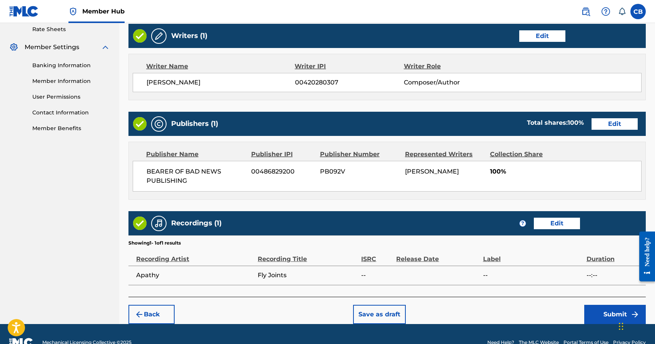
scroll to position [314, 0]
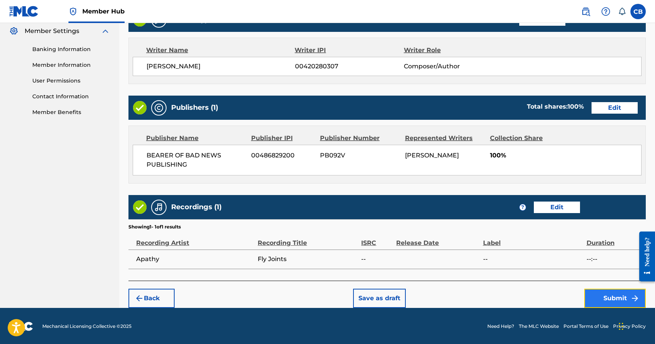
click at [617, 299] on button "Submit" at bounding box center [615, 298] width 62 height 19
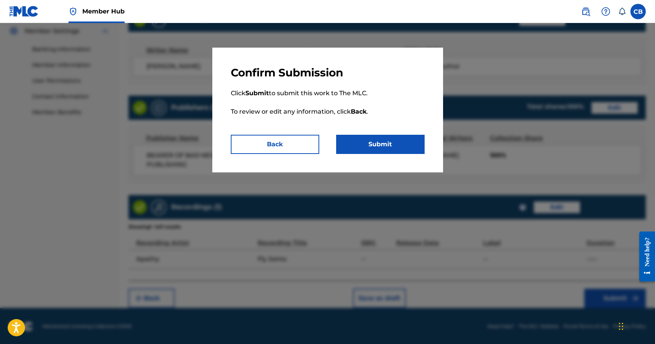
click at [368, 154] on div "Confirm Submission Click Submit to submit this work to The MLC. To review or ed…" at bounding box center [327, 110] width 231 height 125
click at [374, 144] on button "Submit" at bounding box center [380, 144] width 88 height 19
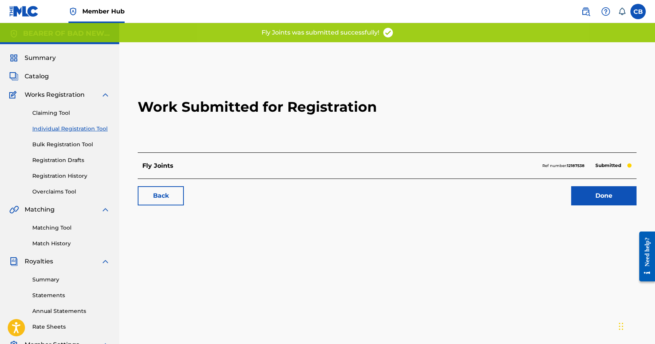
drag, startPoint x: 427, startPoint y: 253, endPoint x: 546, endPoint y: 244, distance: 119.5
click at [543, 245] on div "Work Submitted for Registration Fly Joints Ref number: 12187538 Submitted Back …" at bounding box center [387, 241] width 536 height 398
click at [604, 193] on link "Done" at bounding box center [603, 195] width 65 height 19
